Goal: Use online tool/utility: Utilize a website feature to perform a specific function

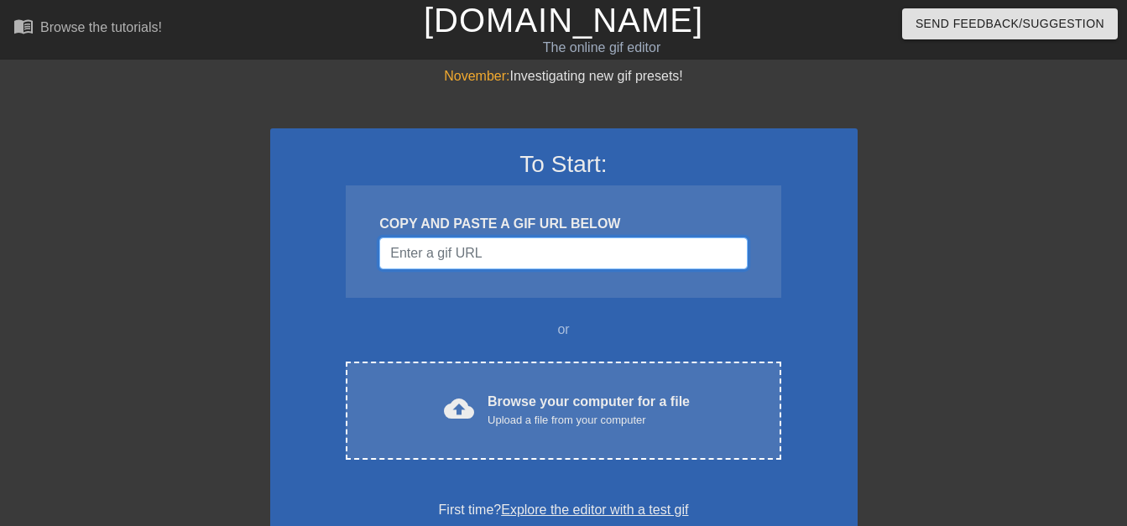
click at [587, 237] on input "Username" at bounding box center [563, 253] width 368 height 32
paste input "[URL][DOMAIN_NAME]"
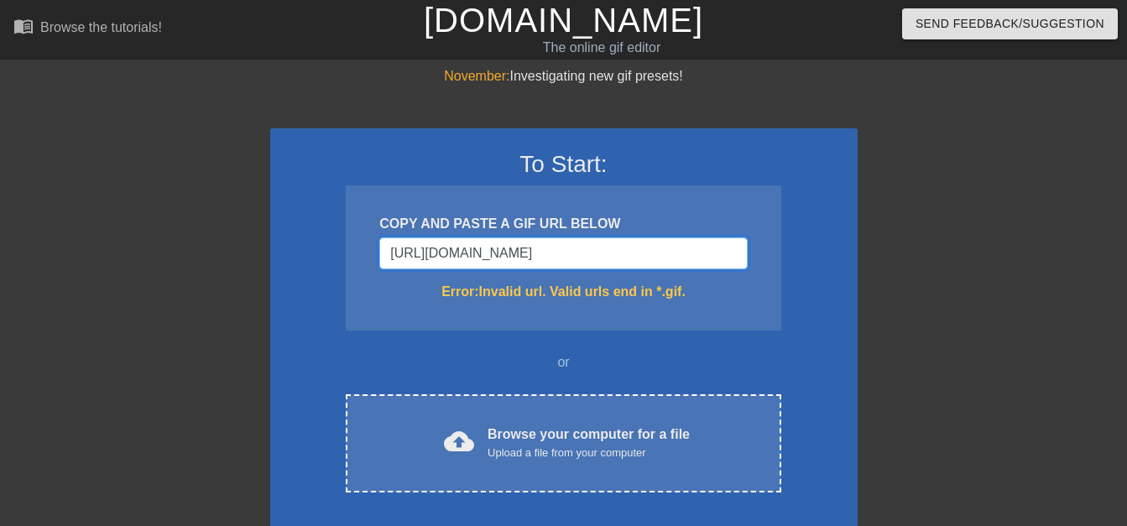
type input "[URL][DOMAIN_NAME]"
click at [540, 243] on input "[URL][DOMAIN_NAME]" at bounding box center [563, 253] width 368 height 32
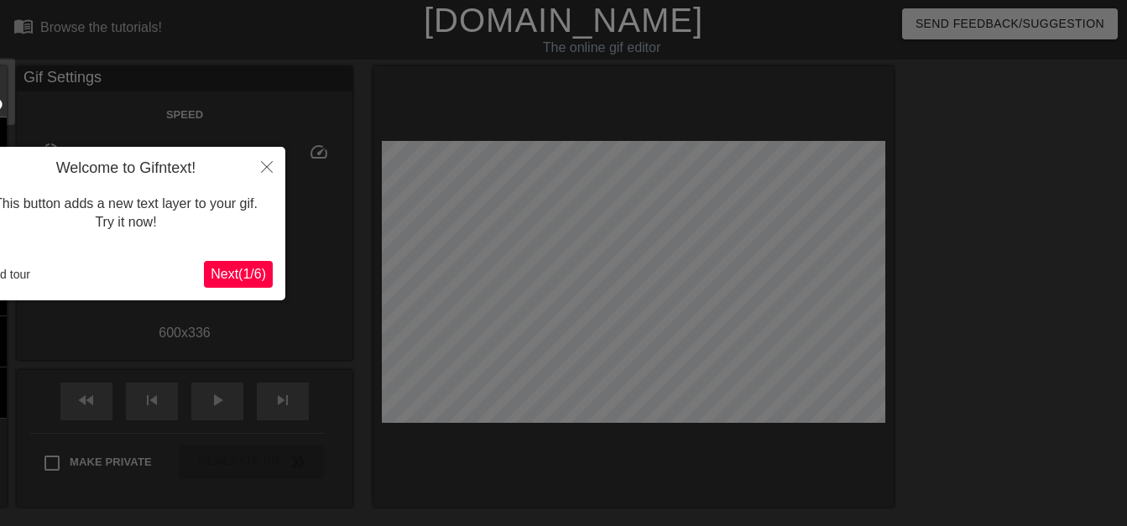
scroll to position [41, 0]
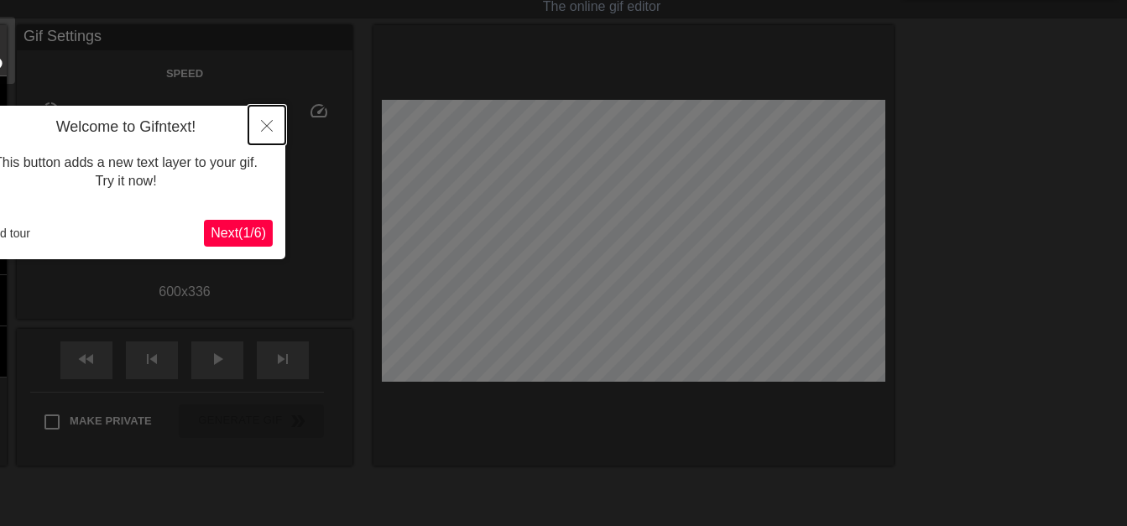
click at [267, 123] on icon "Close" at bounding box center [267, 126] width 12 height 12
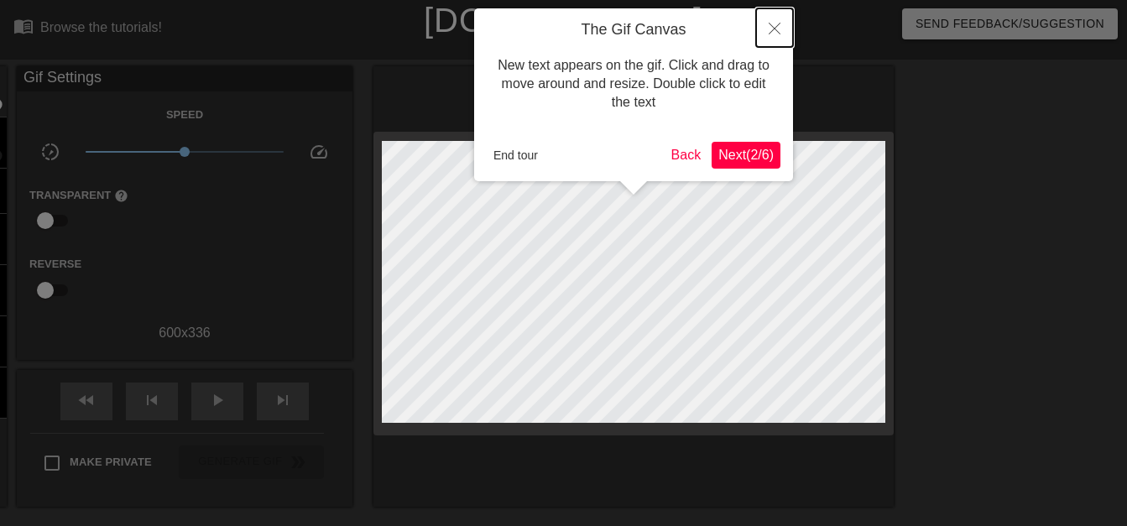
click at [780, 22] on button "Close" at bounding box center [774, 27] width 37 height 39
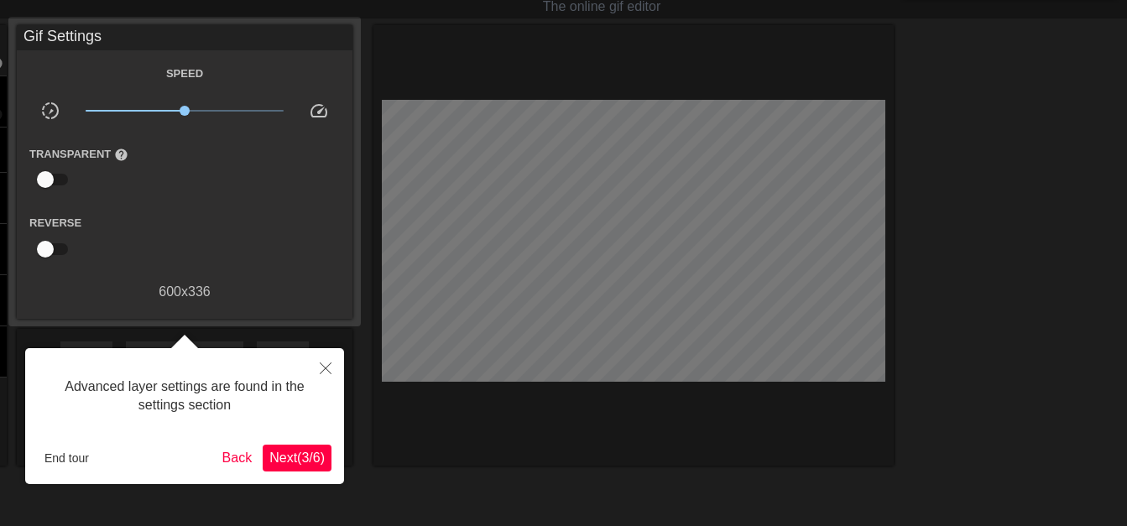
click at [274, 462] on span "Next ( 3 / 6 )" at bounding box center [296, 458] width 55 height 14
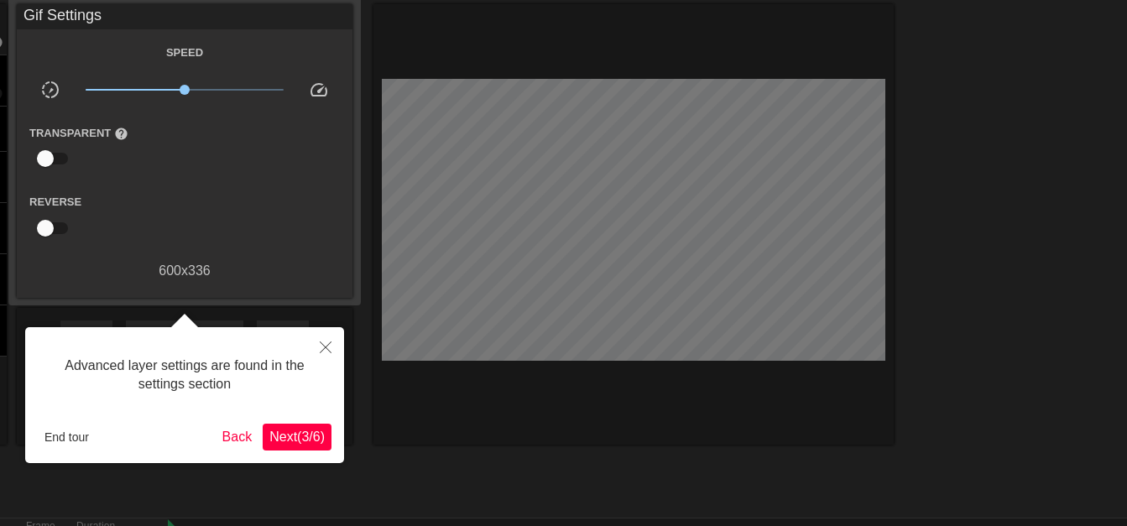
scroll to position [14, 0]
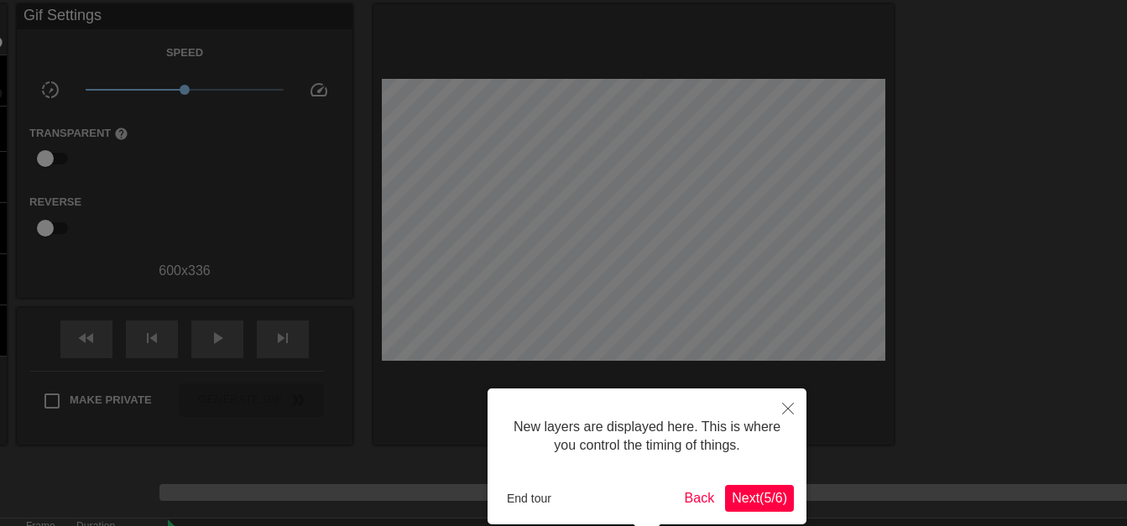
click at [765, 497] on span "Next ( 5 / 6 )" at bounding box center [759, 498] width 55 height 14
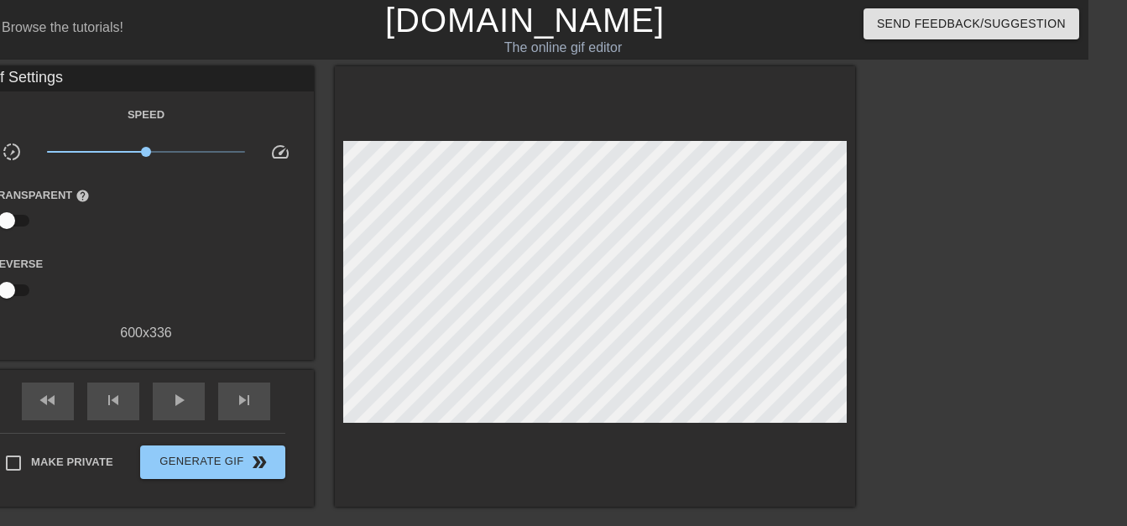
scroll to position [0, 0]
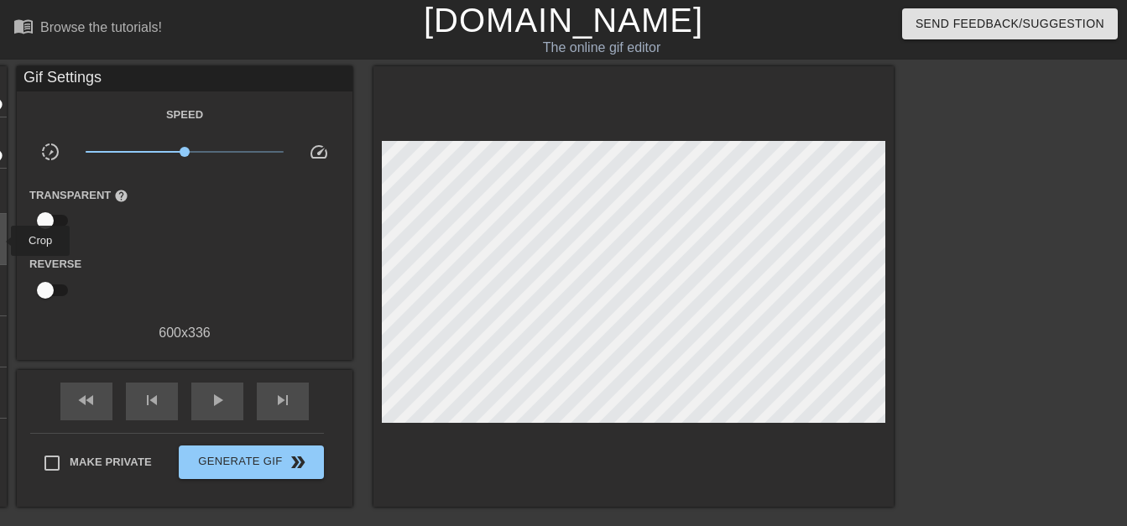
click at [0, 241] on html "menu_book Browse the tutorials! [DOMAIN_NAME] The online gif editor Send Feedba…" at bounding box center [563, 374] width 1127 height 748
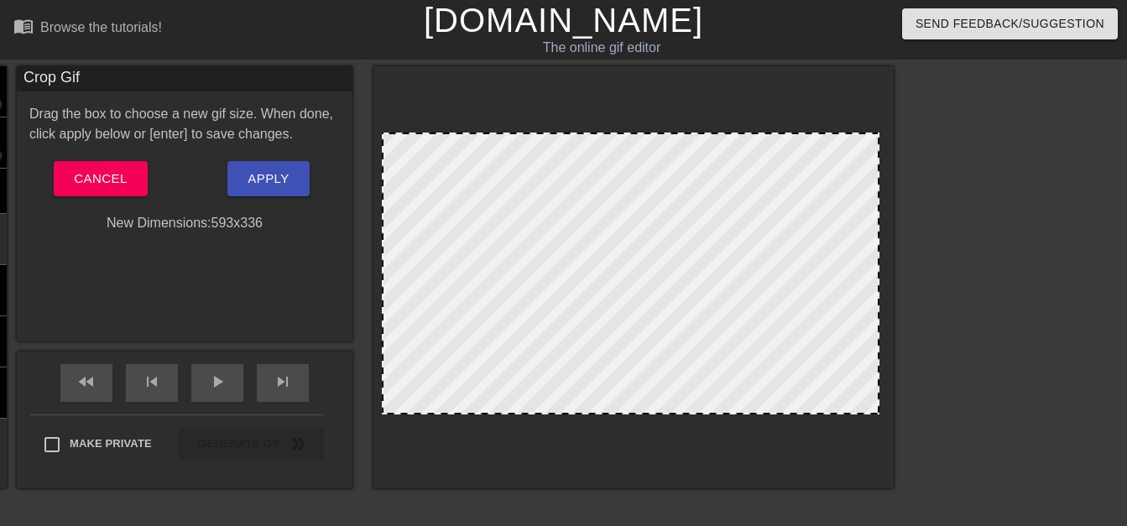
drag, startPoint x: 882, startPoint y: 412, endPoint x: 876, endPoint y: 389, distance: 23.4
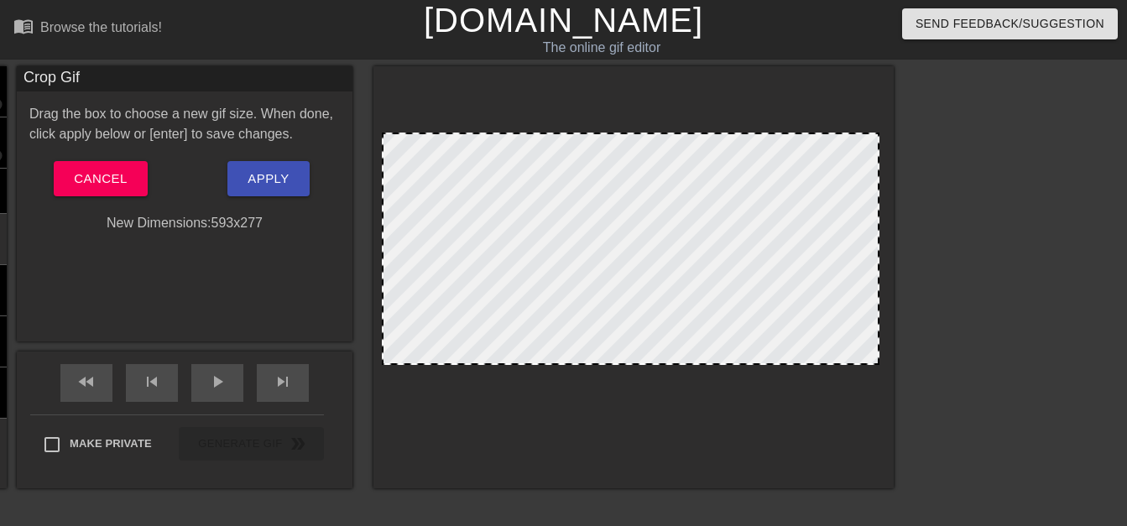
drag, startPoint x: 828, startPoint y: 412, endPoint x: 818, endPoint y: 363, distance: 50.5
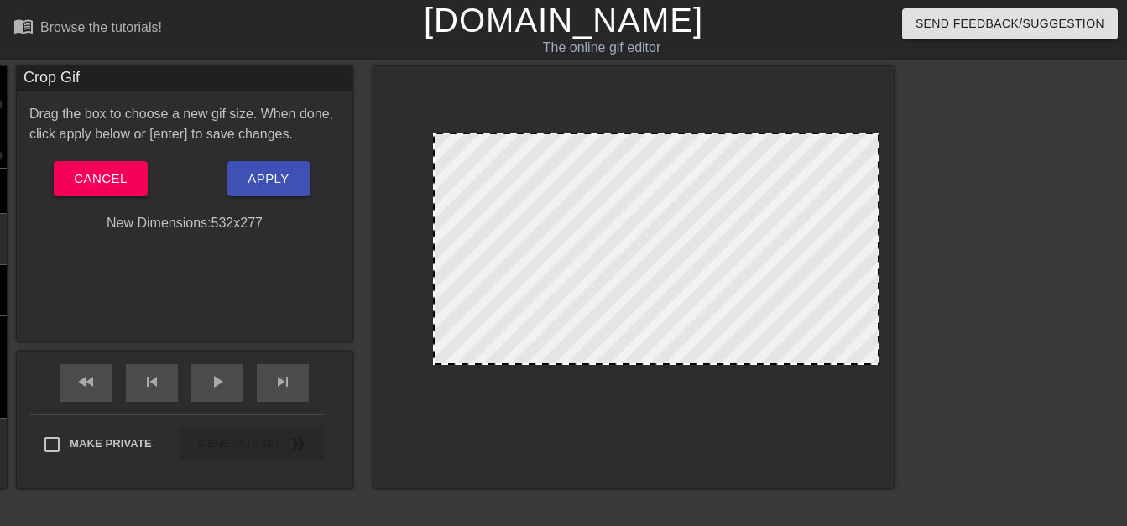
drag, startPoint x: 385, startPoint y: 264, endPoint x: 436, endPoint y: 274, distance: 52.0
click at [221, 378] on span "play_arrow" at bounding box center [217, 382] width 20 height 20
click at [261, 166] on button "Apply" at bounding box center [267, 178] width 81 height 35
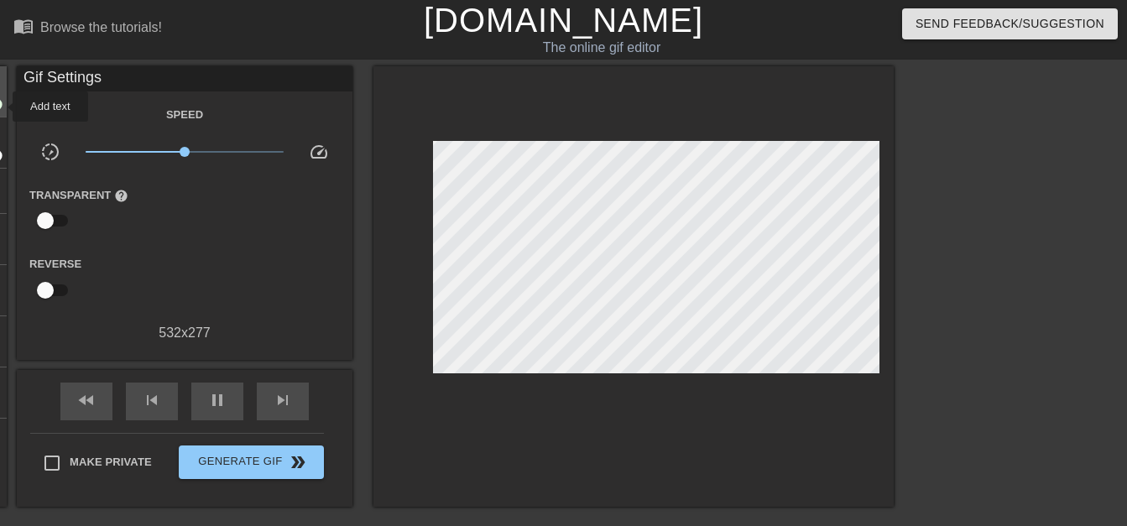
click at [0, 102] on html "menu_book Browse the tutorials! [DOMAIN_NAME] The online gif editor Send Feedba…" at bounding box center [563, 334] width 1127 height 669
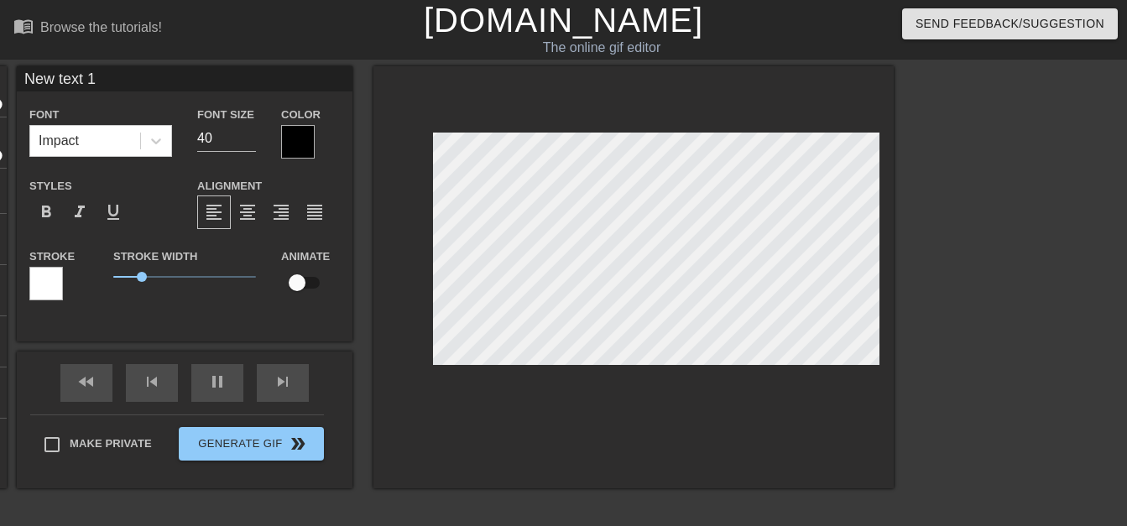
click at [107, 82] on input "New text 1" at bounding box center [185, 78] width 336 height 25
type input "70"
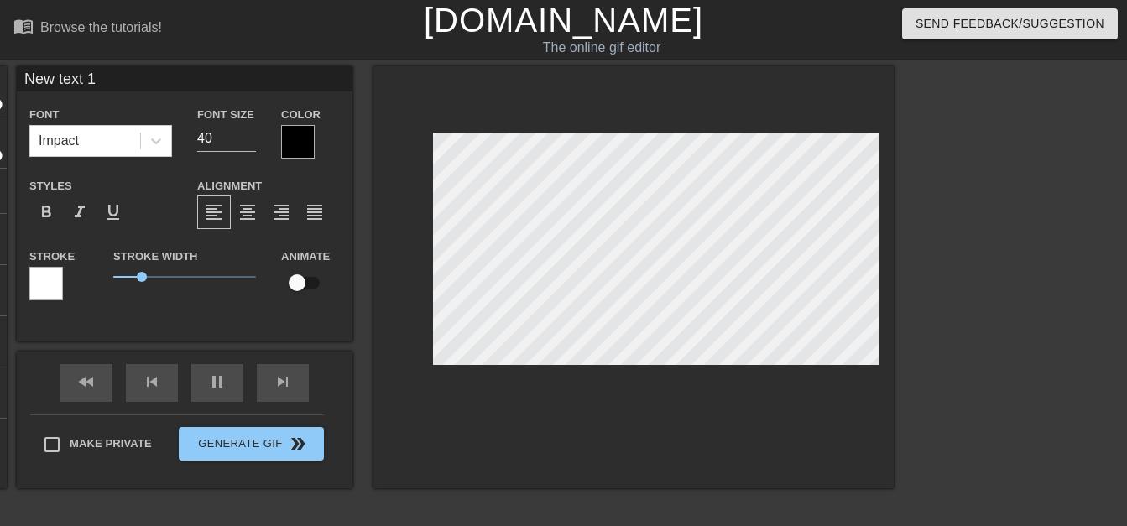
type input "J"
type input "70"
type input "Ju"
type input "70"
type input "[DEMOGRAPHIC_DATA]"
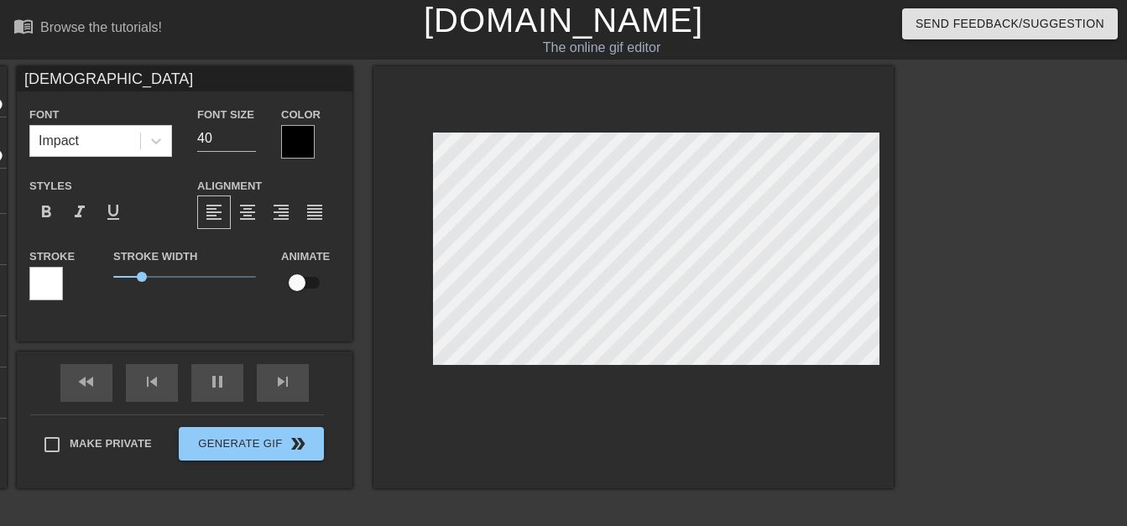
type input "70"
type input "Just"
type input "70"
type input "[DEMOGRAPHIC_DATA]"
type input "70"
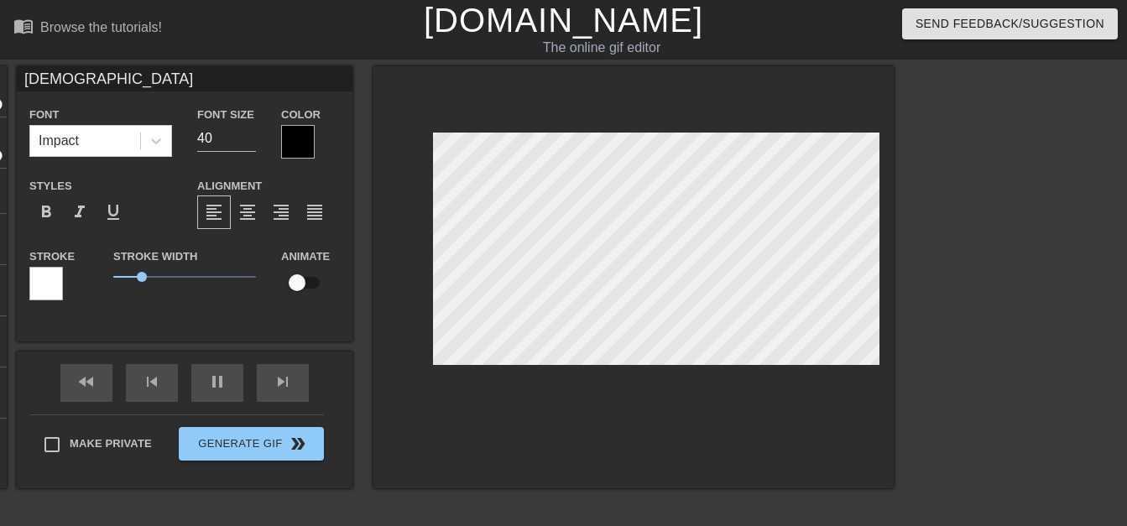
type input "Ju"
type input "60"
type input "J"
type input "60"
type input "70"
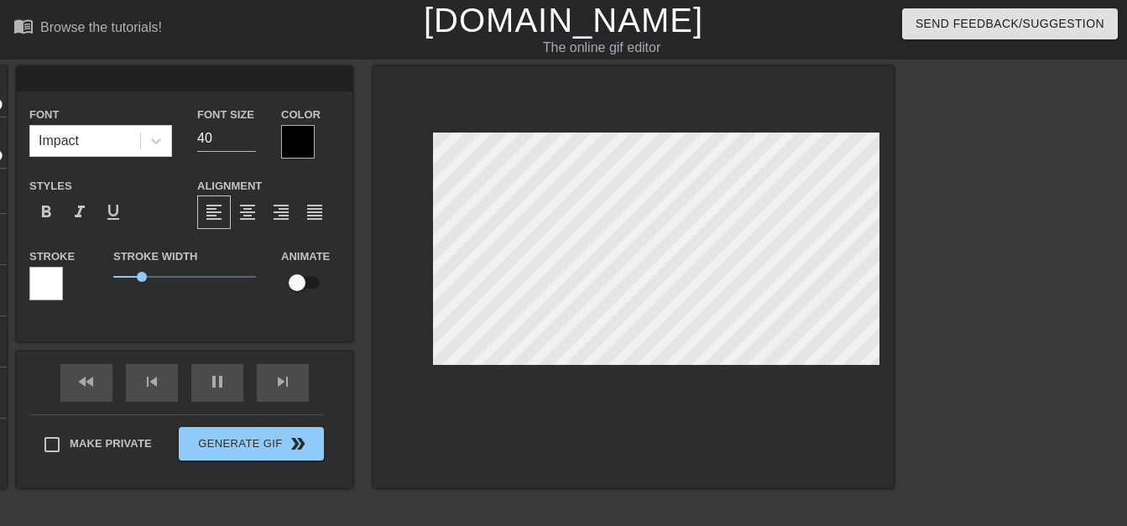
type input "S"
type input "70"
type input "Si"
type input "70"
type input "Sis"
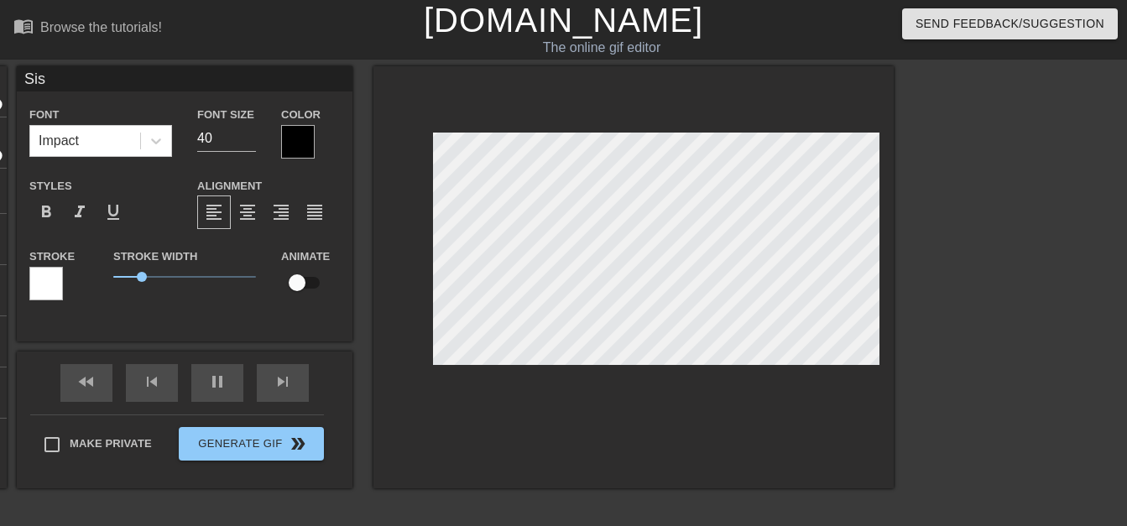
type input "60"
type input "Siss"
type input "70"
type input "Sissy"
type input "70"
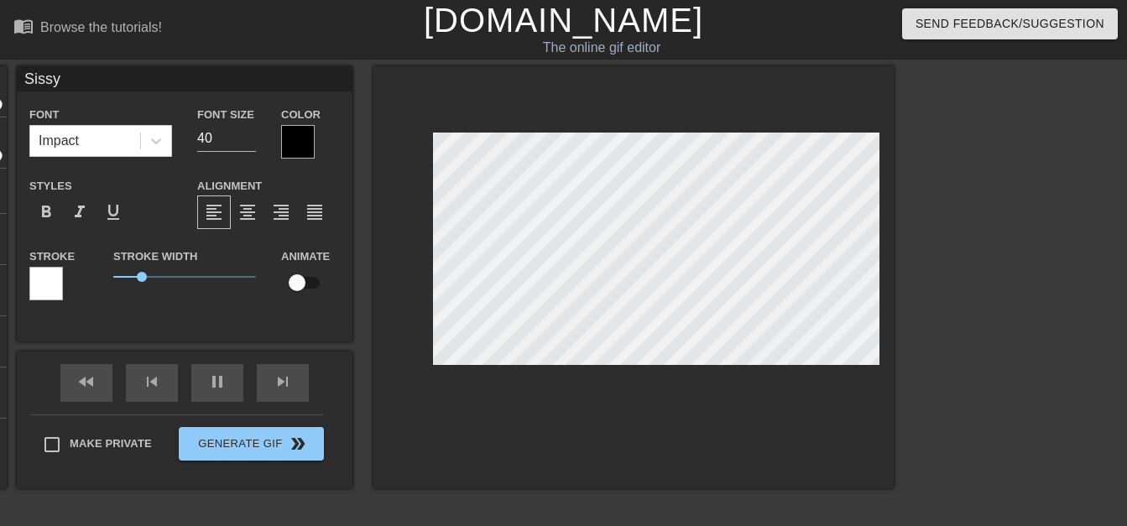
type input "Sissy"
type input "70"
type input "Sissy P"
type input "60"
type input "Sissy Pr"
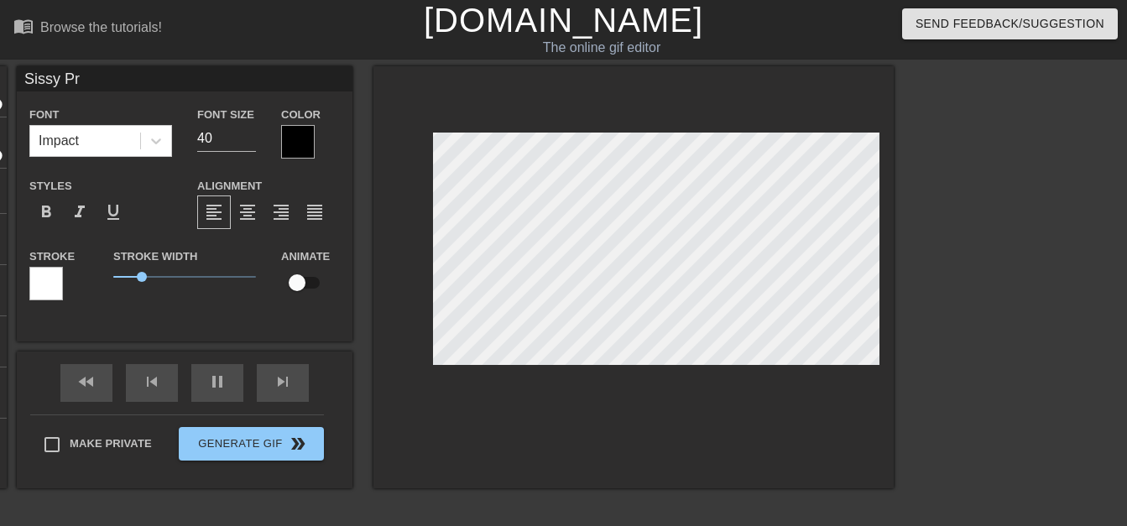
type input "70"
type input "Sissy Pro"
type input "70"
type input "Sissy Prob"
type input "70"
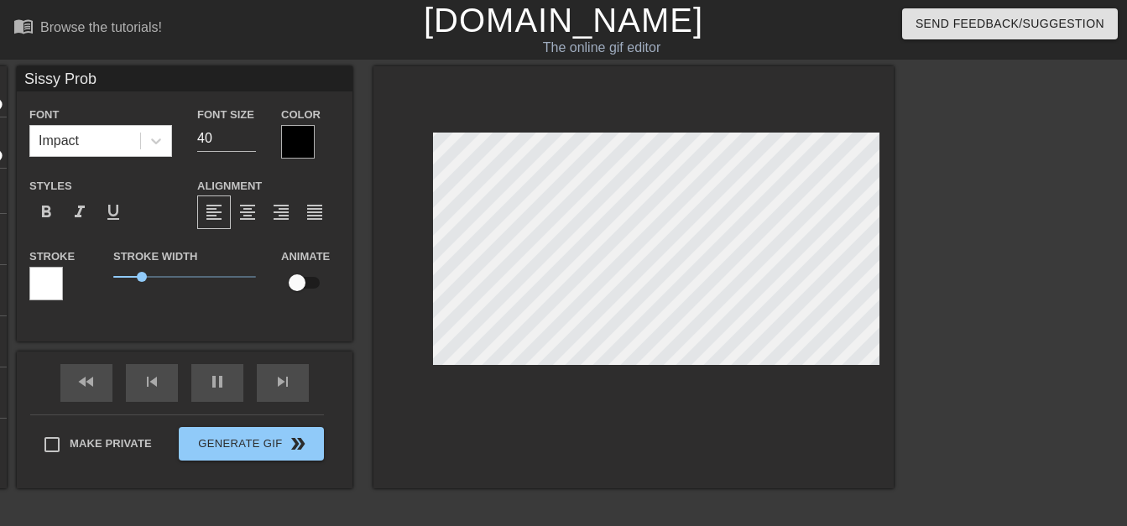
type input "Sissy Probl"
type input "70"
type input "Sissy Proble"
type input "70"
type input "Sissy Problem"
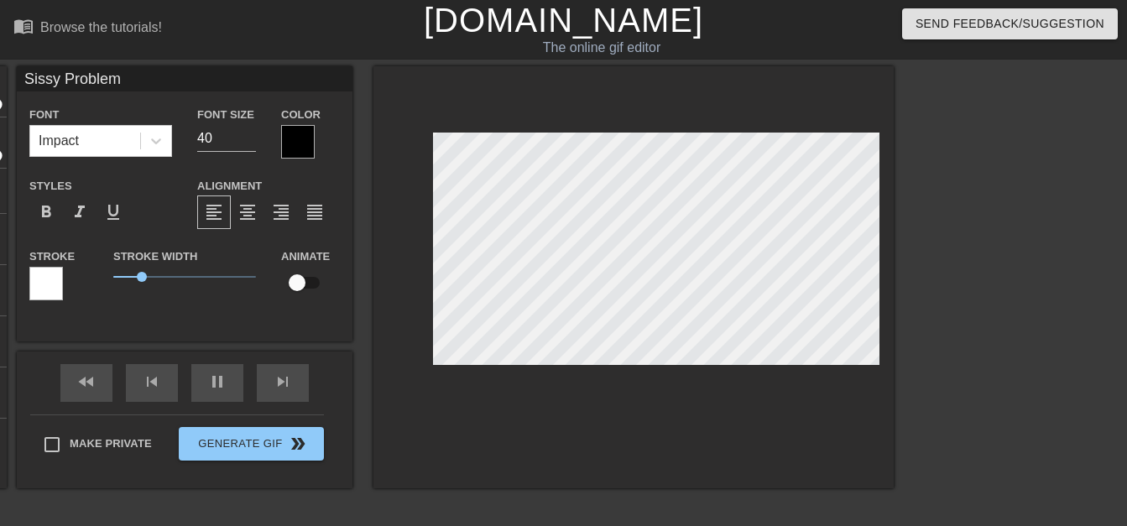
type input "70"
type input "Sissy Problems"
type input "60"
type input "Sissy Problems:"
type input "60"
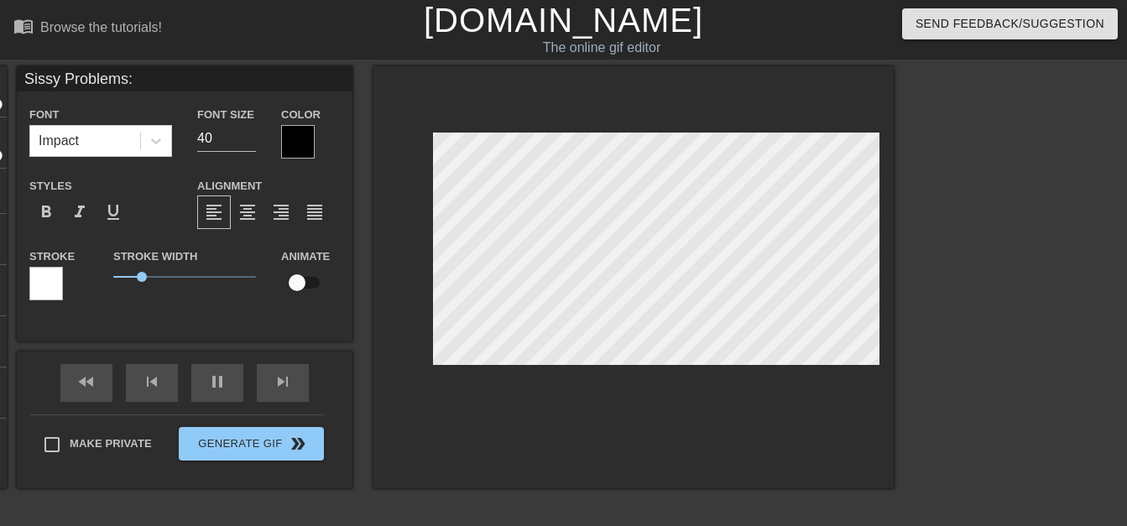
type input "Sissy Problems:"
click at [304, 144] on div at bounding box center [298, 142] width 34 height 34
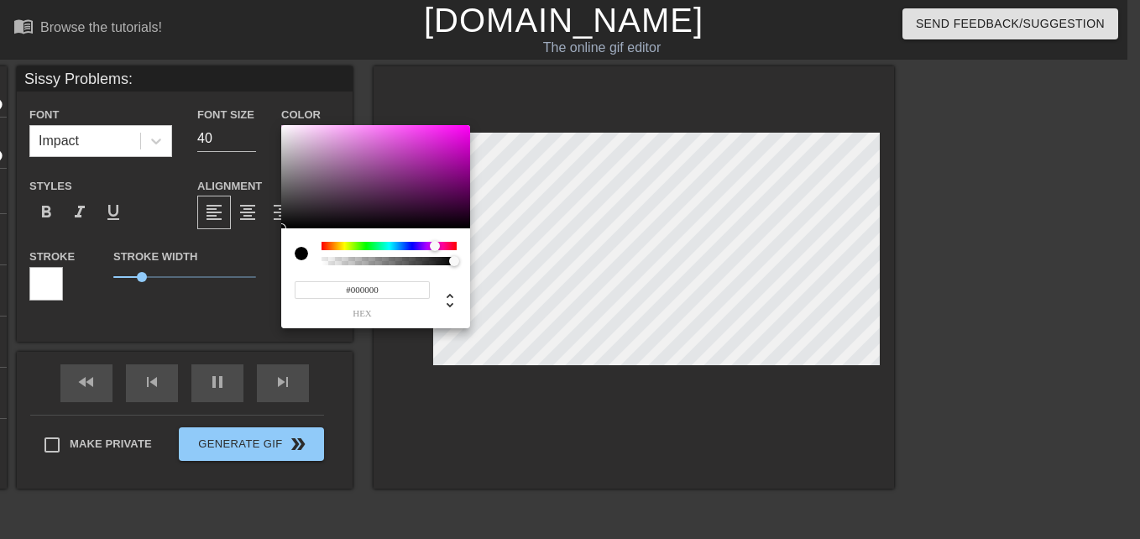
click at [435, 248] on div at bounding box center [388, 246] width 135 height 8
type input "70"
type input "#F603EE"
type input "70"
type input "#F601EE"
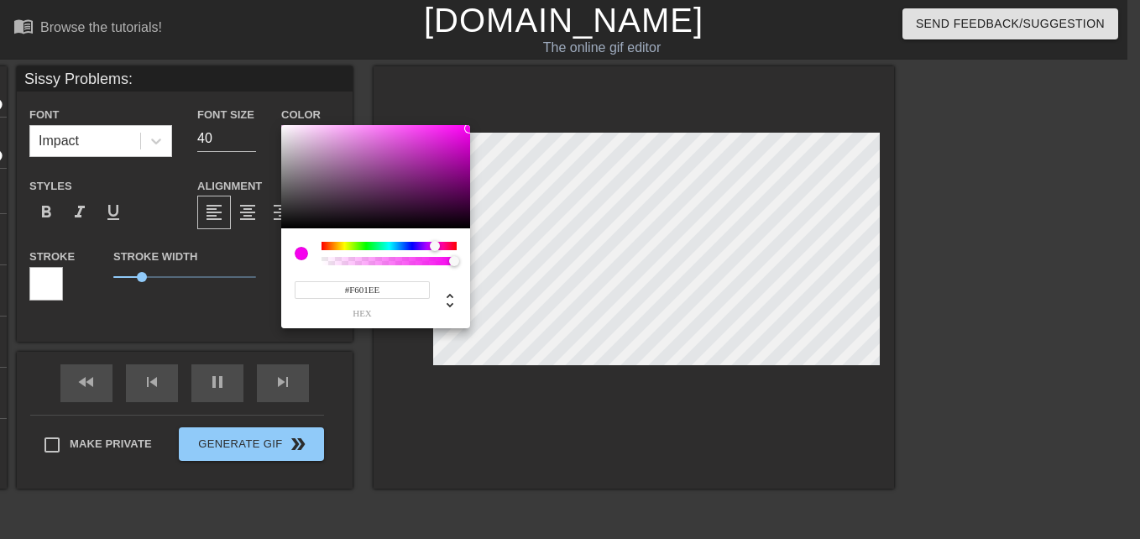
type input "60"
type input "#FF00F7"
drag, startPoint x: 467, startPoint y: 128, endPoint x: 487, endPoint y: 118, distance: 21.8
click at [487, 118] on div "#FF00F7 hex" at bounding box center [570, 269] width 1140 height 539
click at [379, 291] on input "#FF00F7" at bounding box center [362, 290] width 135 height 18
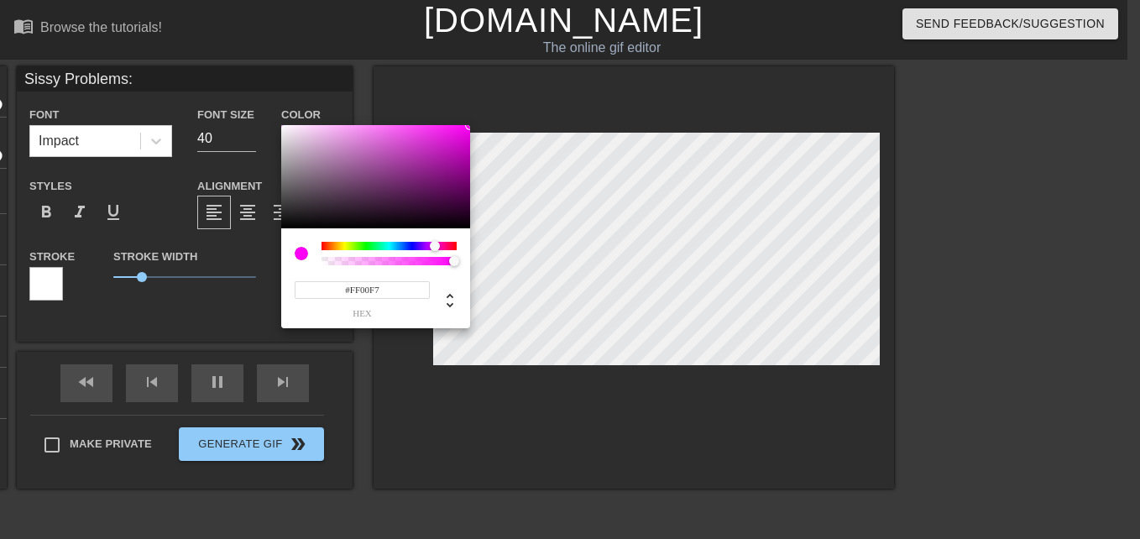
click at [379, 291] on input "#FF00F7" at bounding box center [362, 290] width 135 height 18
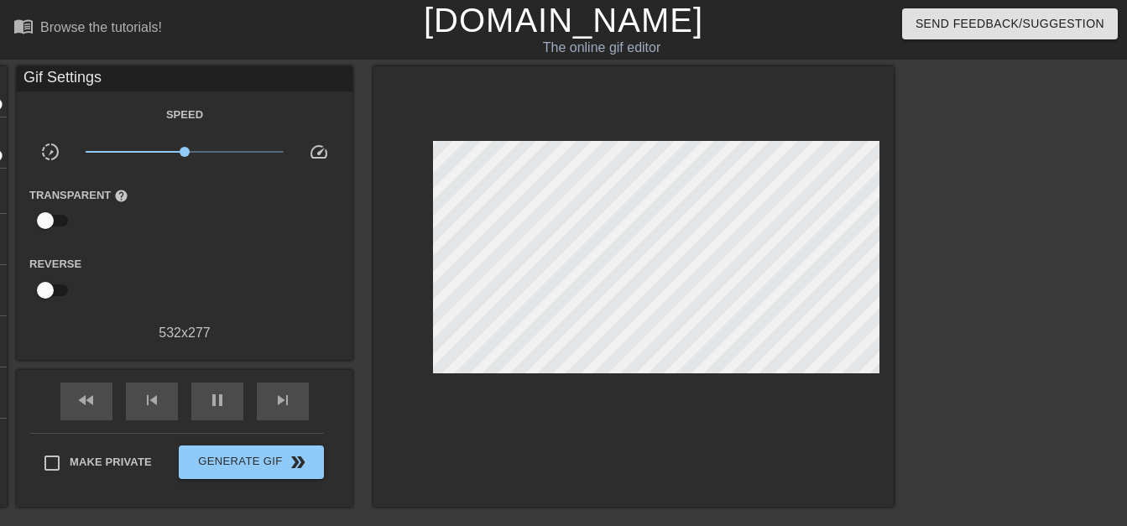
type input "70"
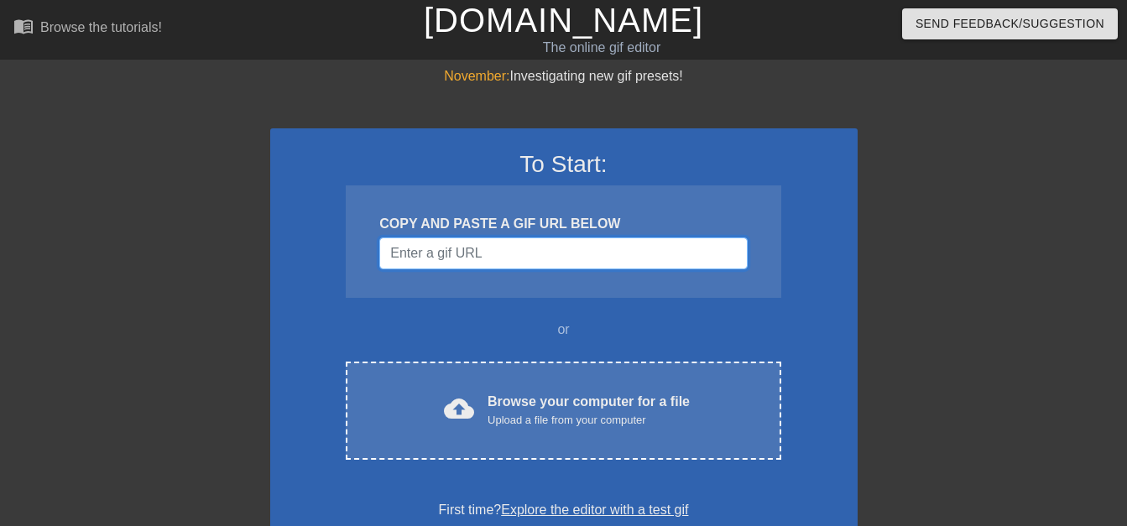
click at [503, 245] on input "Username" at bounding box center [563, 253] width 368 height 32
paste input "[URL][DOMAIN_NAME]"
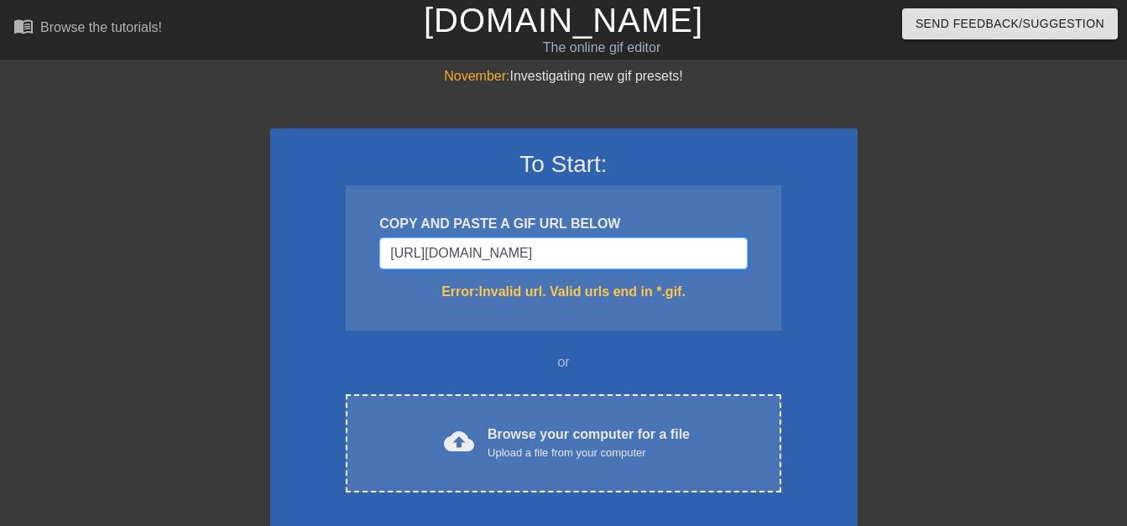
type input "[URL][DOMAIN_NAME]"
click at [531, 264] on input "[URL][DOMAIN_NAME]" at bounding box center [563, 253] width 368 height 32
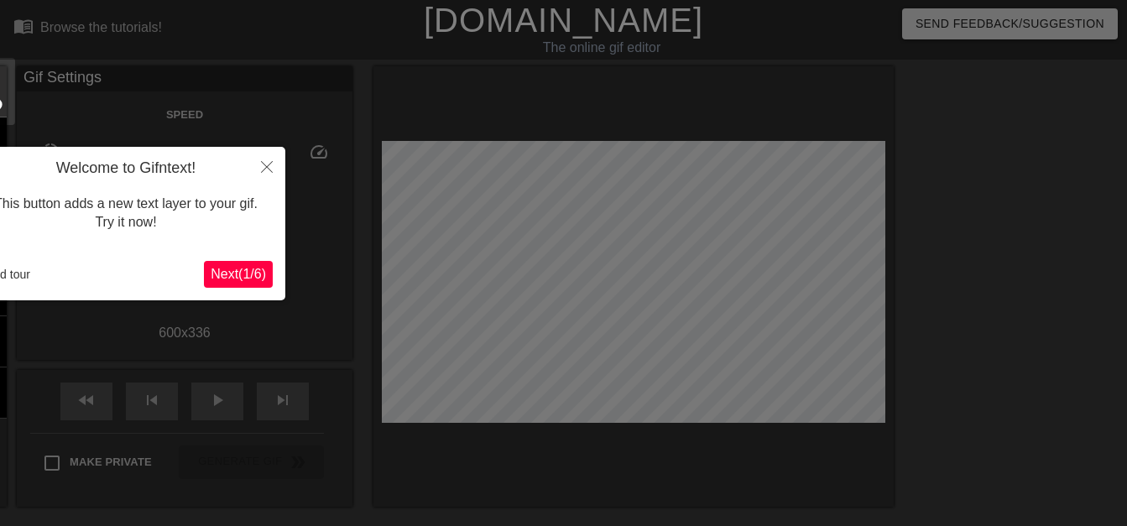
scroll to position [41, 0]
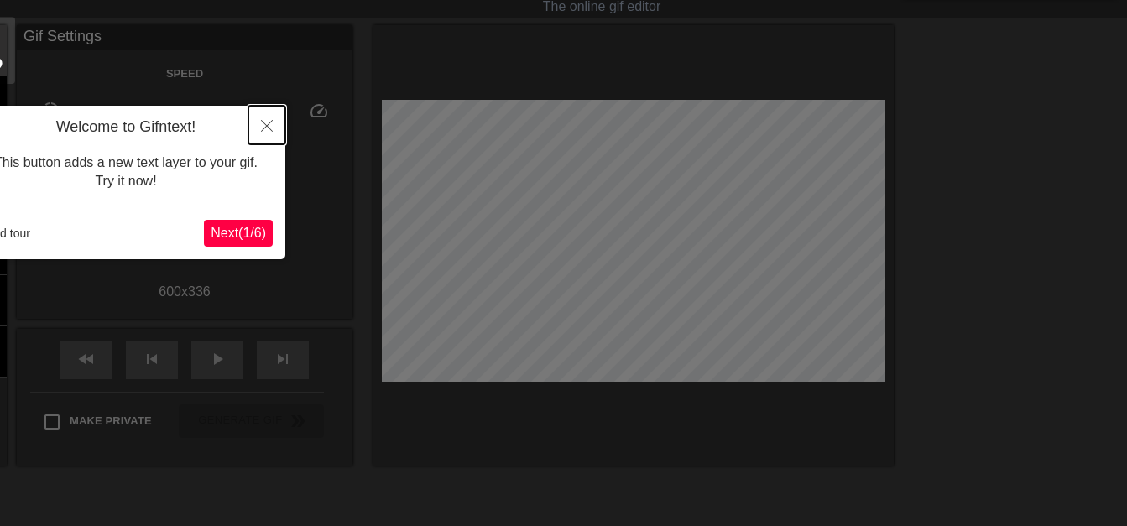
click at [269, 128] on icon "Close" at bounding box center [267, 126] width 12 height 12
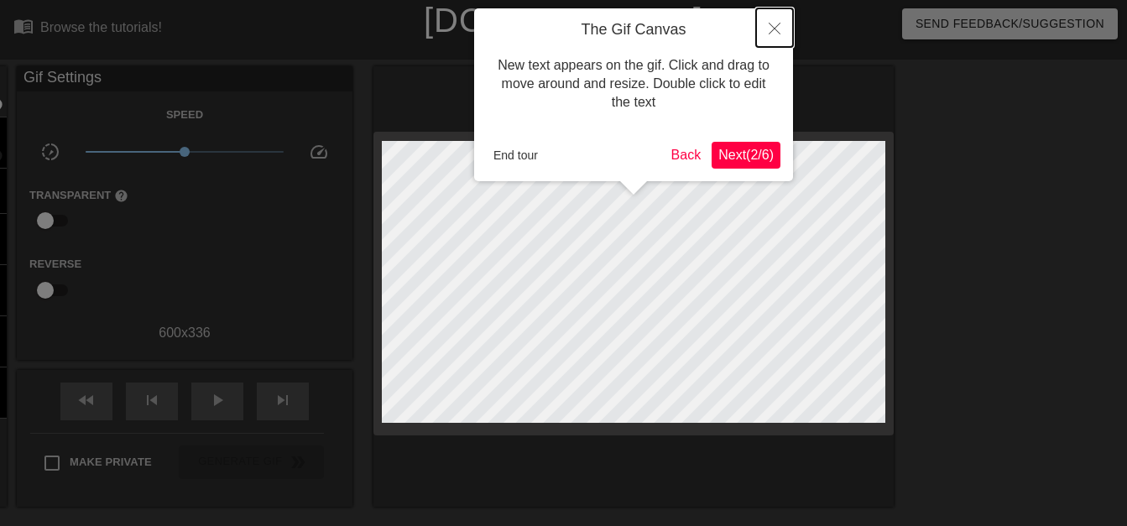
click at [775, 40] on button "Close" at bounding box center [774, 27] width 37 height 39
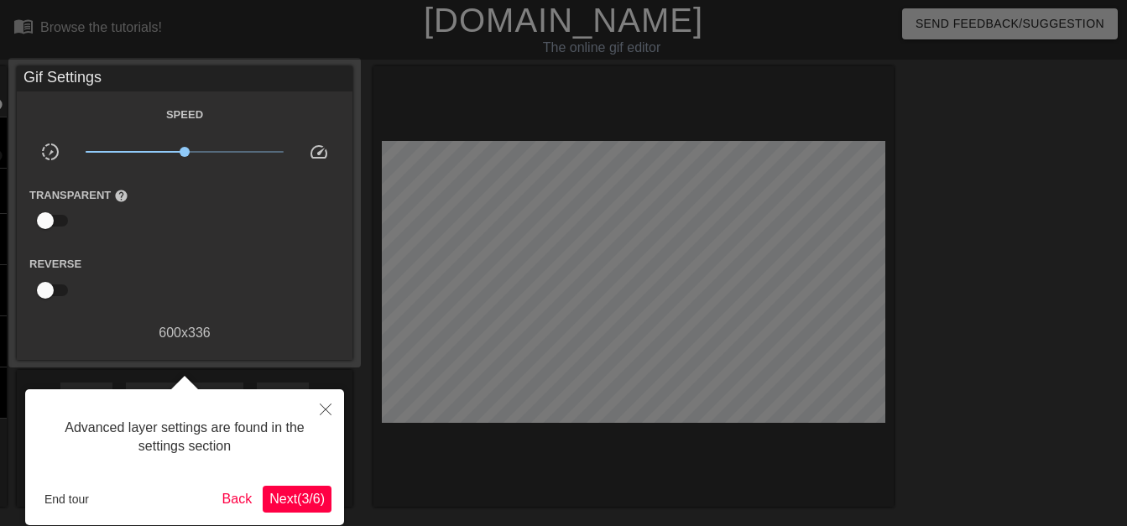
scroll to position [41, 0]
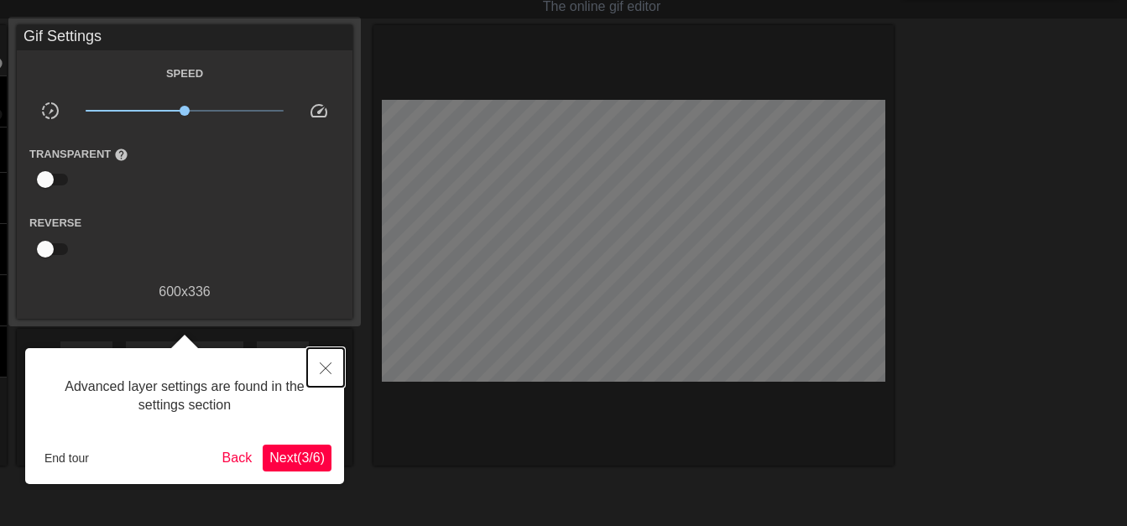
click at [325, 368] on icon "Close" at bounding box center [326, 369] width 12 height 12
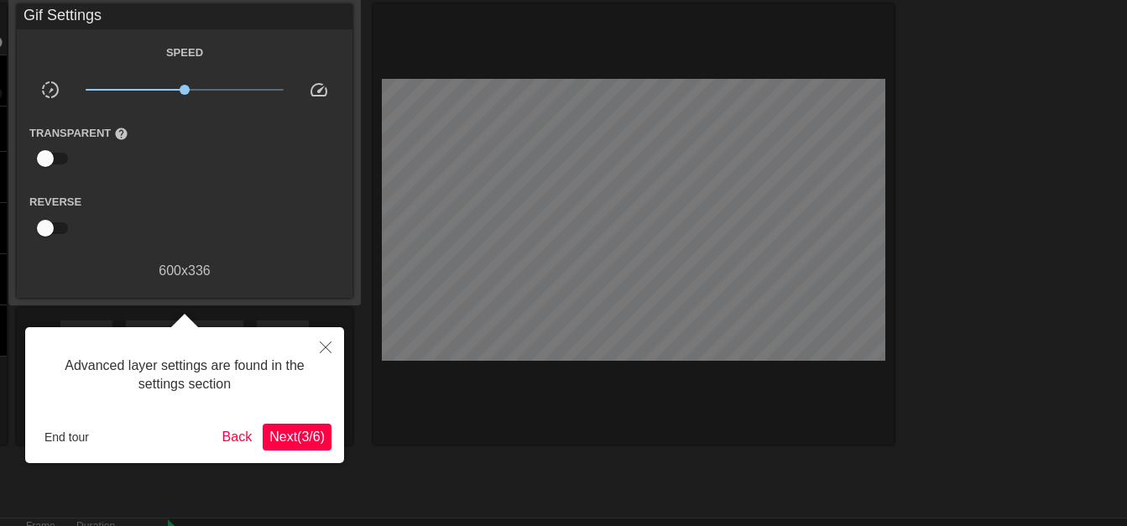
scroll to position [14, 0]
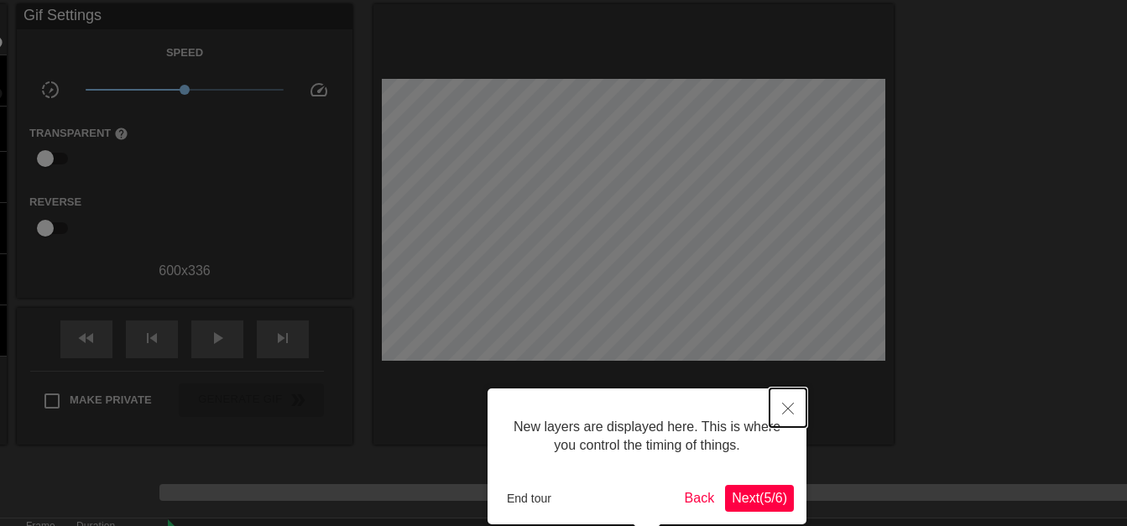
click at [786, 406] on icon "Close" at bounding box center [788, 409] width 12 height 12
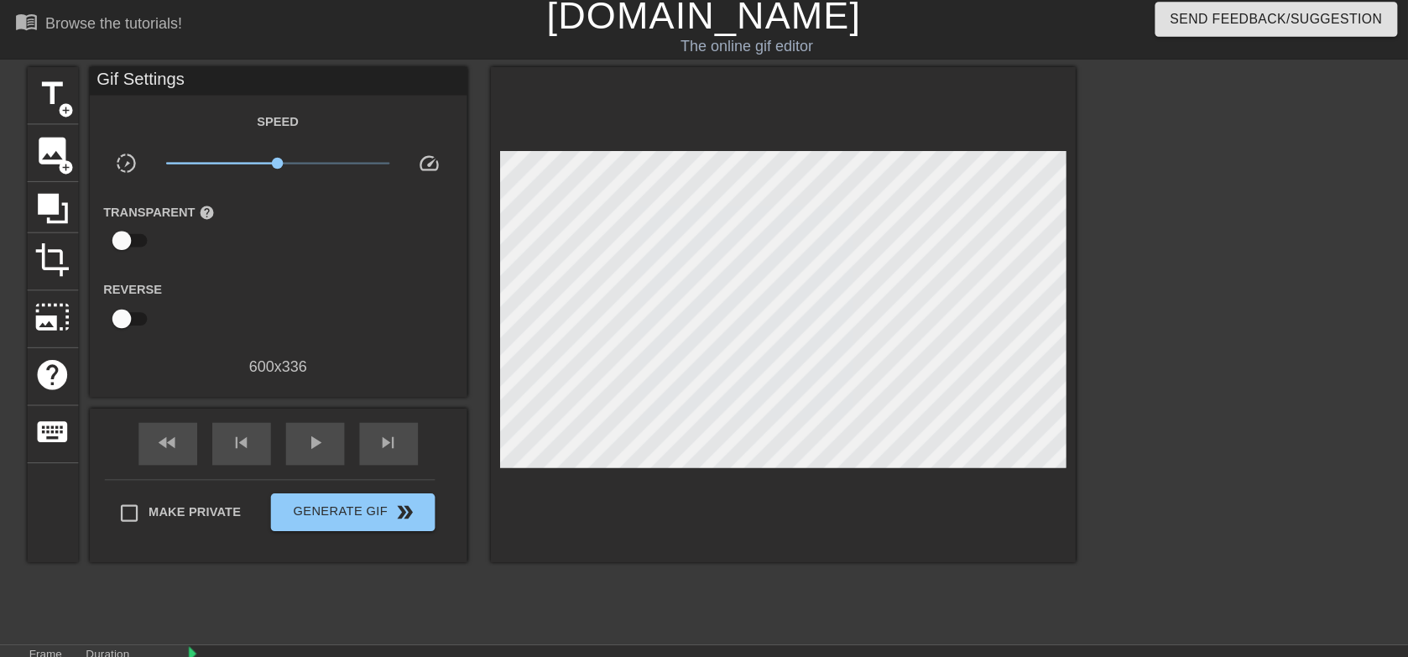
scroll to position [13, 0]
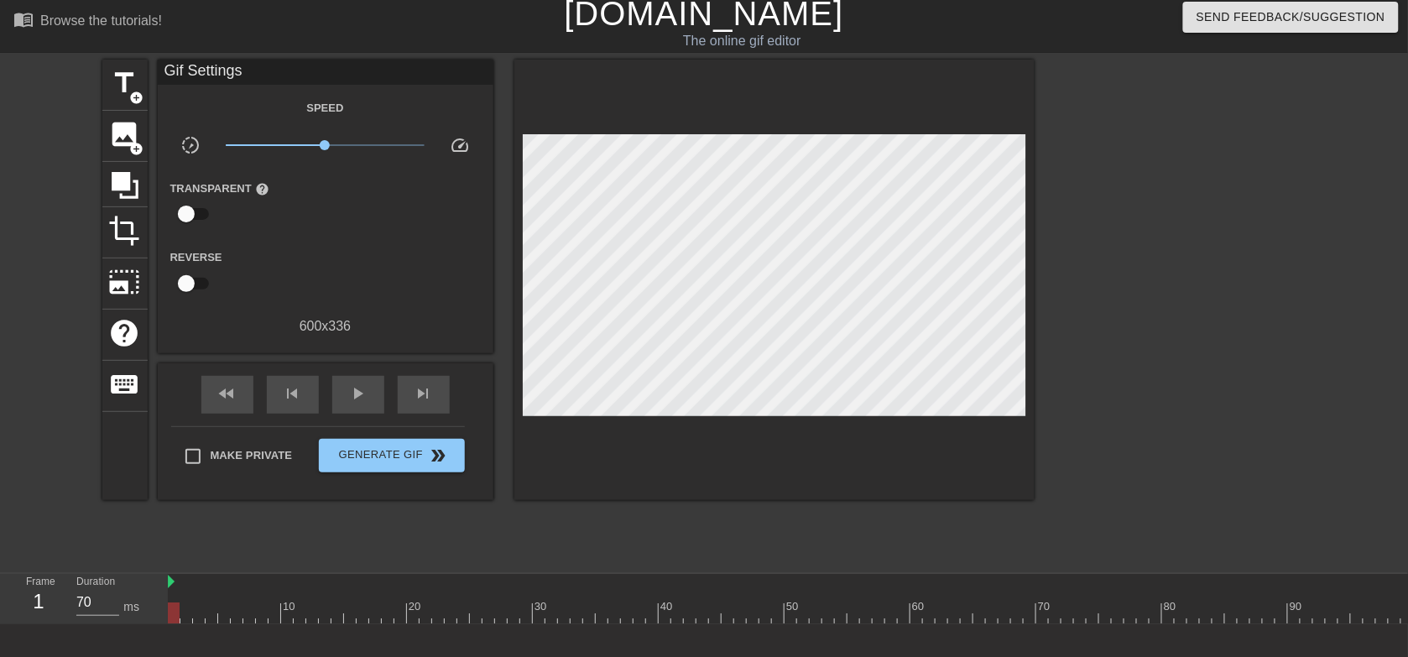
drag, startPoint x: 1130, startPoint y: 0, endPoint x: 65, endPoint y: 378, distance: 1130.6
click at [65, 378] on div "title add_circle image add_circle crop photo_size_select_large help keyboard Gi…" at bounding box center [704, 311] width 1408 height 503
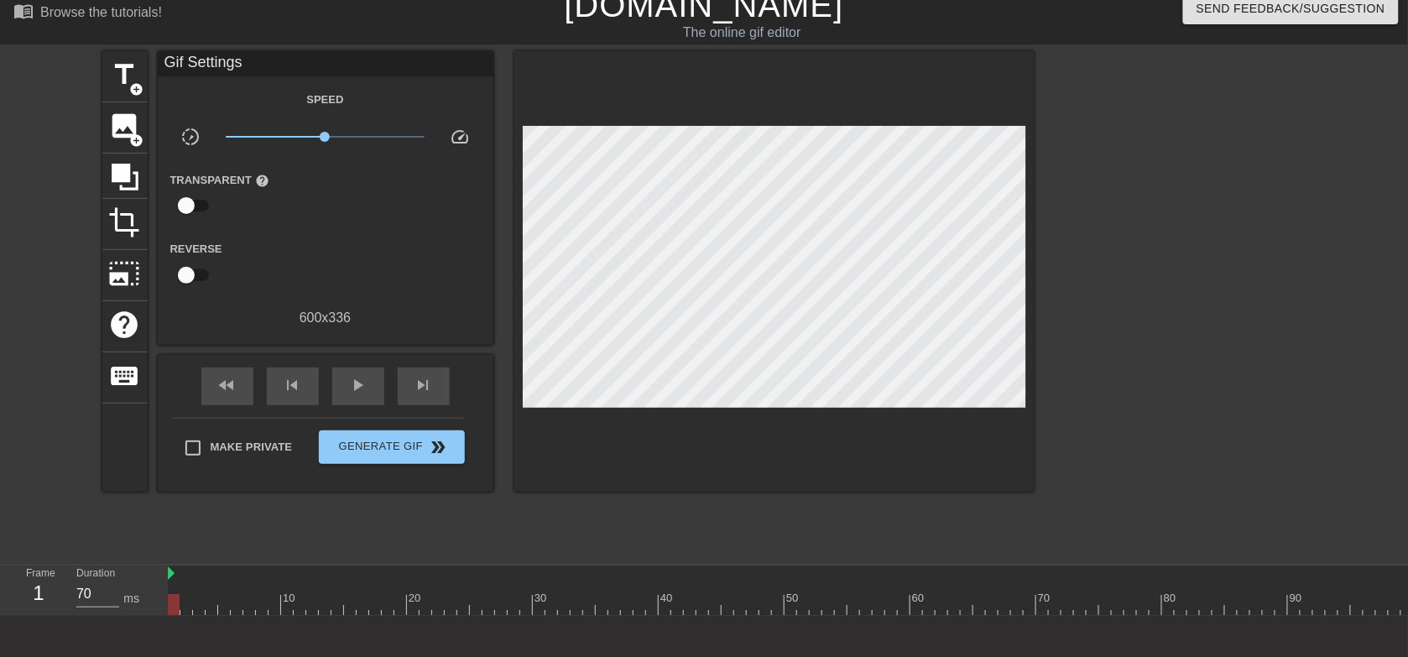
scroll to position [0, 0]
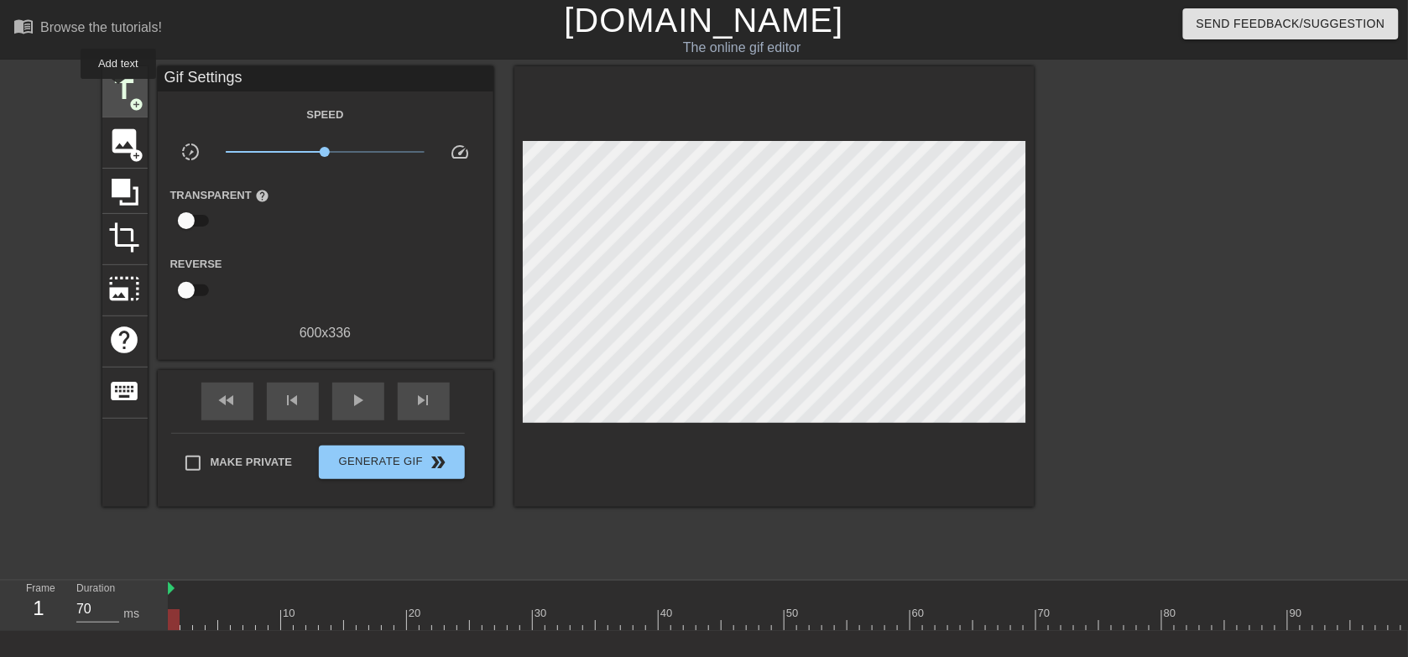
click at [118, 91] on span "title" at bounding box center [125, 90] width 32 height 32
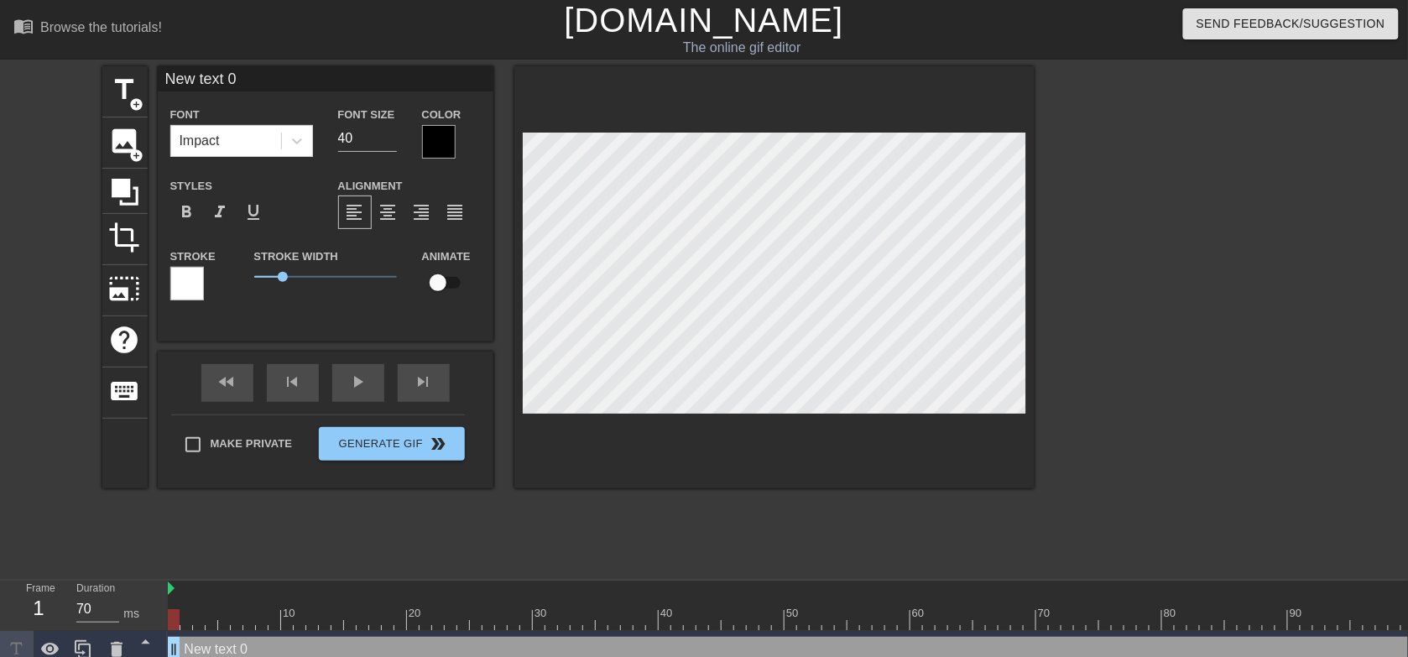
click at [275, 86] on input "New text 0" at bounding box center [326, 78] width 336 height 25
type input "Sissy Problems:"
click at [290, 140] on icon at bounding box center [297, 141] width 17 height 17
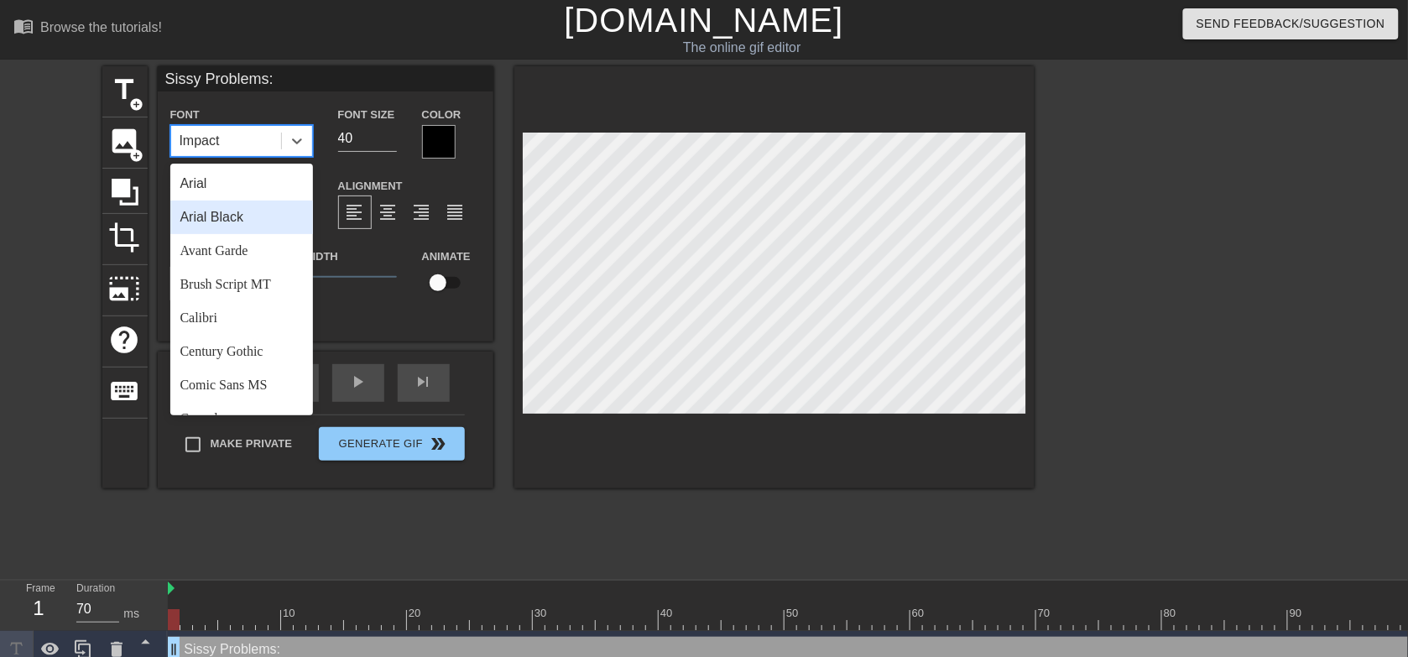
click at [237, 219] on div "Arial Black" at bounding box center [241, 218] width 143 height 34
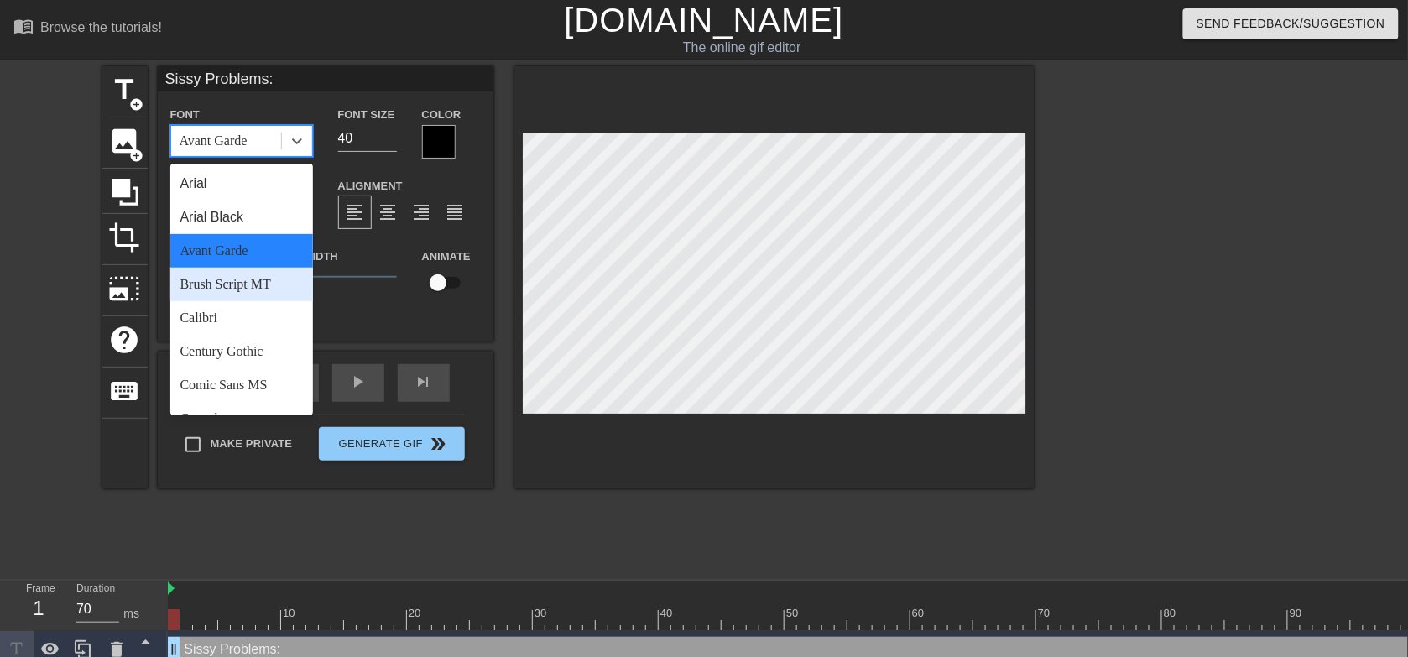
click at [236, 282] on div "Brush Script MT" at bounding box center [241, 285] width 143 height 34
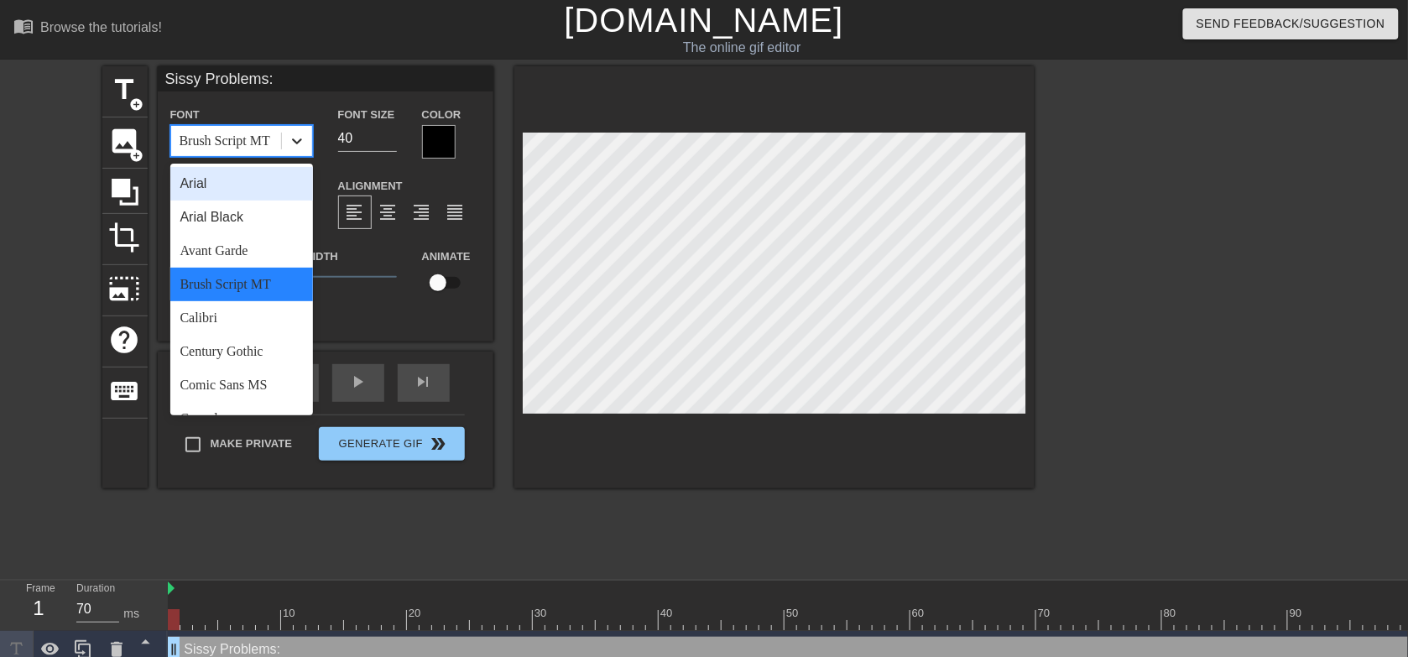
click at [291, 141] on icon at bounding box center [297, 141] width 17 height 17
click at [204, 321] on div "Calibri" at bounding box center [241, 318] width 143 height 34
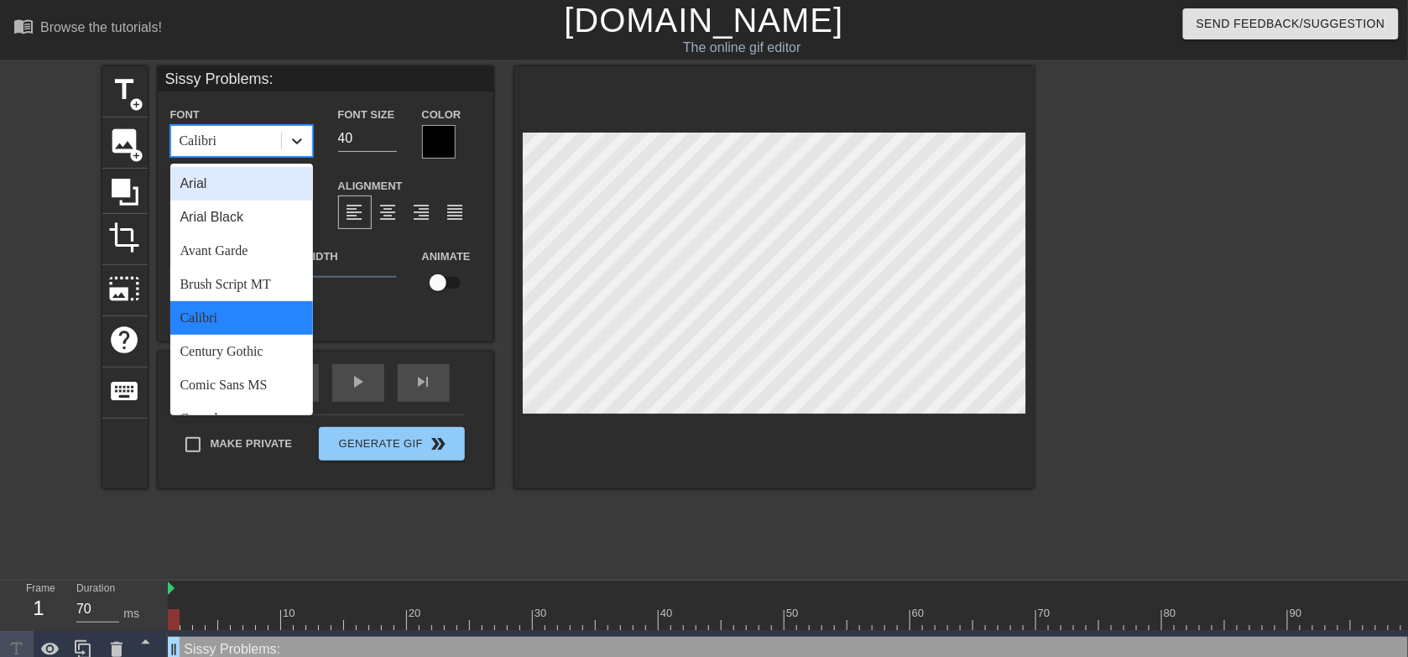
click at [283, 151] on div at bounding box center [297, 141] width 30 height 30
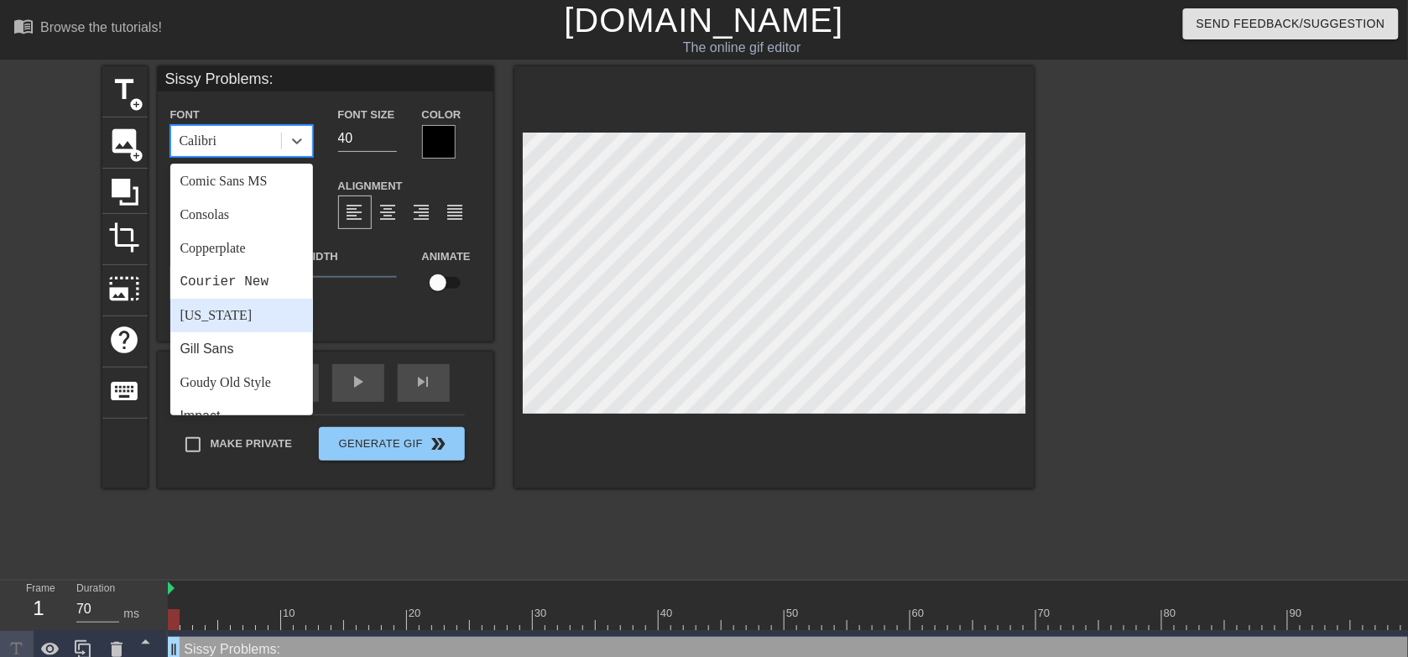
scroll to position [600, 0]
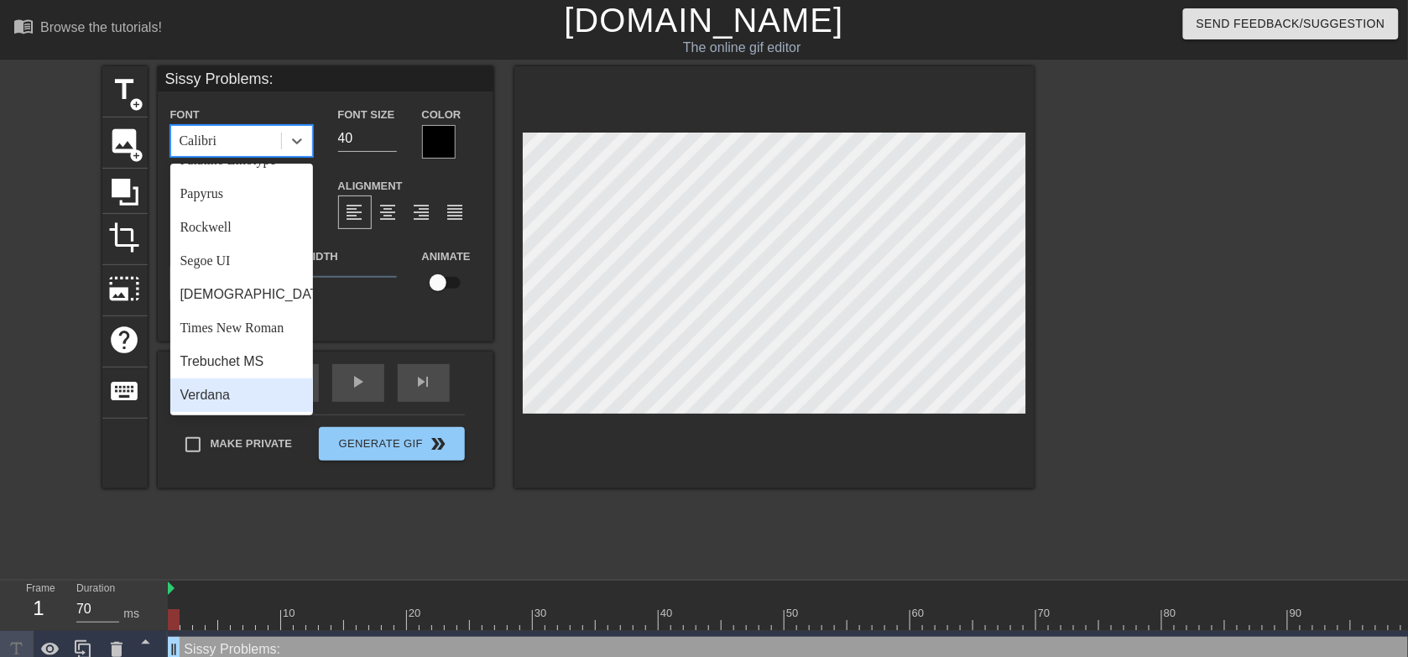
click at [224, 399] on div "Verdana" at bounding box center [241, 395] width 143 height 34
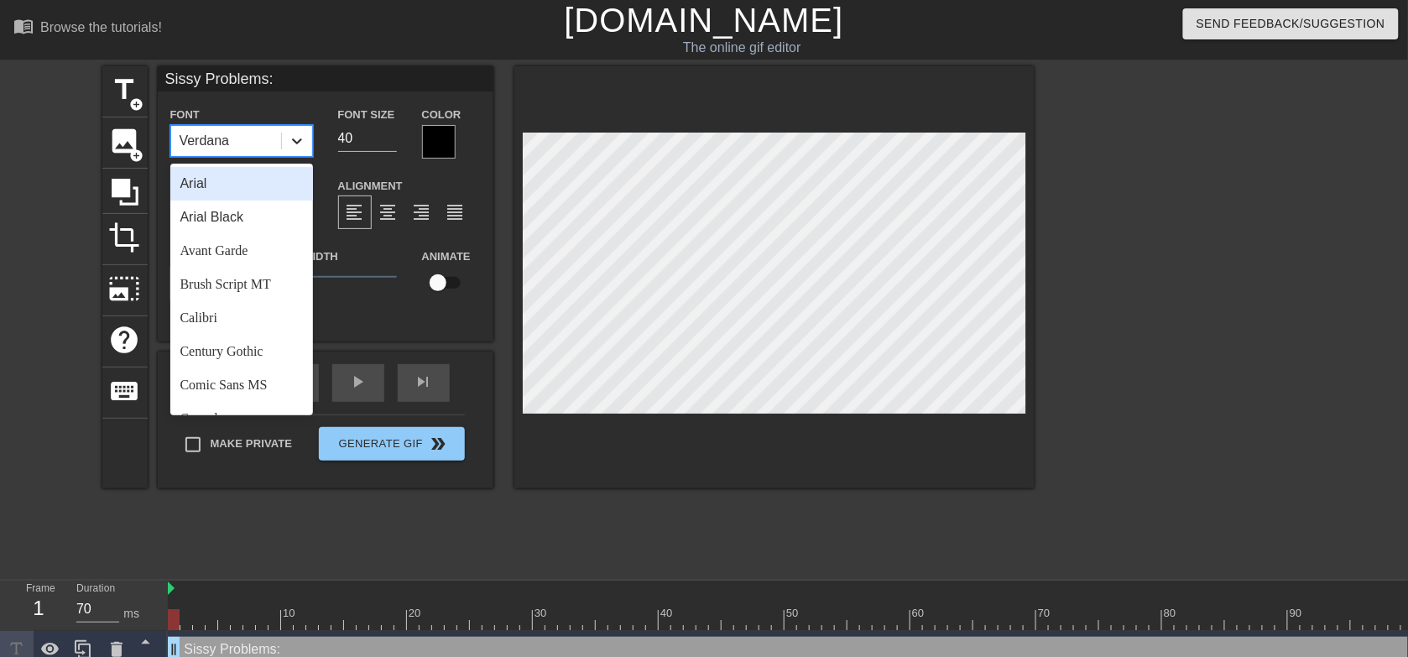
click at [300, 149] on icon at bounding box center [297, 141] width 17 height 17
click at [223, 390] on div "Comic Sans MS" at bounding box center [241, 385] width 143 height 34
click at [291, 143] on icon at bounding box center [297, 141] width 17 height 17
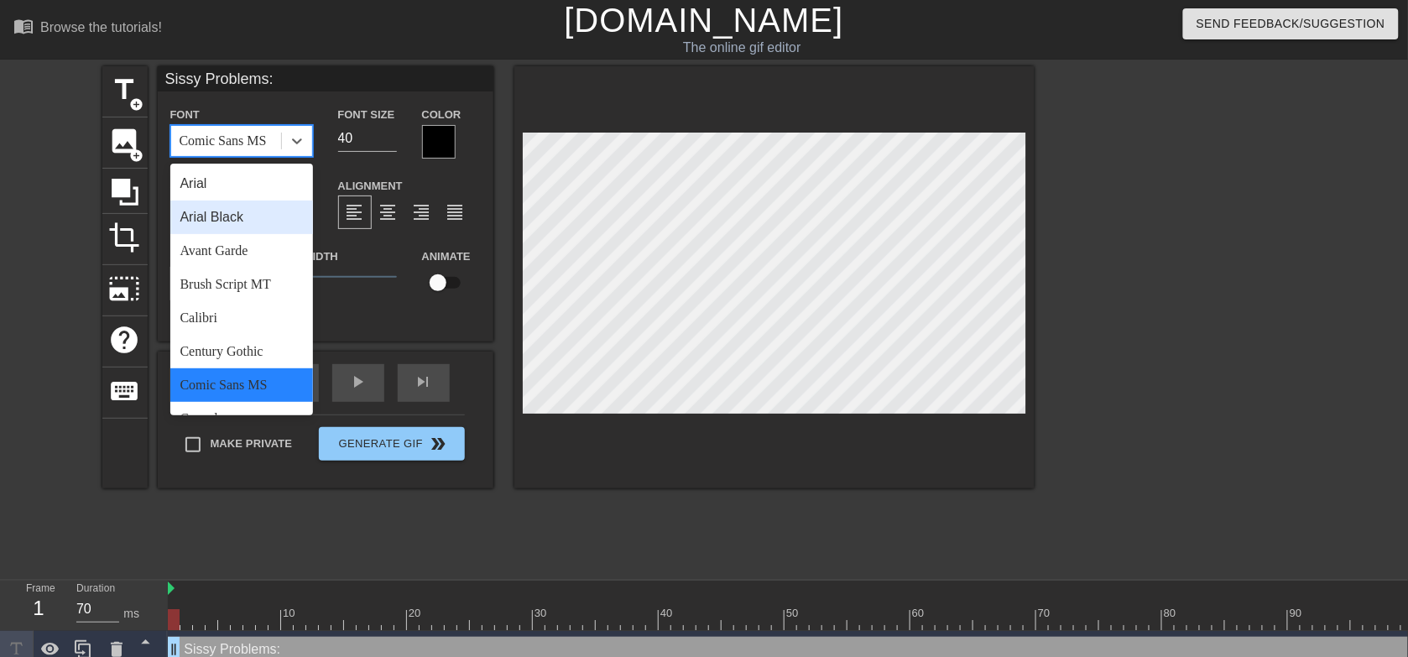
click at [229, 216] on div "Arial Black" at bounding box center [241, 218] width 143 height 34
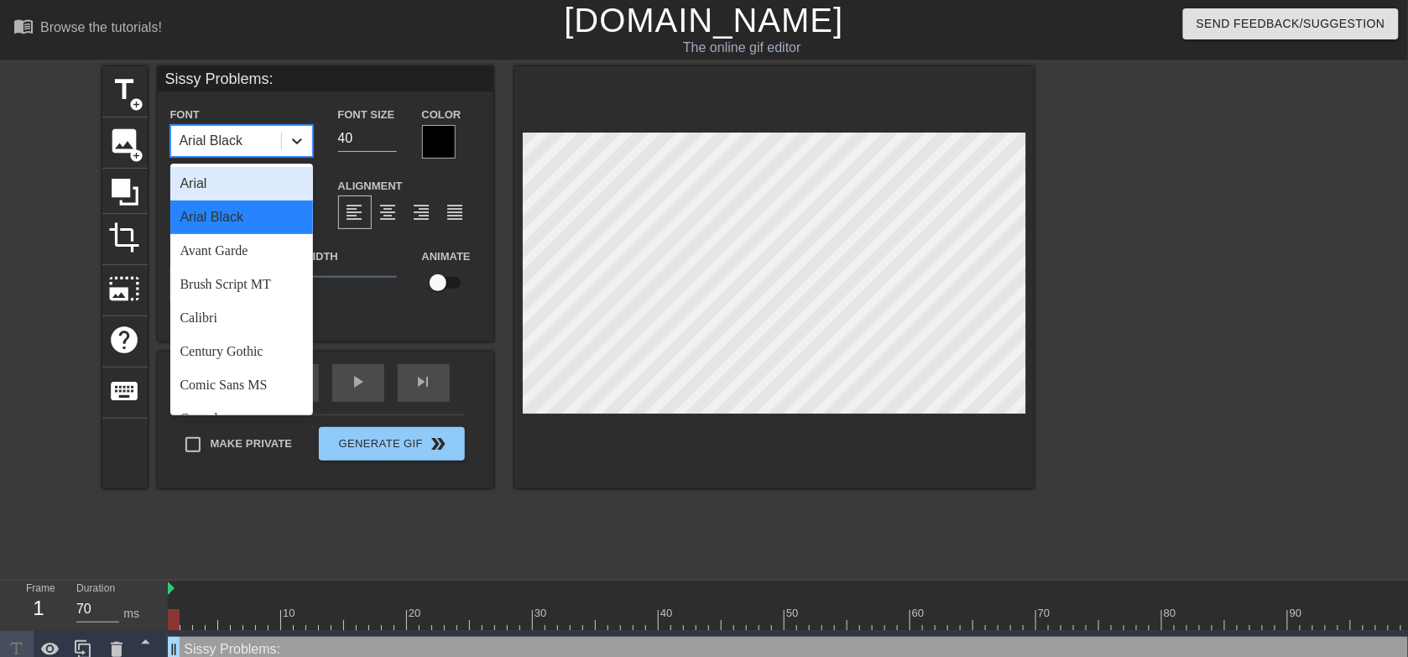
click at [294, 144] on icon at bounding box center [297, 141] width 17 height 17
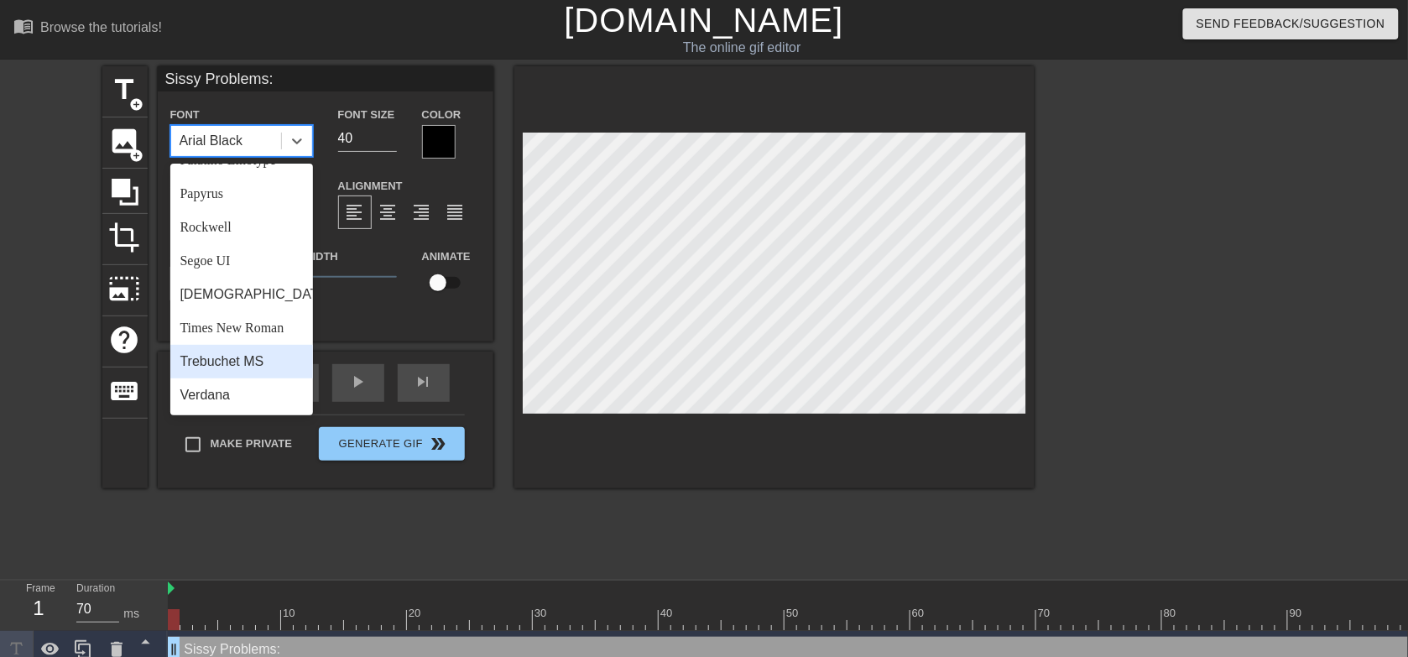
click at [231, 359] on div "Trebuchet MS" at bounding box center [241, 362] width 143 height 34
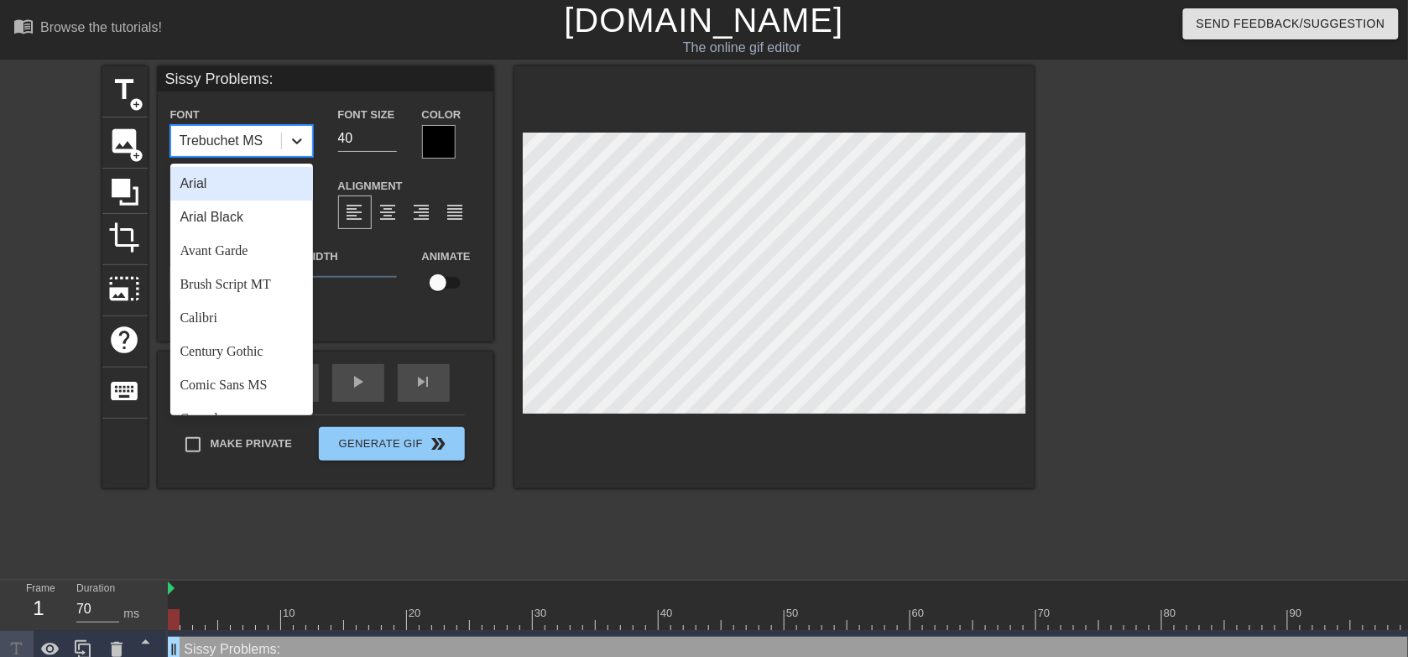
click at [295, 149] on icon at bounding box center [297, 141] width 17 height 17
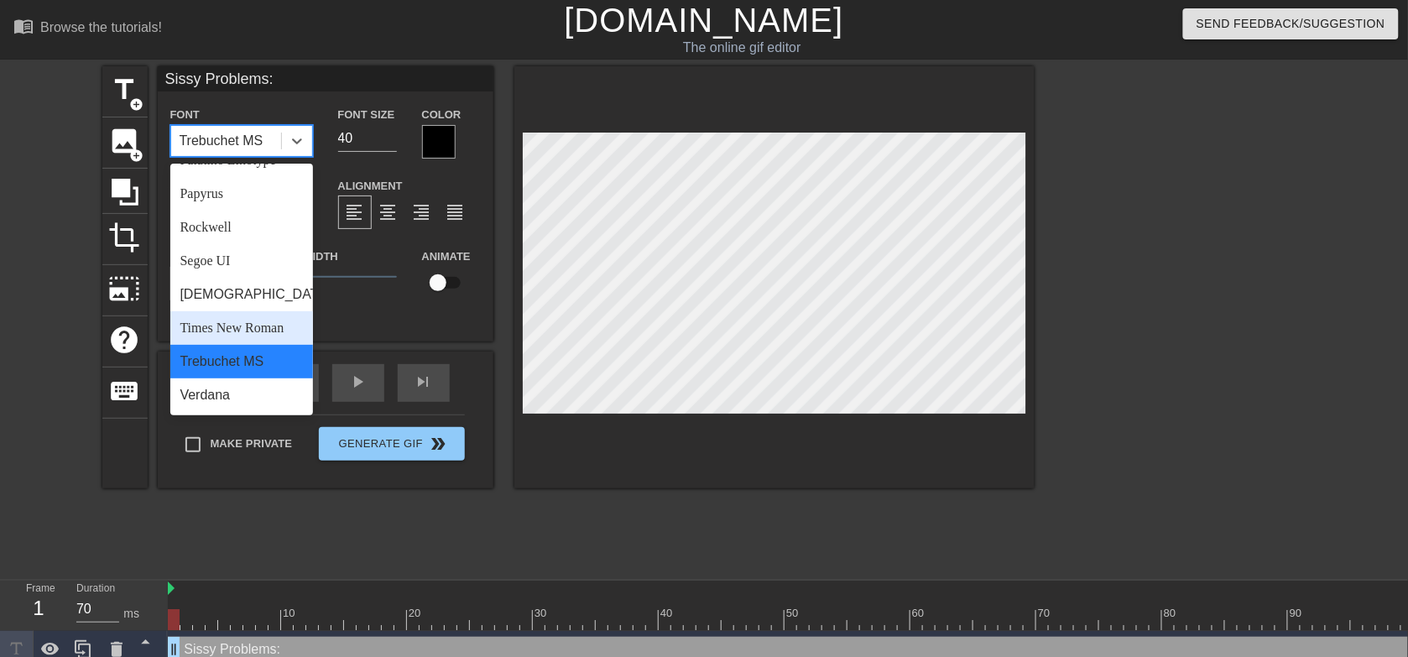
click at [223, 326] on div "Times New Roman" at bounding box center [241, 328] width 143 height 34
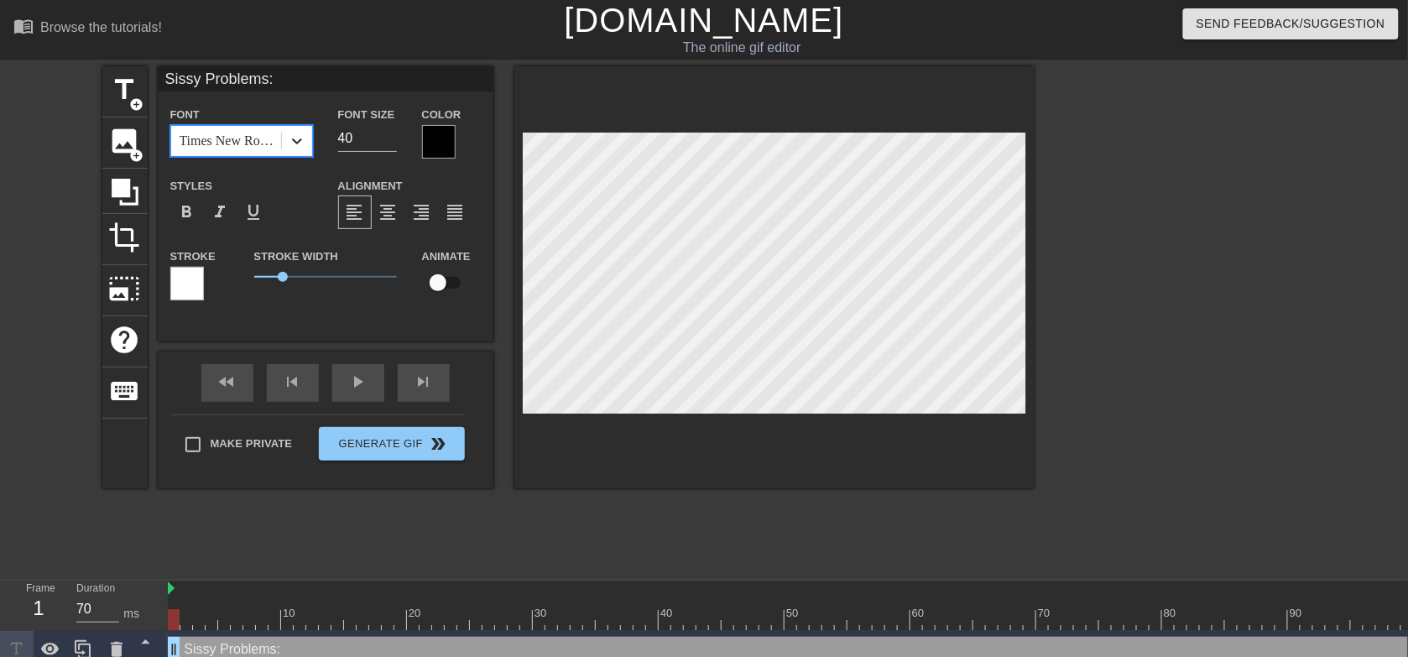
click at [299, 144] on icon at bounding box center [297, 141] width 17 height 17
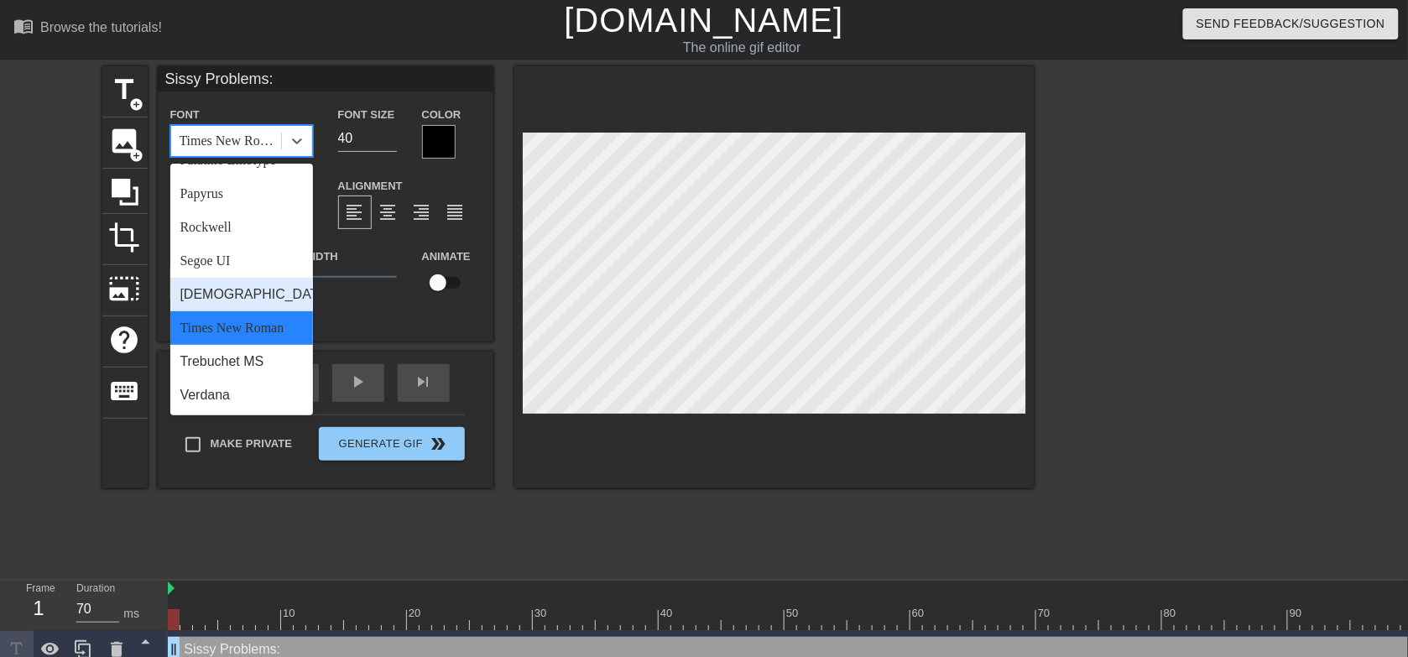
click at [214, 296] on div "Tahoma" at bounding box center [241, 295] width 143 height 34
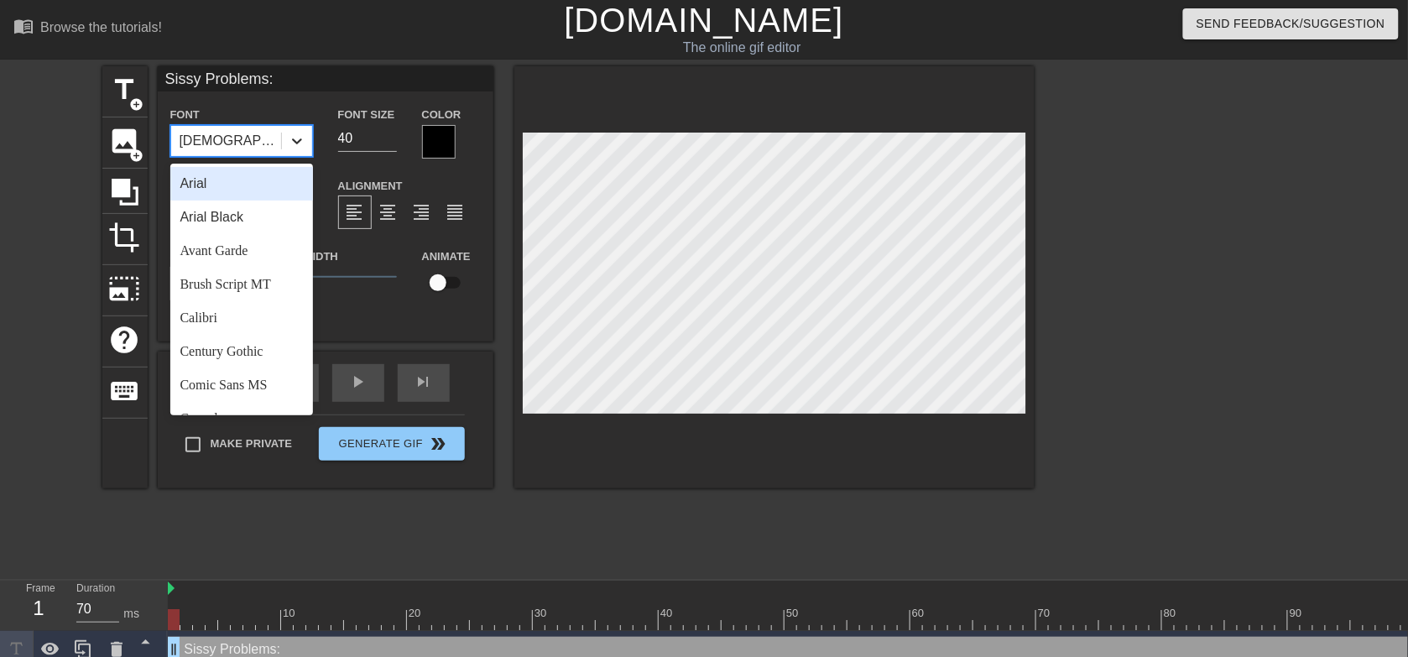
click at [294, 139] on icon at bounding box center [297, 141] width 17 height 17
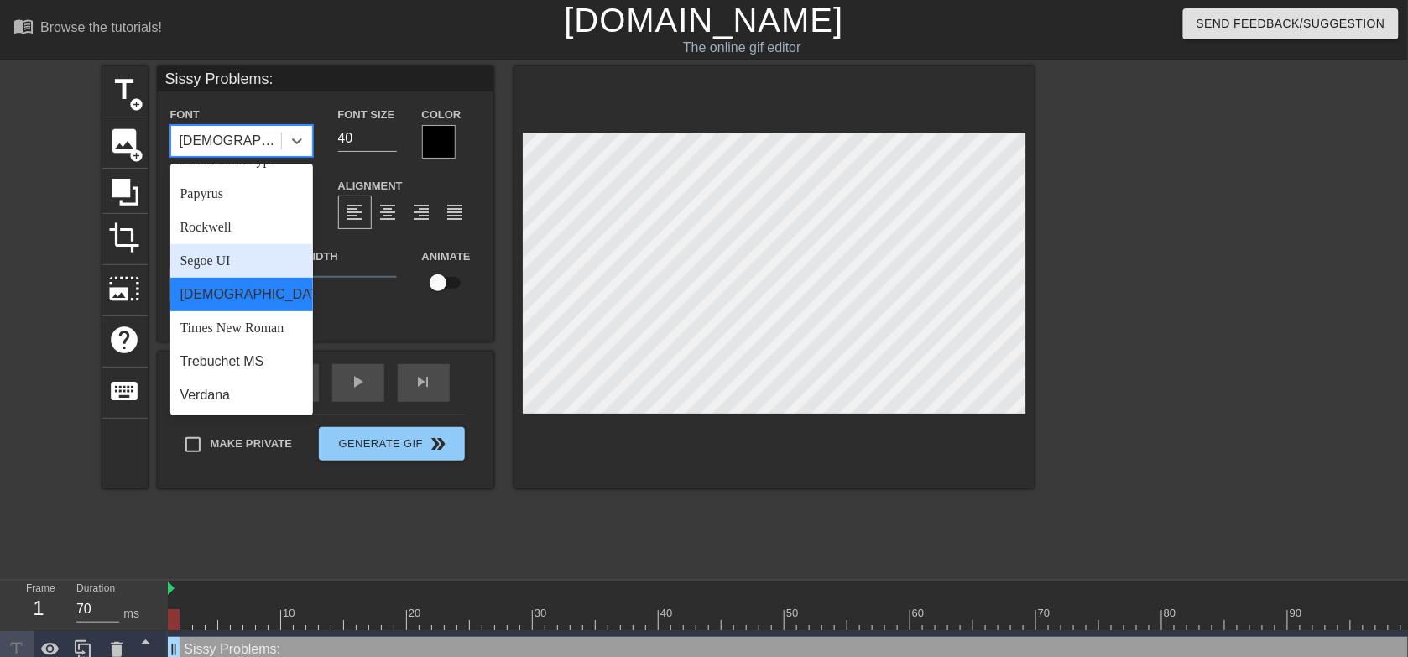
click at [233, 275] on div "Segoe UI" at bounding box center [241, 261] width 143 height 34
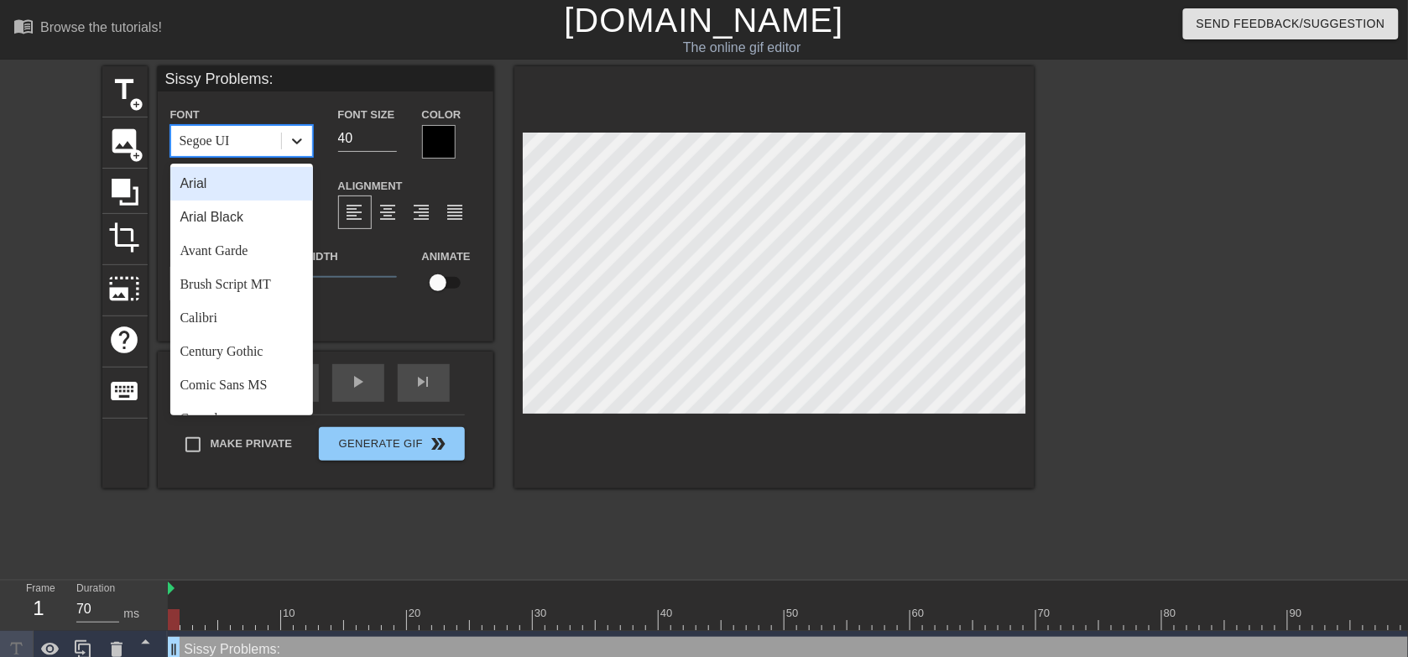
click at [295, 136] on icon at bounding box center [297, 141] width 17 height 17
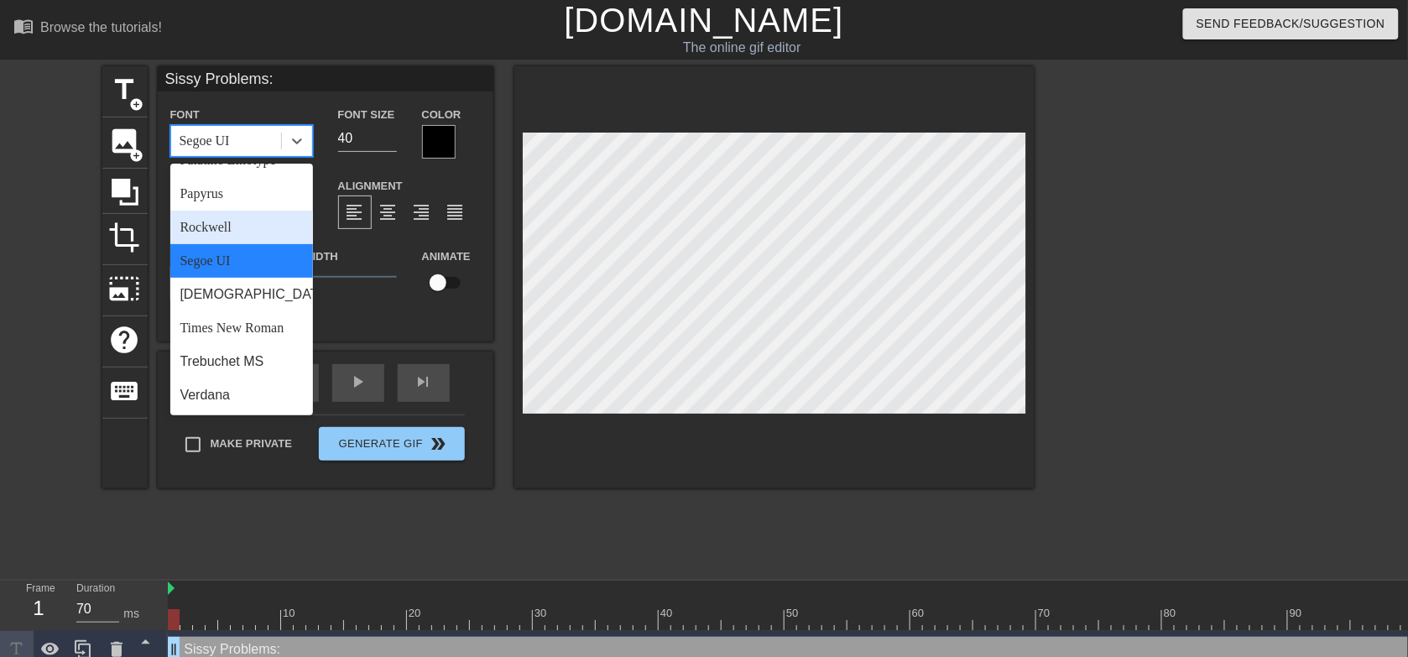
click at [215, 228] on div "Rockwell" at bounding box center [241, 228] width 143 height 34
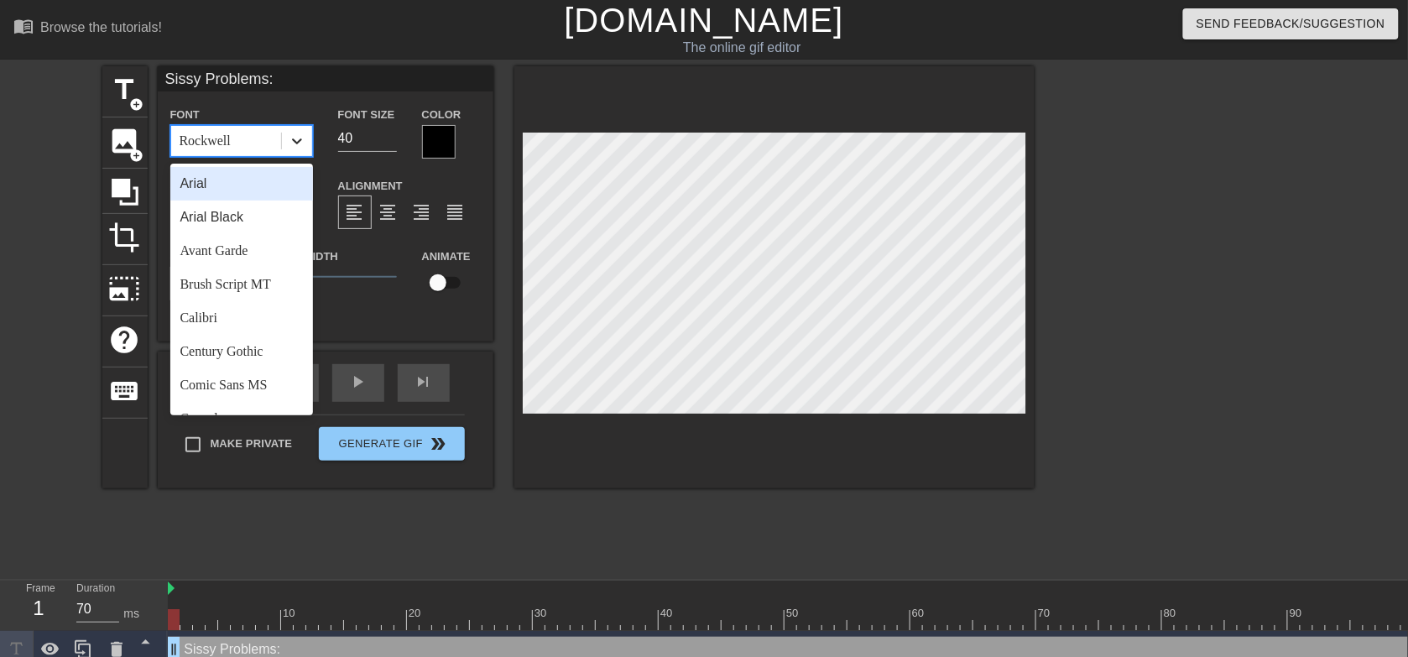
click at [282, 144] on div at bounding box center [297, 141] width 30 height 30
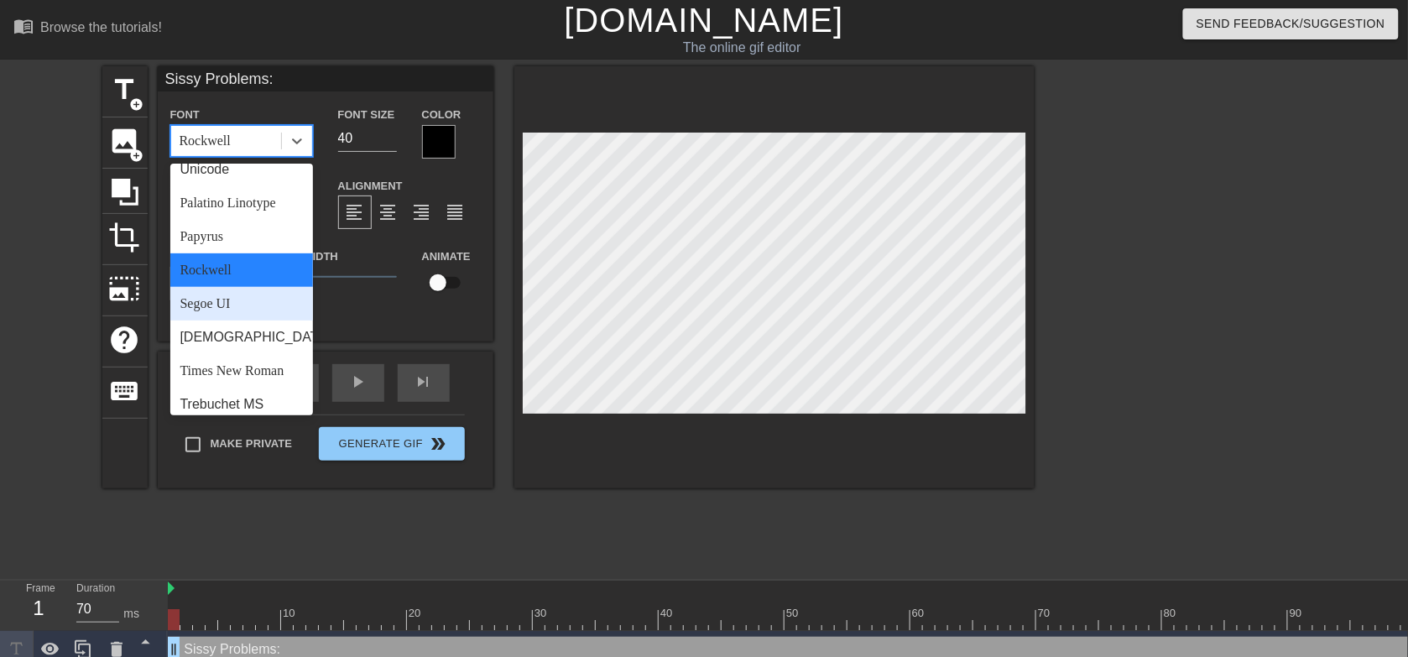
scroll to position [537, 0]
click at [206, 254] on div "Papyrus" at bounding box center [241, 238] width 143 height 34
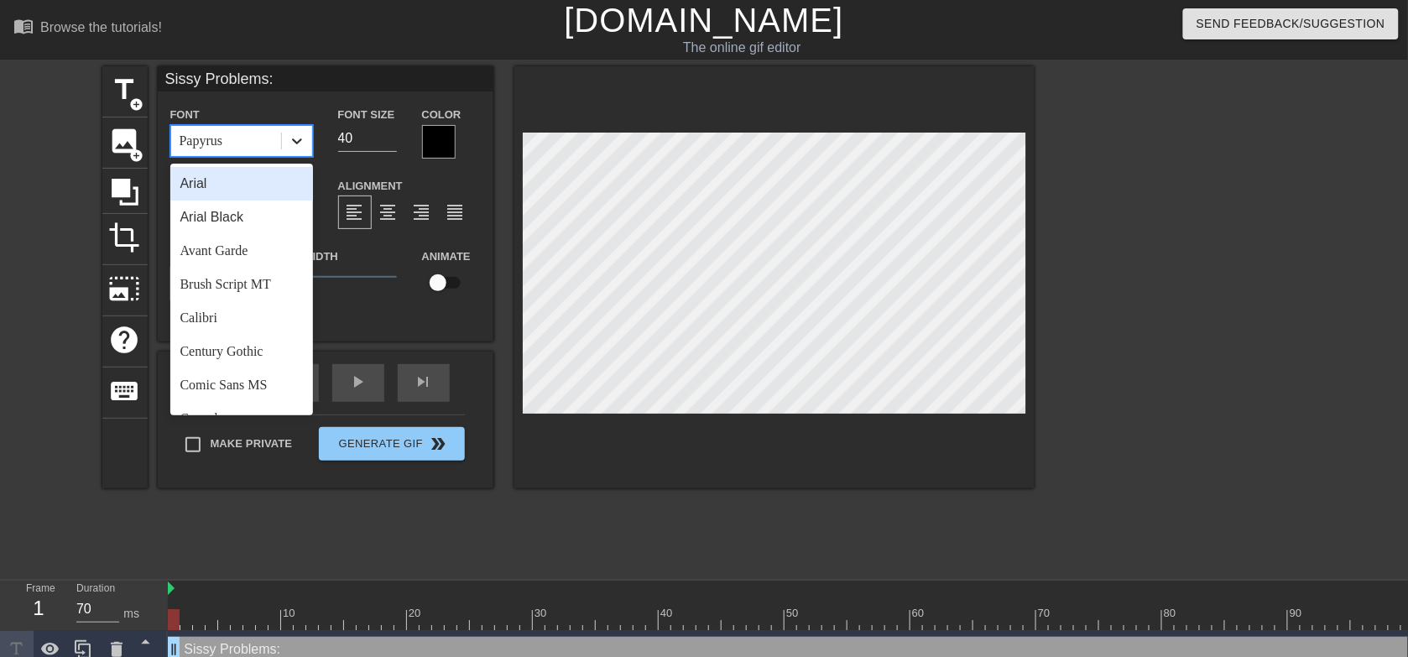
click at [302, 149] on icon at bounding box center [297, 141] width 17 height 17
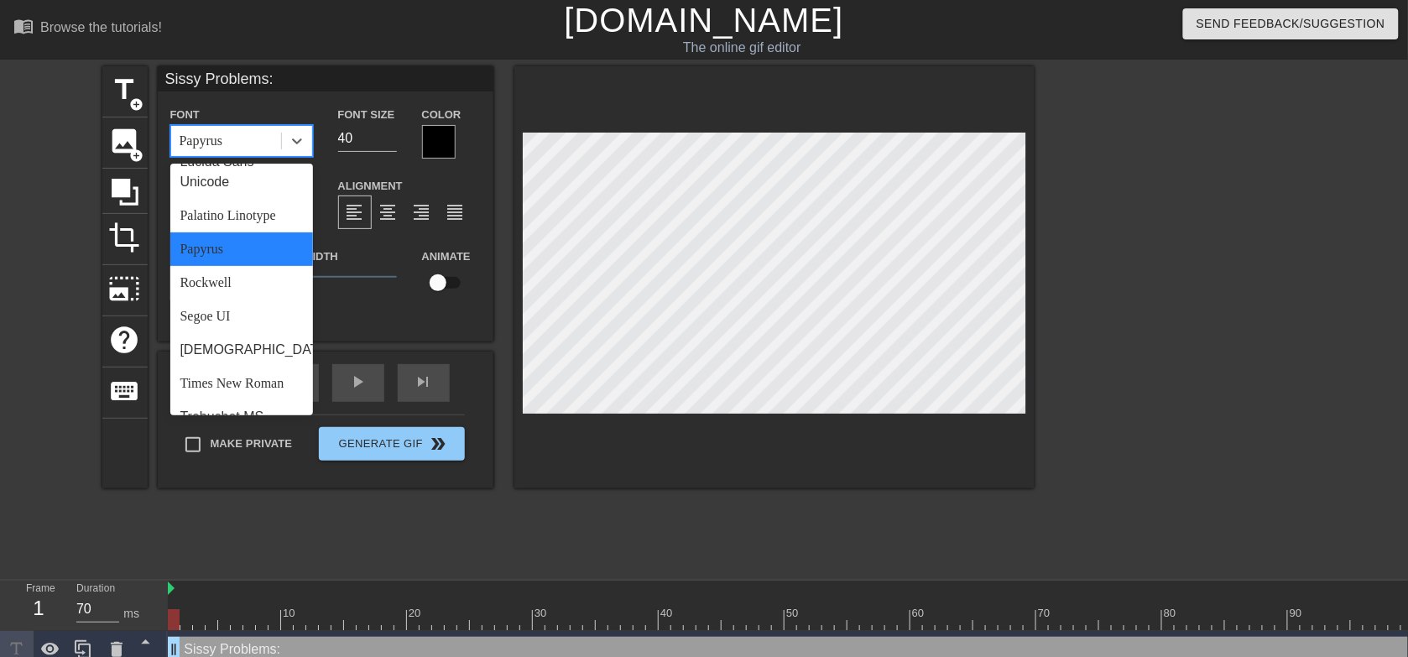
scroll to position [521, 0]
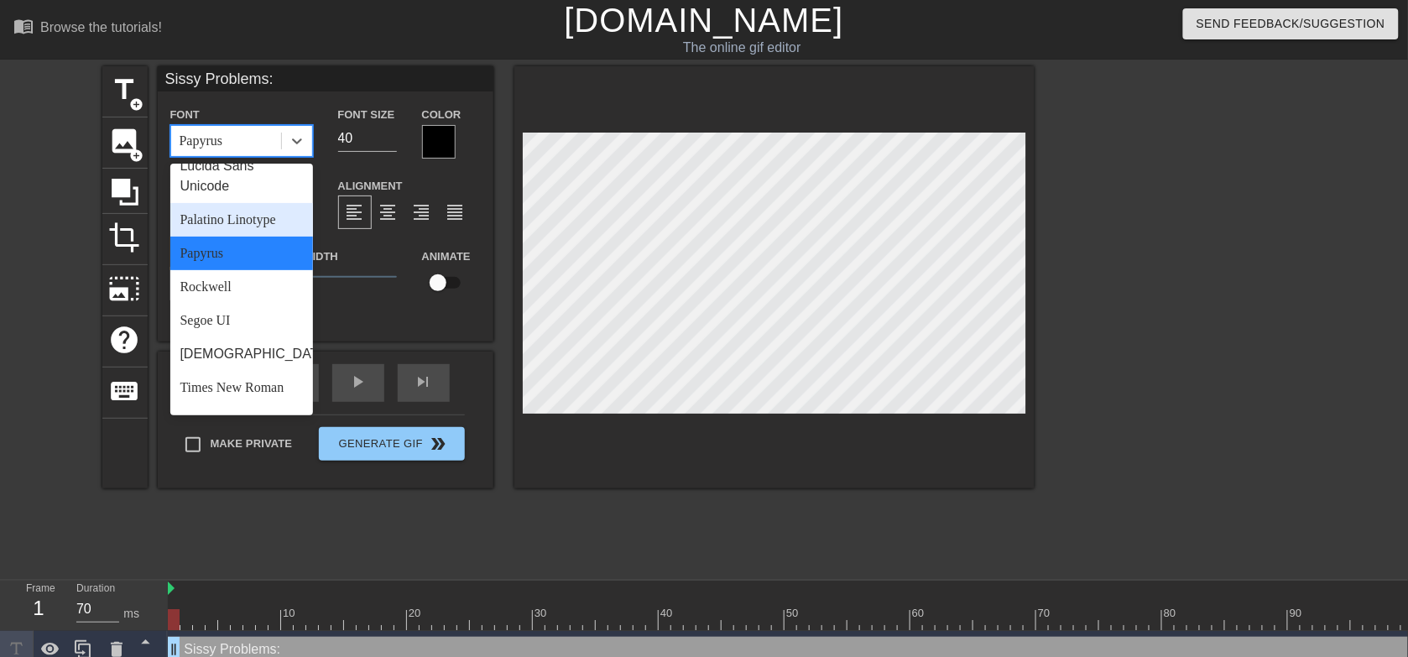
click at [239, 237] on div "Palatino Linotype" at bounding box center [241, 220] width 143 height 34
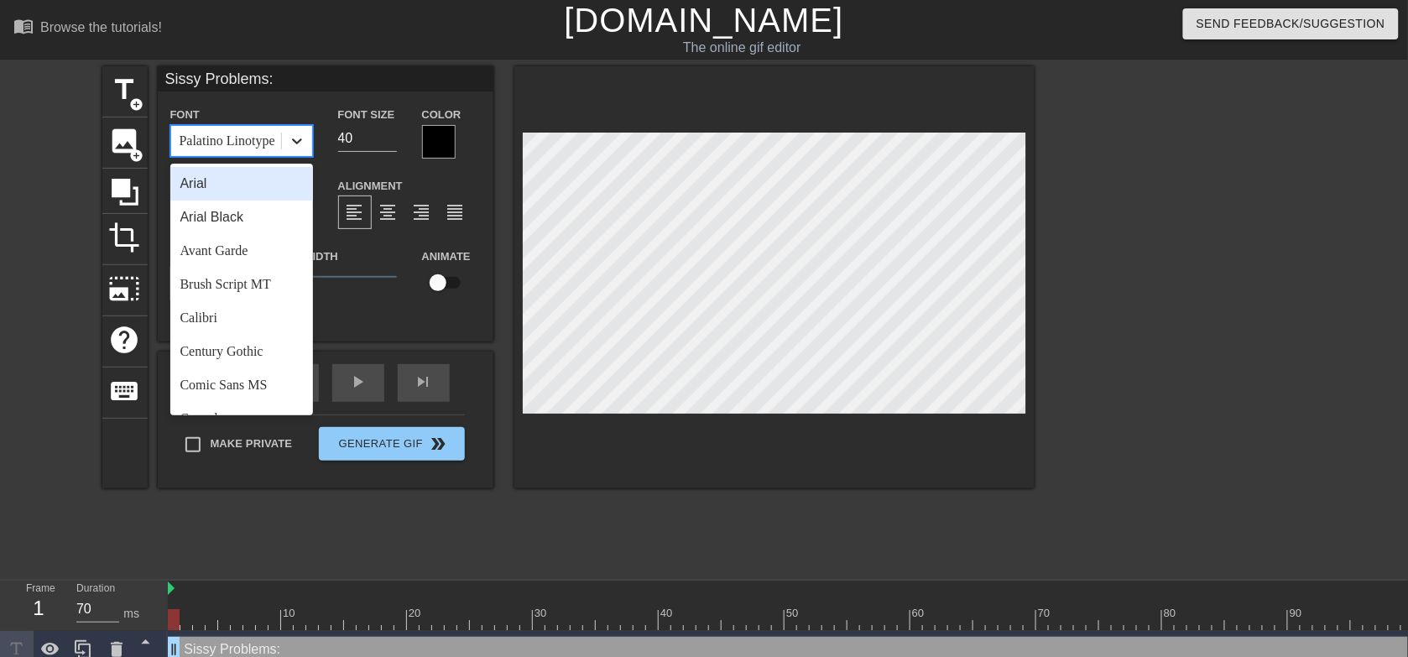
click at [296, 144] on icon at bounding box center [297, 141] width 10 height 6
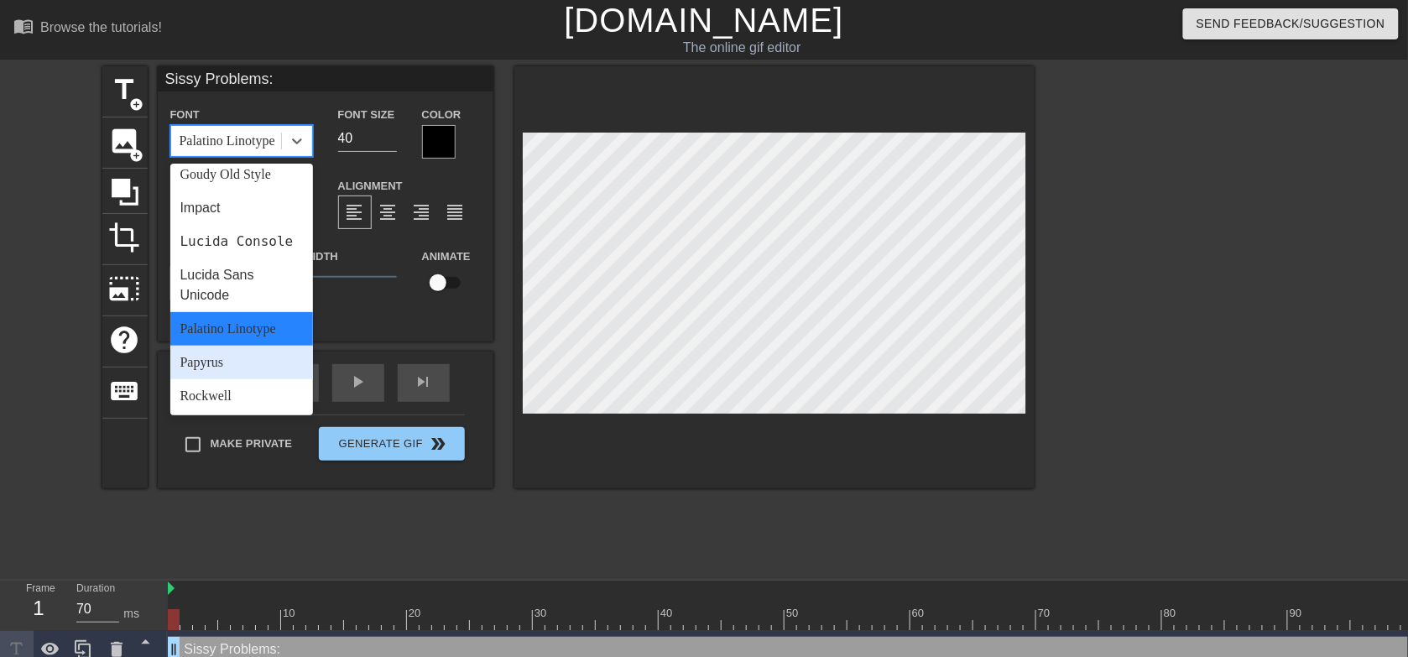
scroll to position [410, 0]
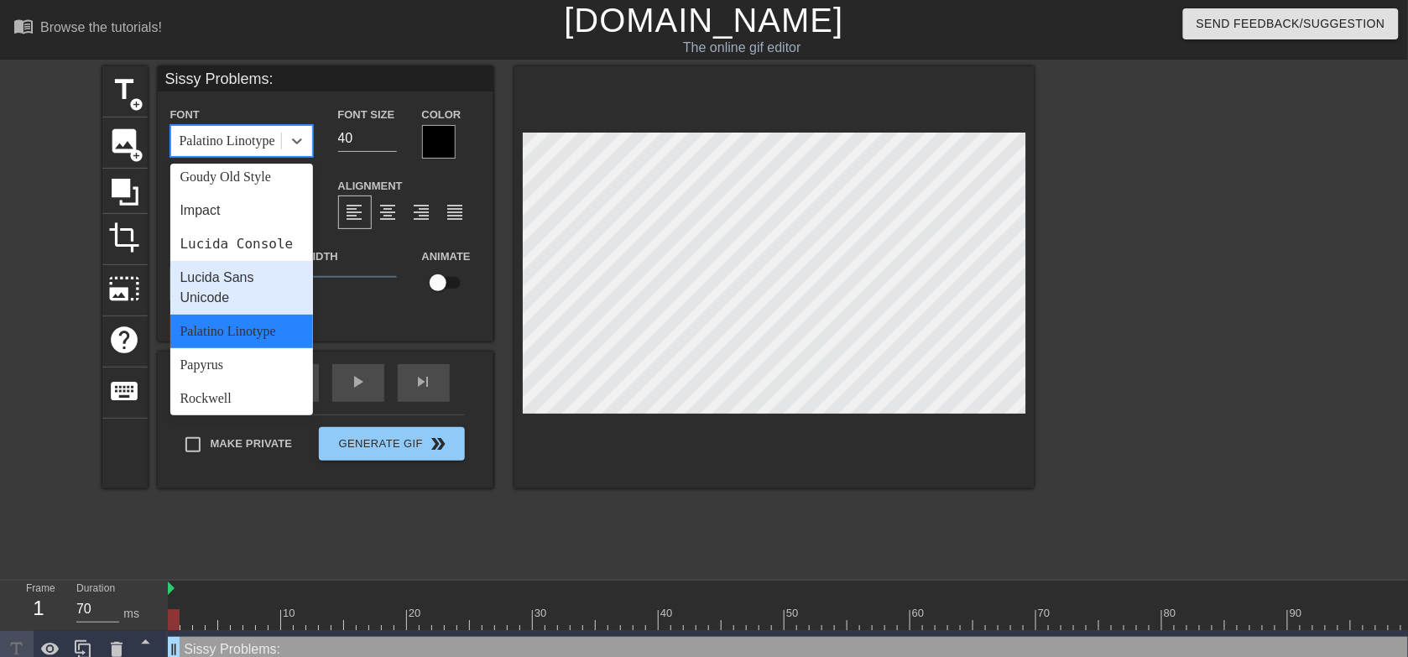
click at [201, 309] on div "Lucida Sans Unicode" at bounding box center [241, 288] width 143 height 54
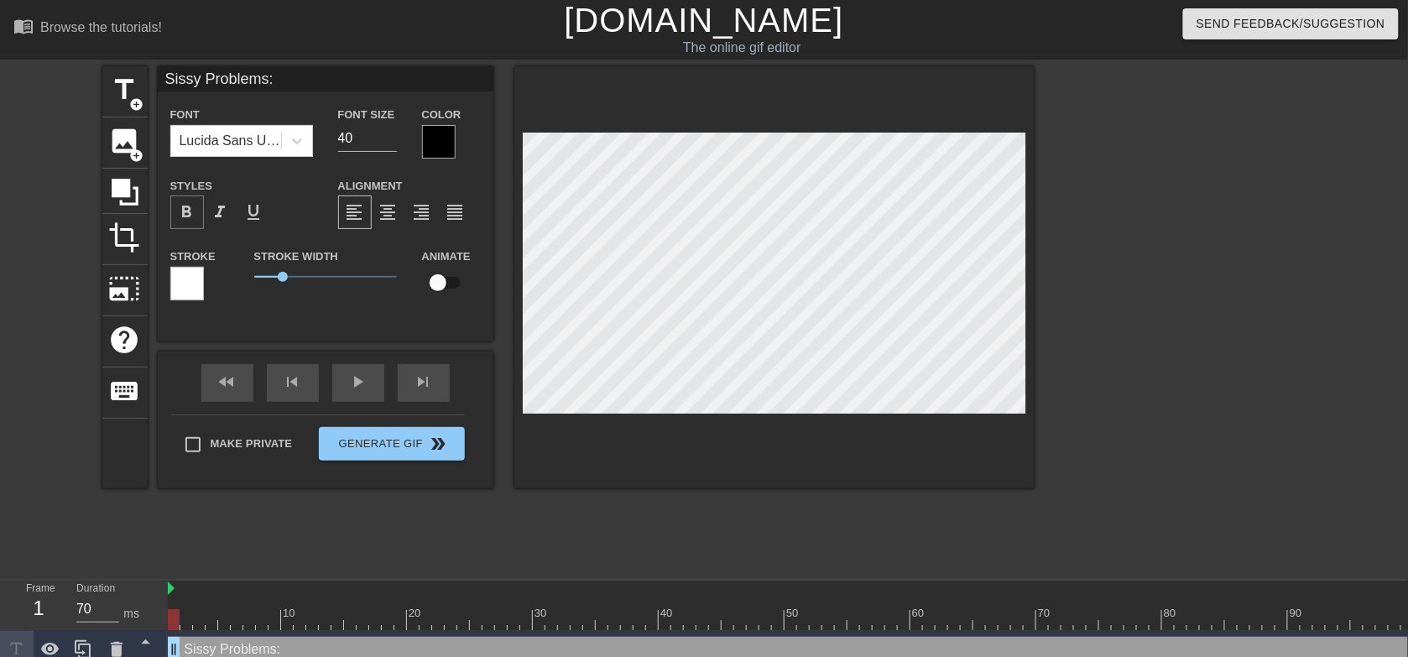
click at [182, 210] on span "format_bold" at bounding box center [187, 212] width 20 height 20
click at [212, 214] on span "format_italic" at bounding box center [221, 212] width 20 height 20
click at [250, 214] on span "format_underline" at bounding box center [254, 212] width 20 height 20
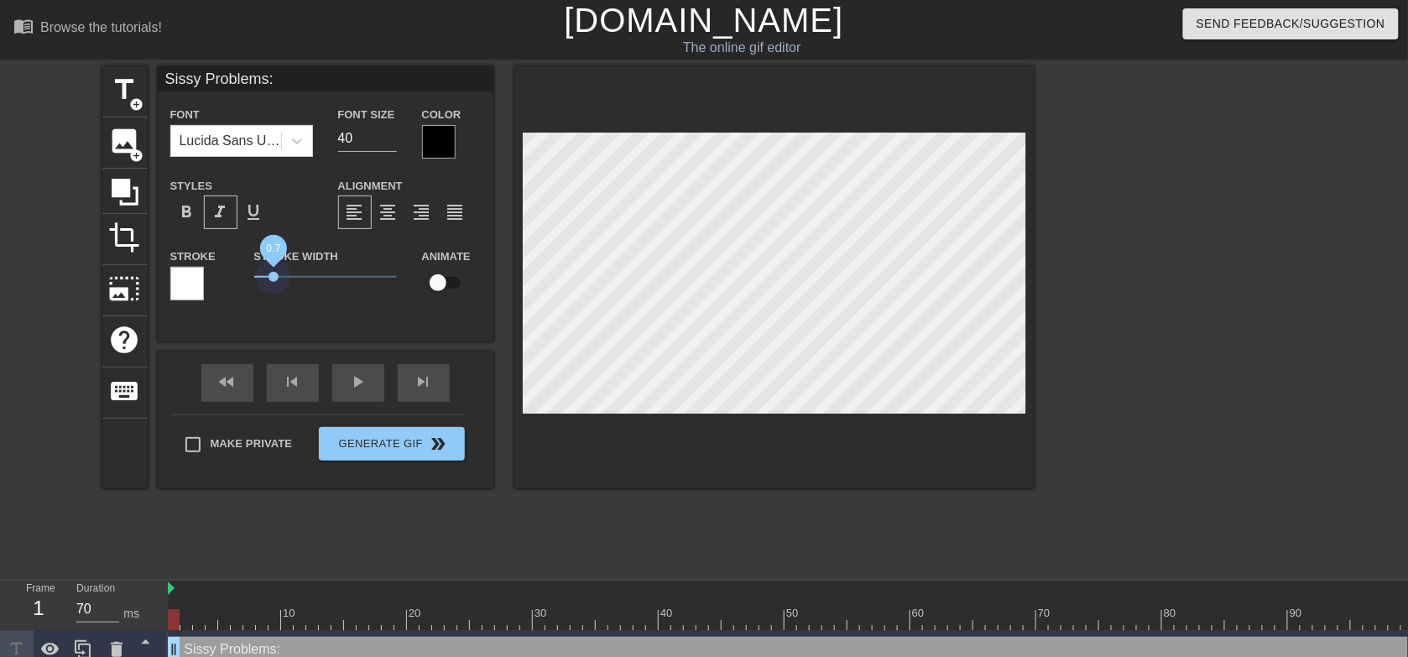
click at [274, 274] on span "0.7" at bounding box center [325, 277] width 143 height 20
click at [189, 286] on div at bounding box center [187, 284] width 34 height 34
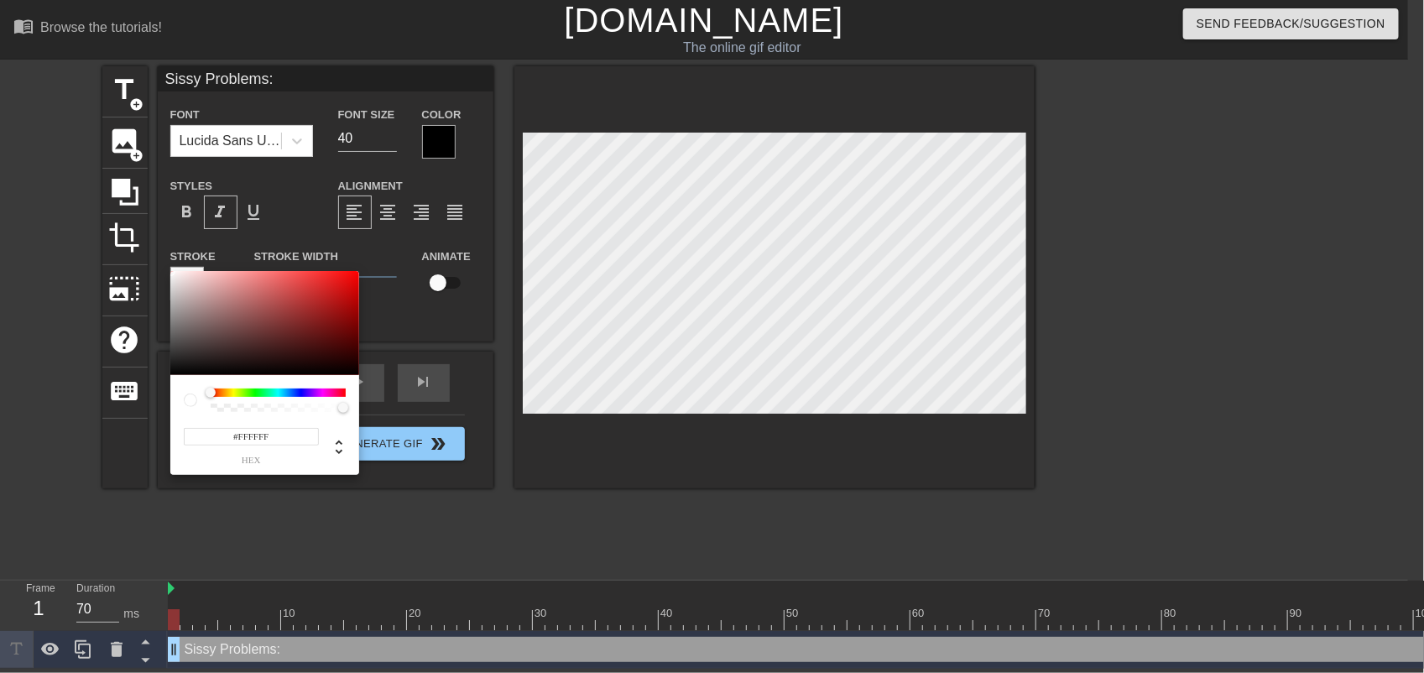
click at [323, 391] on div at bounding box center [278, 393] width 135 height 8
click at [325, 394] on div at bounding box center [278, 393] width 135 height 8
click at [321, 394] on div at bounding box center [278, 393] width 135 height 8
click at [325, 392] on div at bounding box center [278, 393] width 135 height 8
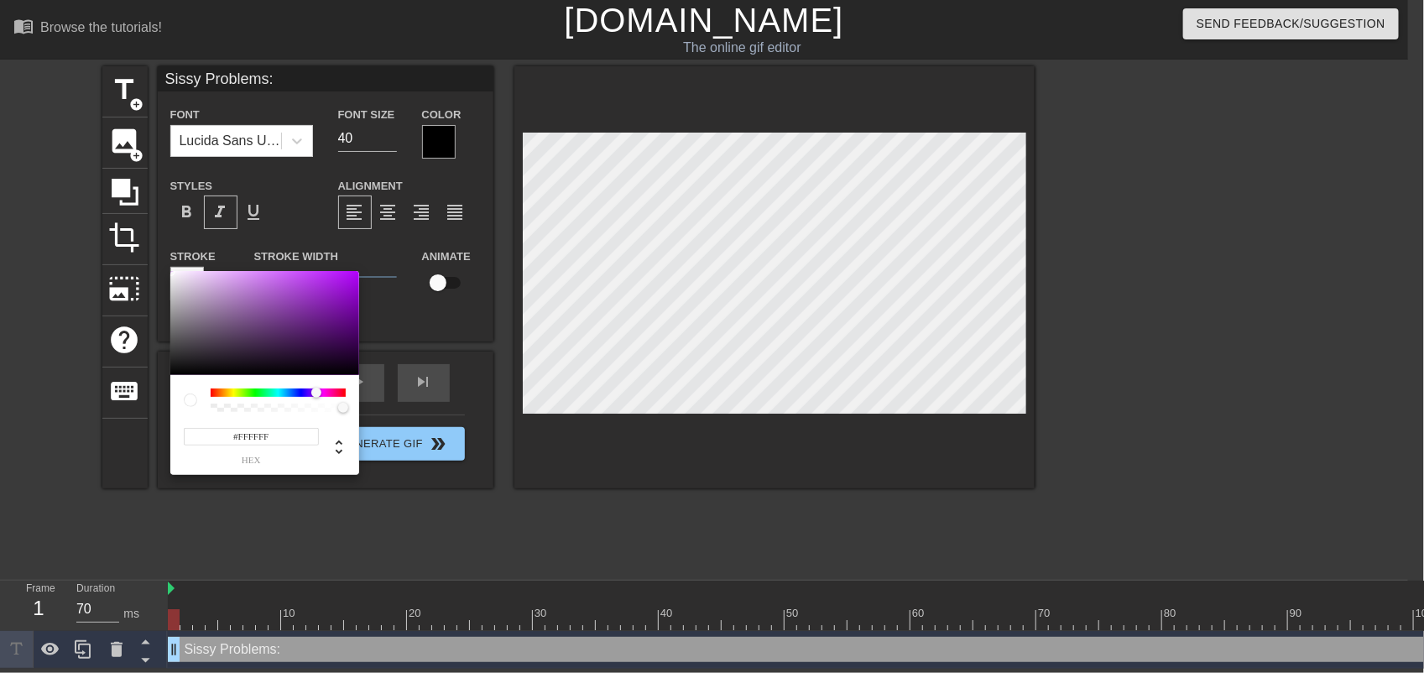
drag, startPoint x: 212, startPoint y: 394, endPoint x: 316, endPoint y: 405, distance: 104.6
click at [316, 405] on div at bounding box center [278, 400] width 135 height 23
drag, startPoint x: 336, startPoint y: 274, endPoint x: 389, endPoint y: 284, distance: 53.0
click at [389, 284] on div "#9F00E1 hex" at bounding box center [712, 336] width 1424 height 673
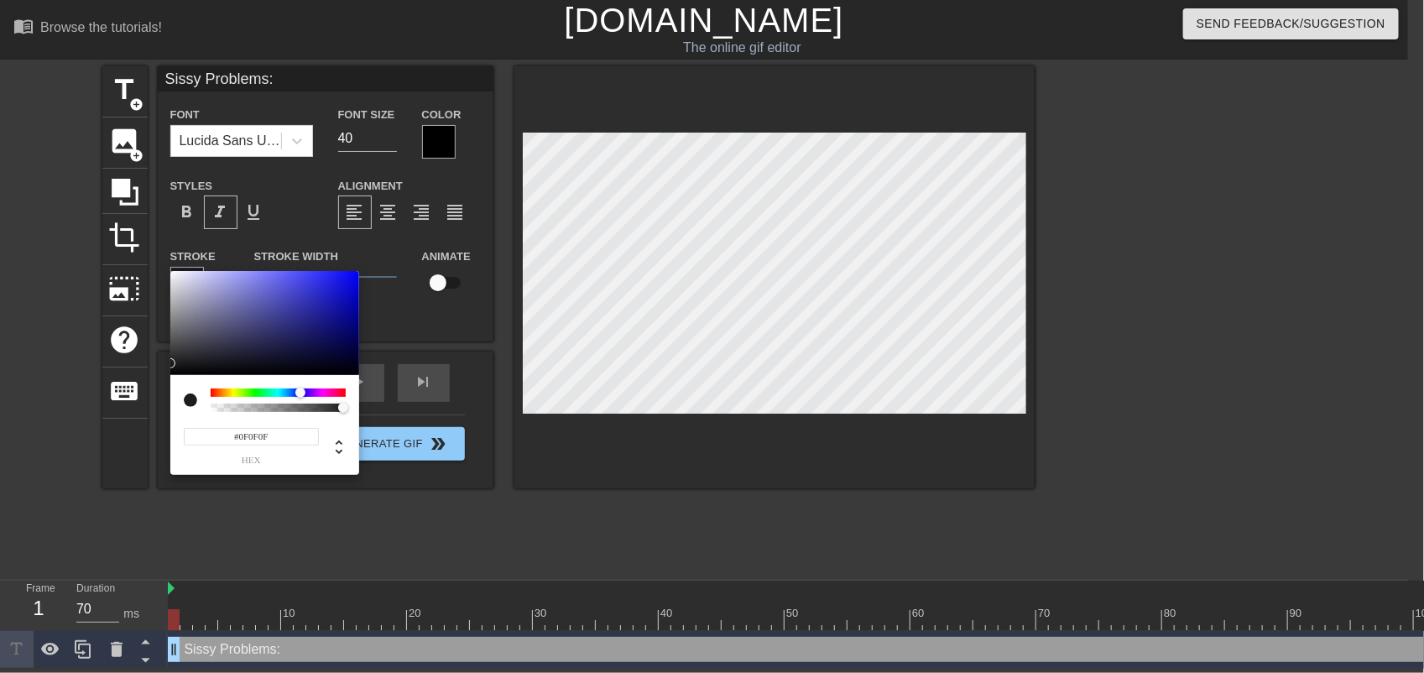
type input "#000000"
drag, startPoint x: 212, startPoint y: 373, endPoint x: 156, endPoint y: 407, distance: 65.5
click at [156, 407] on div "#000000 hex" at bounding box center [712, 336] width 1424 height 673
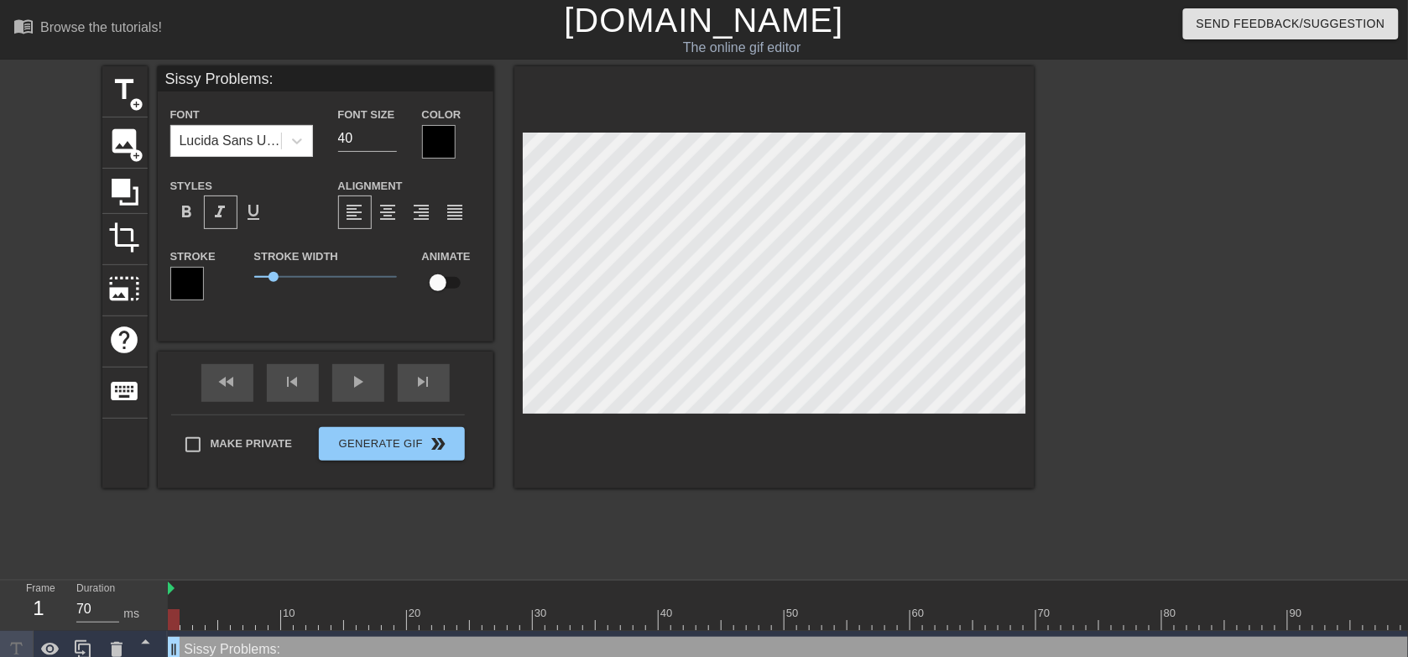
click at [435, 148] on div at bounding box center [439, 142] width 34 height 34
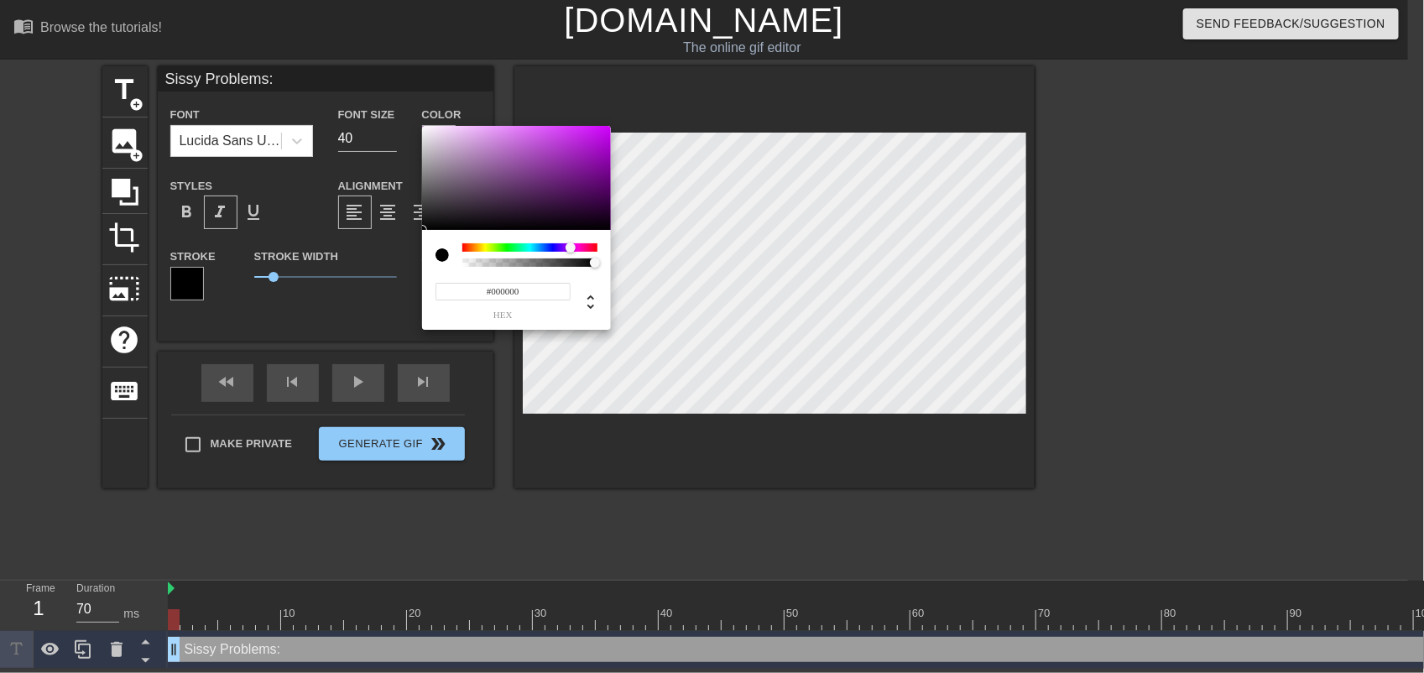
click at [571, 248] on div at bounding box center [529, 247] width 135 height 8
type input "#C200FF"
drag, startPoint x: 434, startPoint y: 214, endPoint x: 676, endPoint y: 67, distance: 283.5
click at [676, 67] on div "#C200FF hex" at bounding box center [712, 336] width 1424 height 673
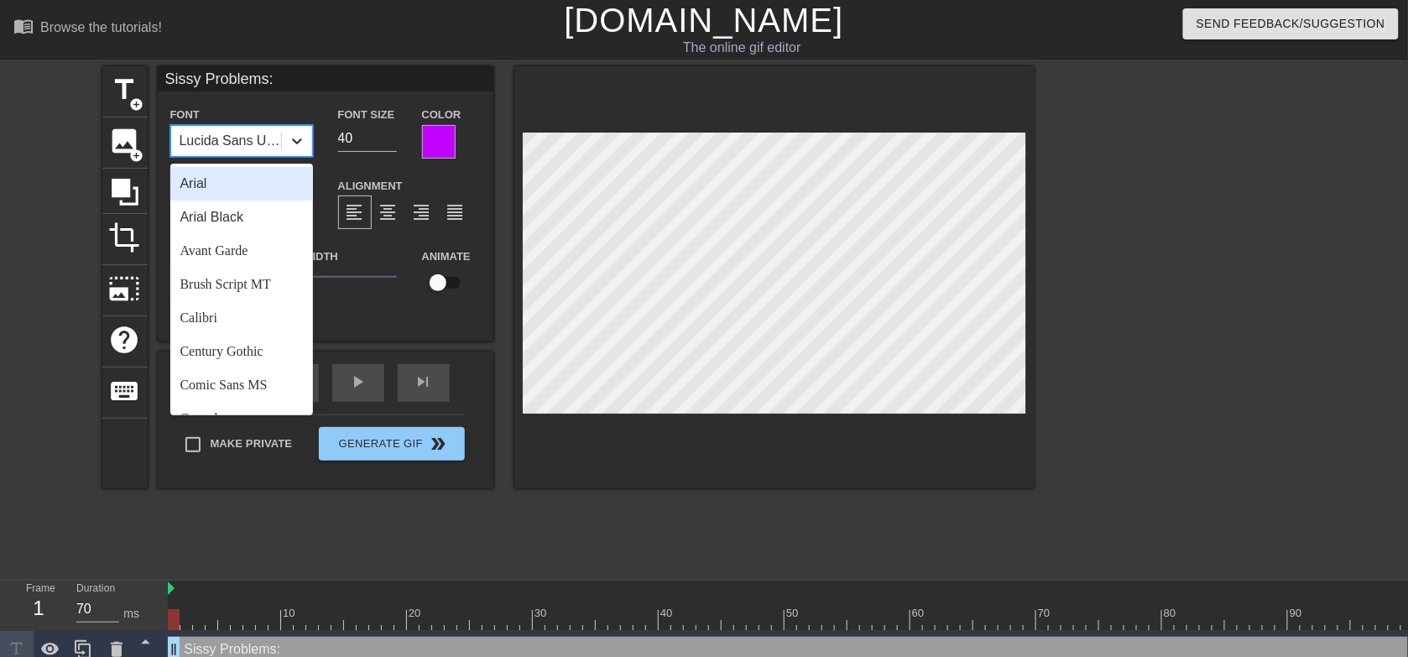
click at [300, 145] on icon at bounding box center [297, 141] width 17 height 17
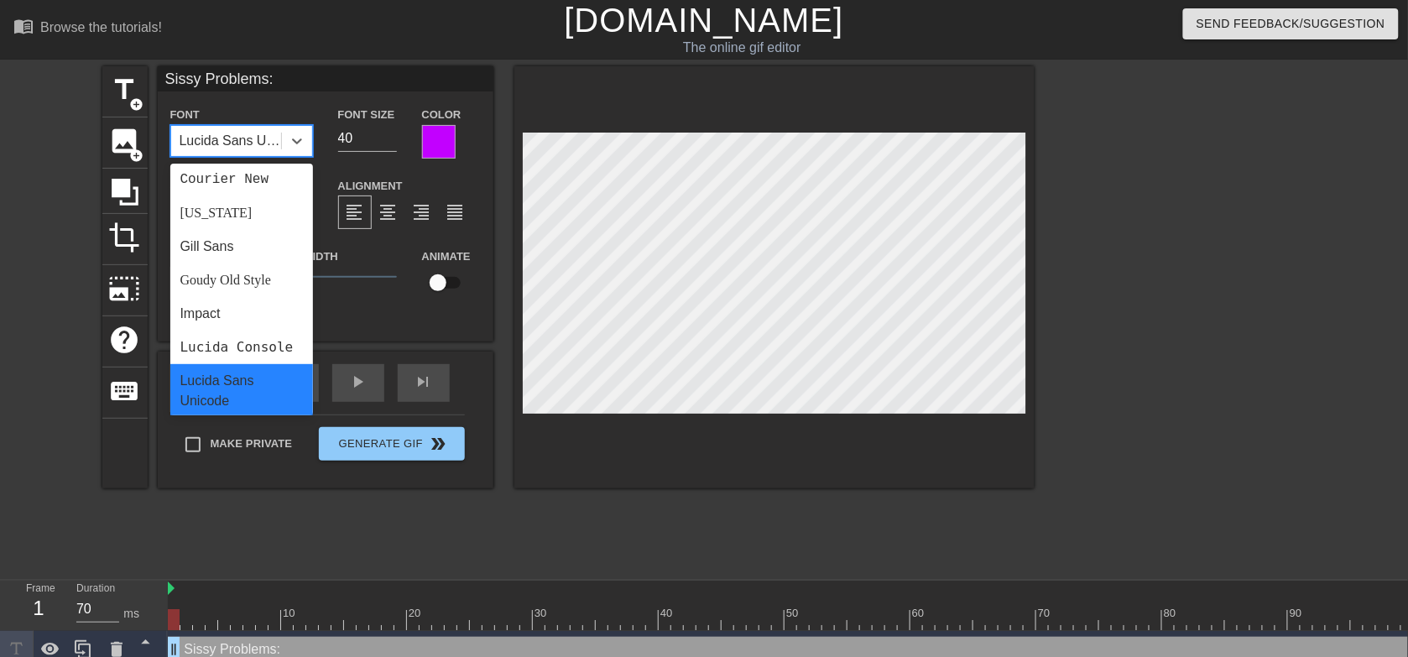
scroll to position [336, 0]
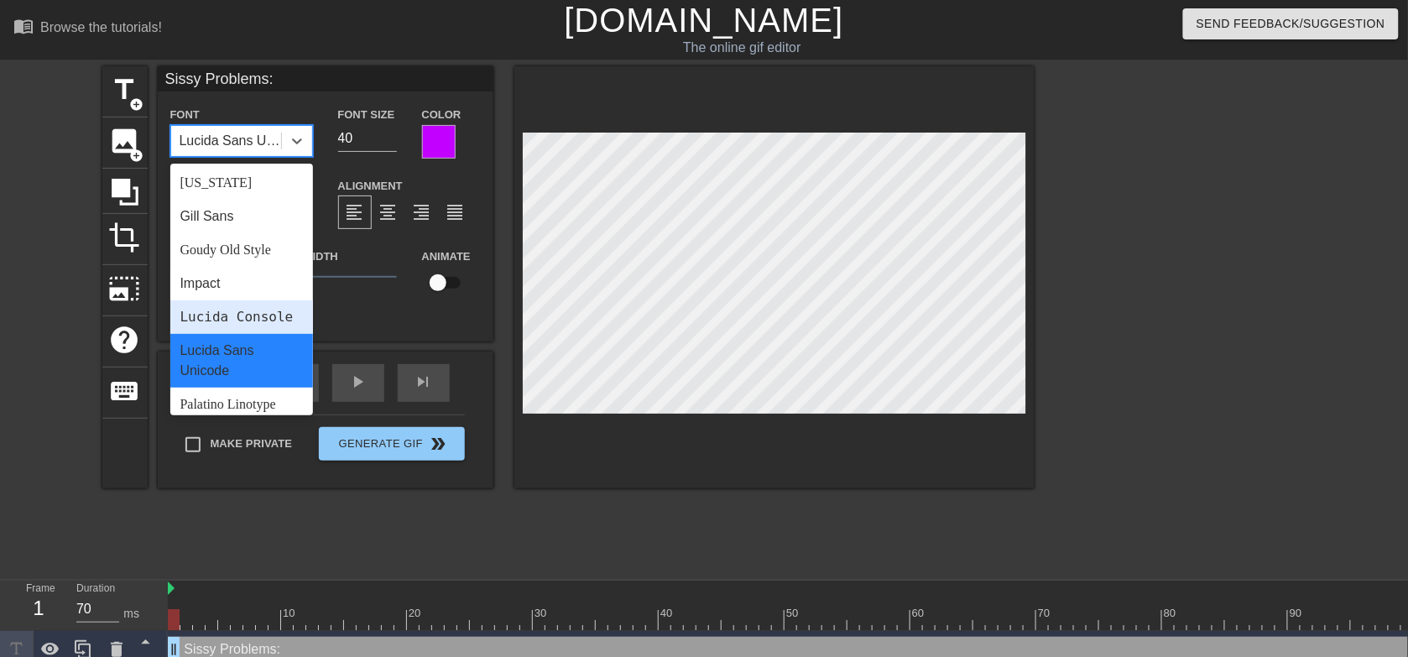
click at [211, 328] on div "Lucida Console" at bounding box center [241, 317] width 143 height 34
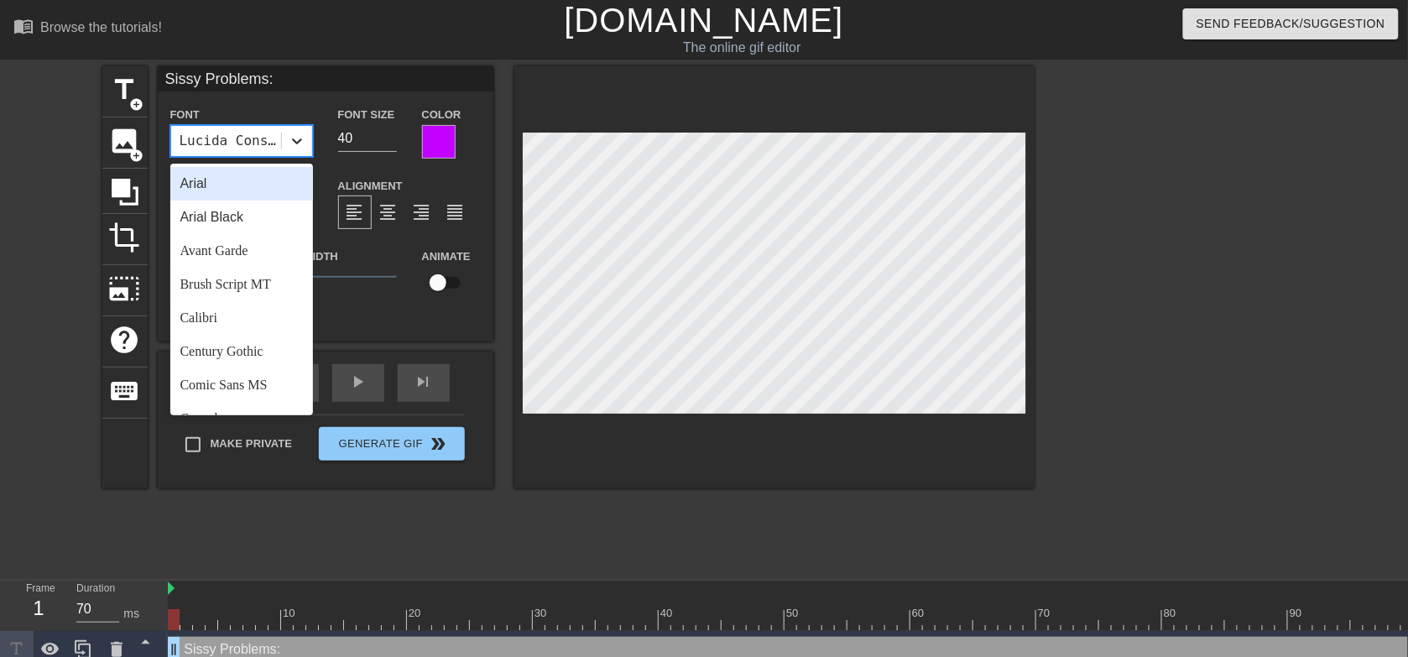
click at [291, 151] on div at bounding box center [297, 141] width 30 height 30
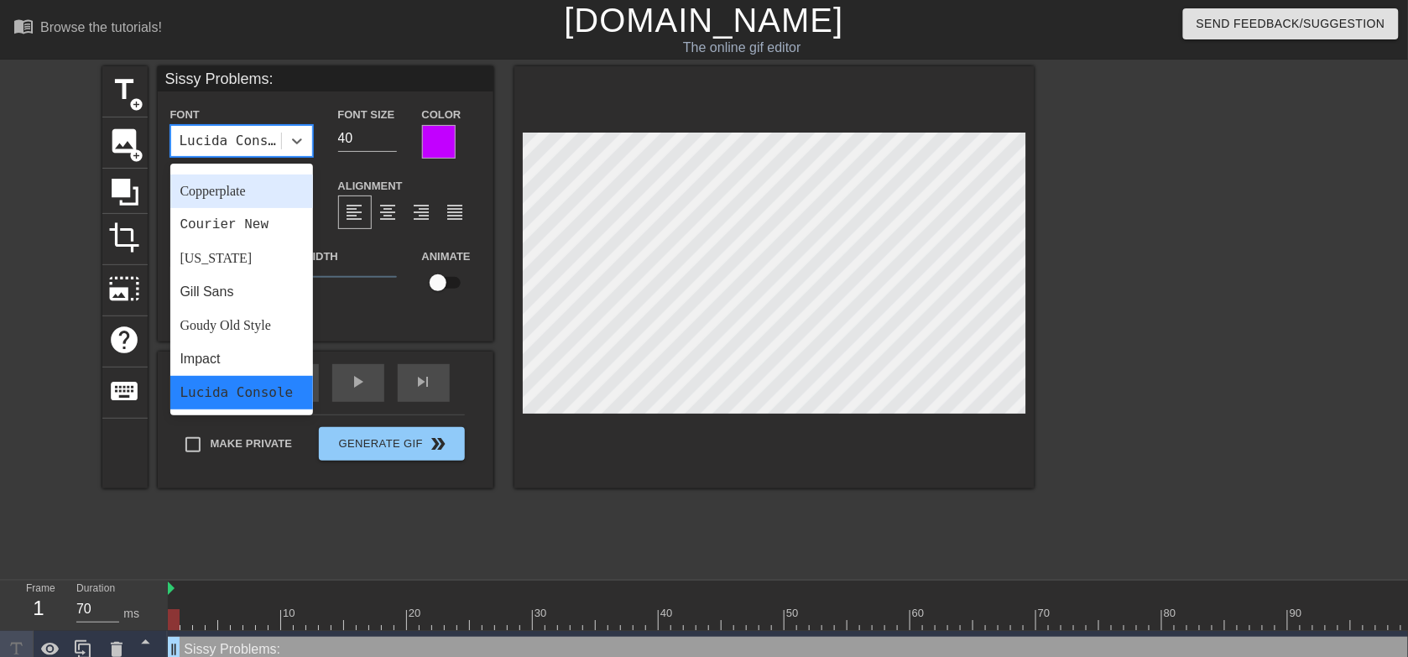
scroll to position [265, 0]
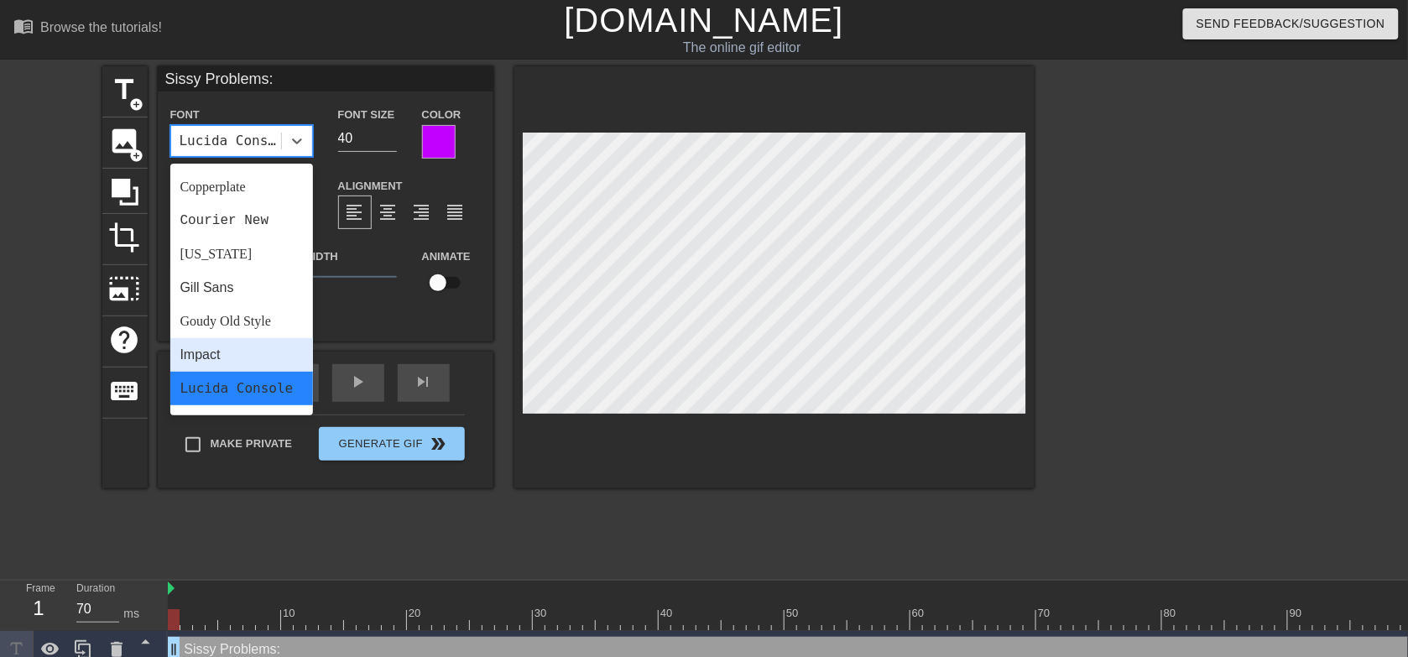
click at [198, 361] on div "Impact" at bounding box center [241, 355] width 143 height 34
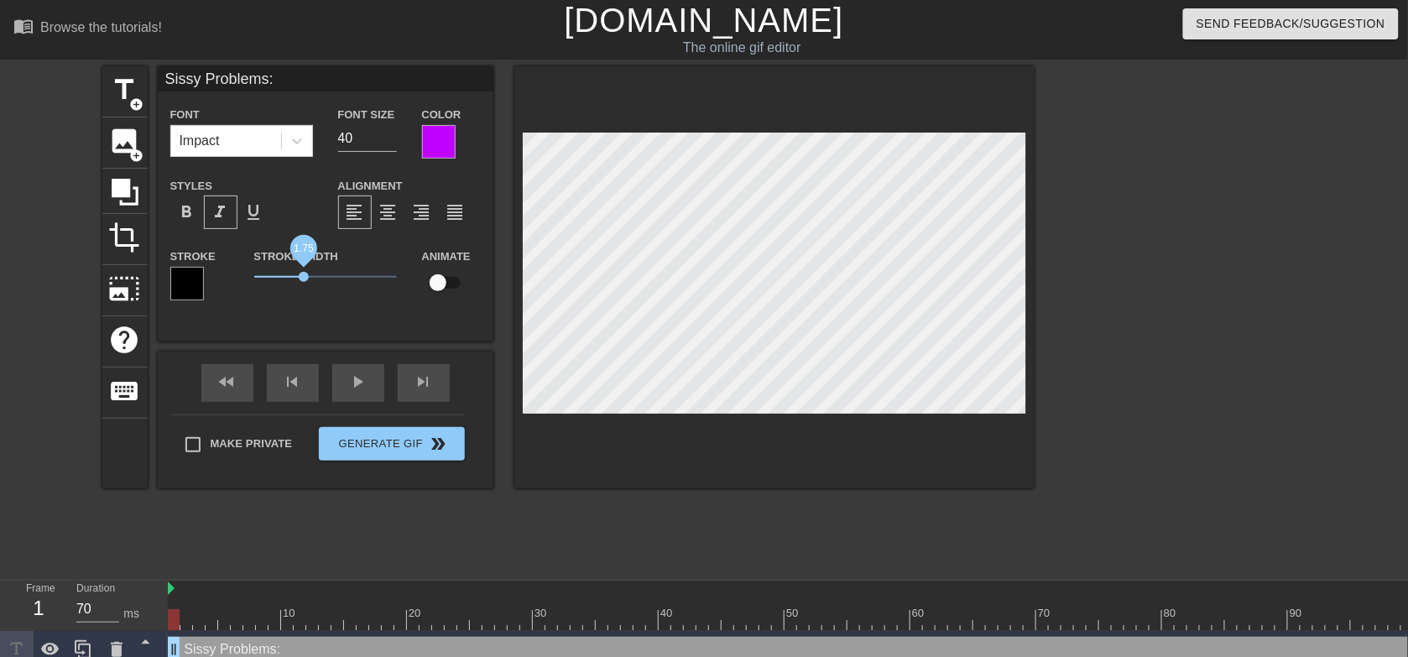
drag, startPoint x: 274, startPoint y: 275, endPoint x: 305, endPoint y: 281, distance: 31.6
click at [305, 281] on span "1.75" at bounding box center [304, 277] width 10 height 10
click at [359, 131] on input "40" at bounding box center [367, 138] width 59 height 27
type input "4"
type input "5"
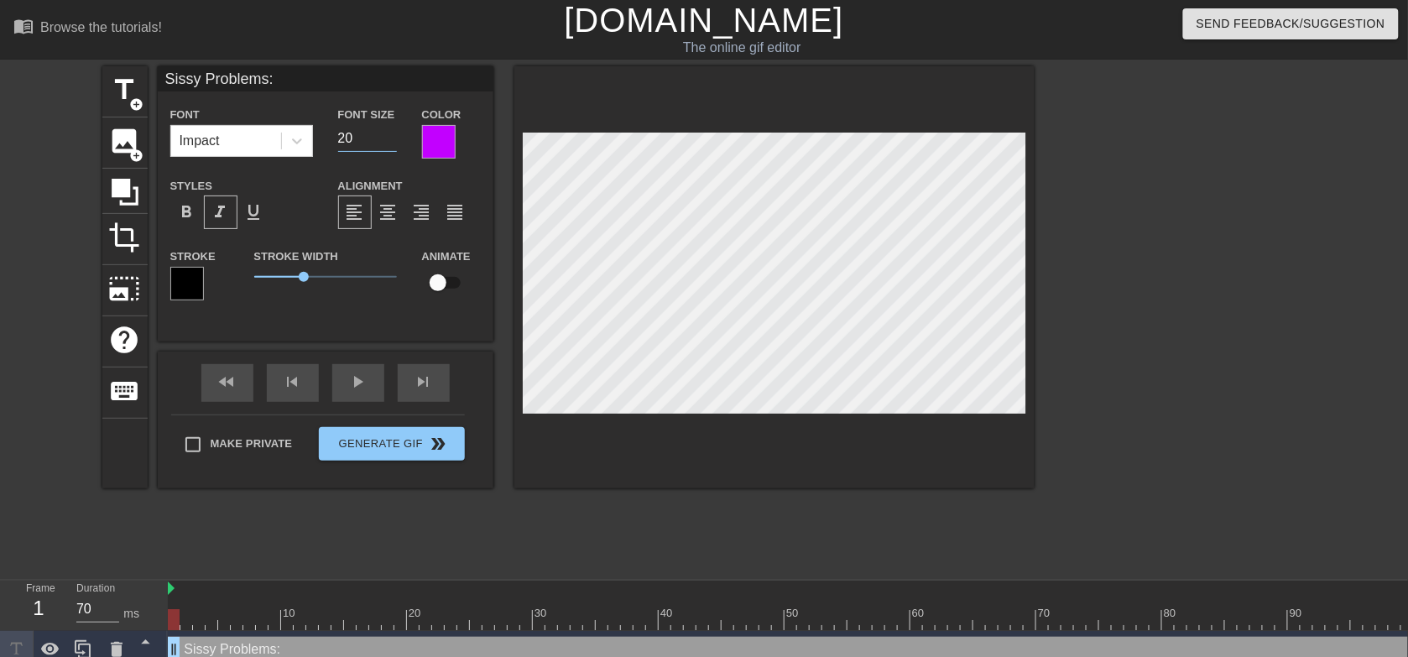
type input "2"
type input "40"
click at [384, 216] on span "format_align_center" at bounding box center [388, 212] width 20 height 20
drag, startPoint x: 437, startPoint y: 288, endPoint x: 475, endPoint y: 284, distance: 38.0
click at [475, 284] on div "Animate" at bounding box center [452, 272] width 84 height 53
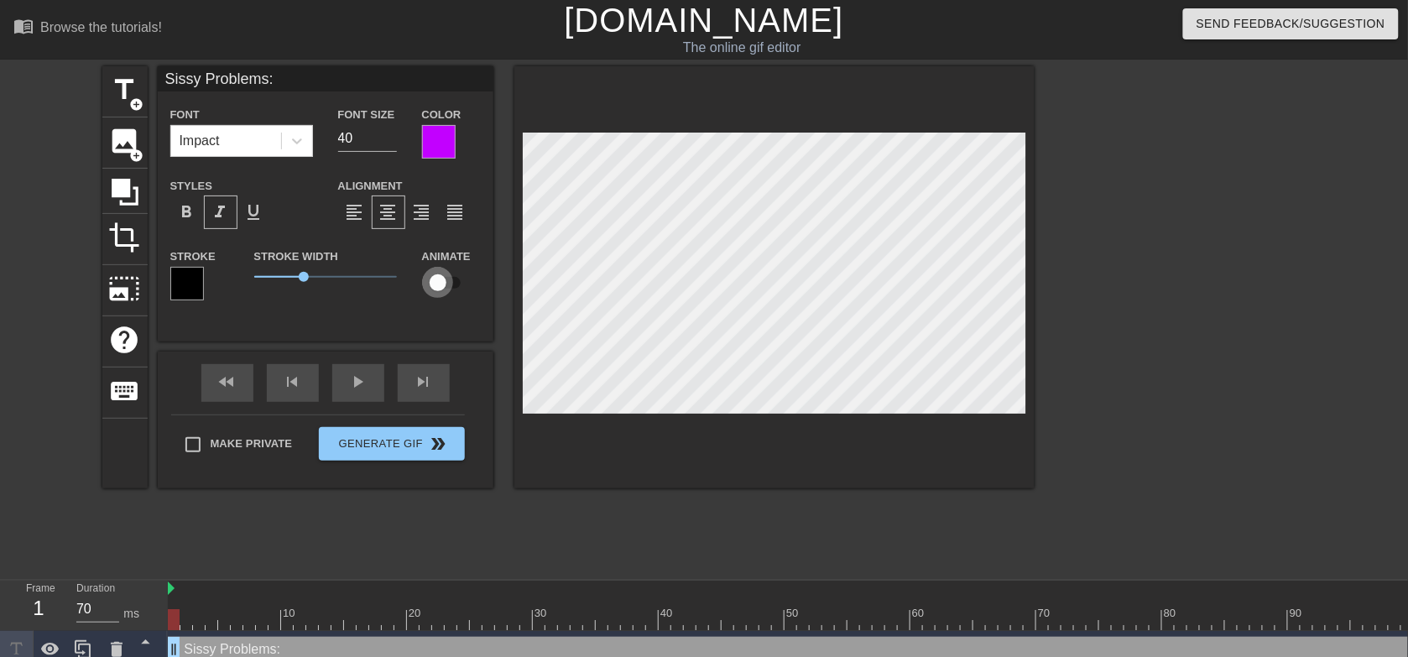
click at [446, 285] on input "checkbox" at bounding box center [438, 283] width 96 height 32
click at [446, 285] on input "checkbox" at bounding box center [454, 283] width 96 height 32
checkbox input "false"
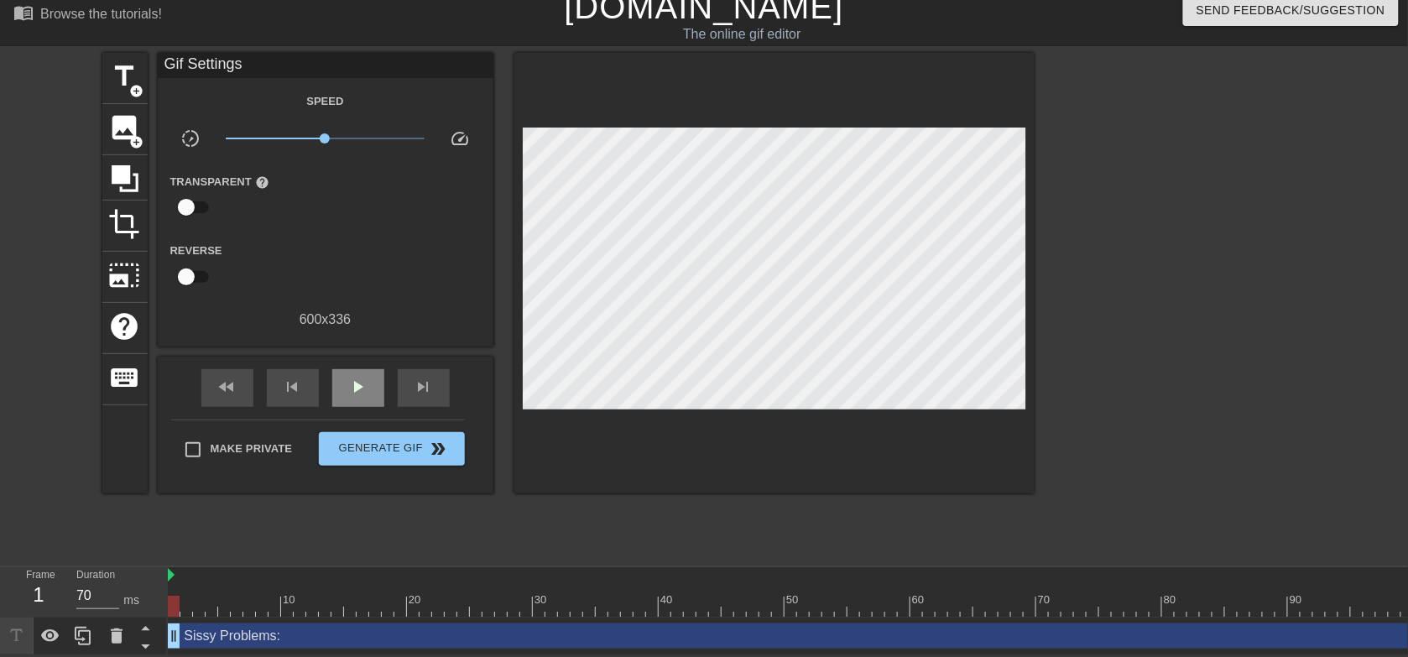
click at [359, 357] on div "fast_rewind skip_previous play_arrow skip_next" at bounding box center [326, 388] width 274 height 63
click at [357, 377] on span "play_arrow" at bounding box center [358, 387] width 20 height 20
type input "70"
click at [336, 379] on div "pause" at bounding box center [358, 388] width 52 height 38
